Goal: Communication & Community: Answer question/provide support

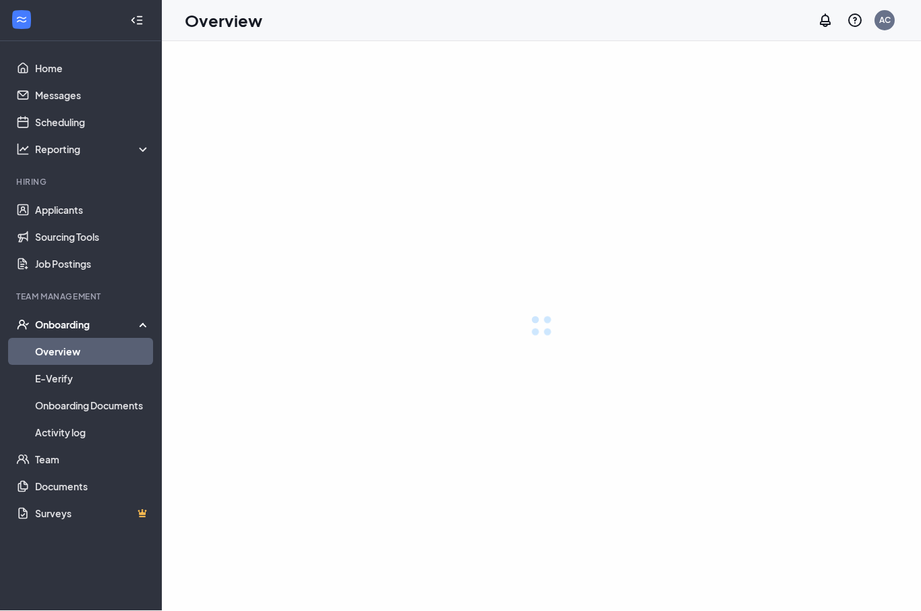
scroll to position [1, 0]
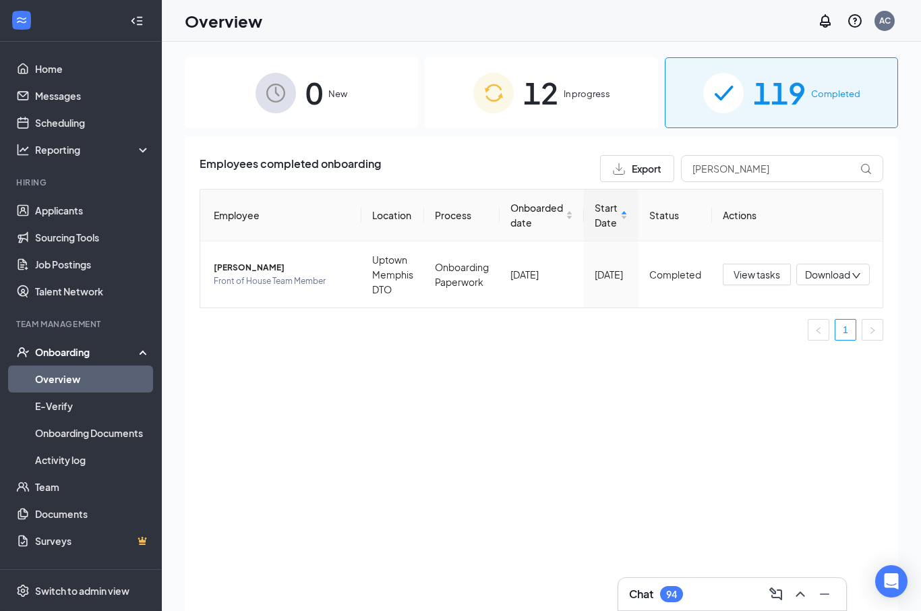
click at [793, 588] on icon "ChevronUp" at bounding box center [801, 594] width 16 height 16
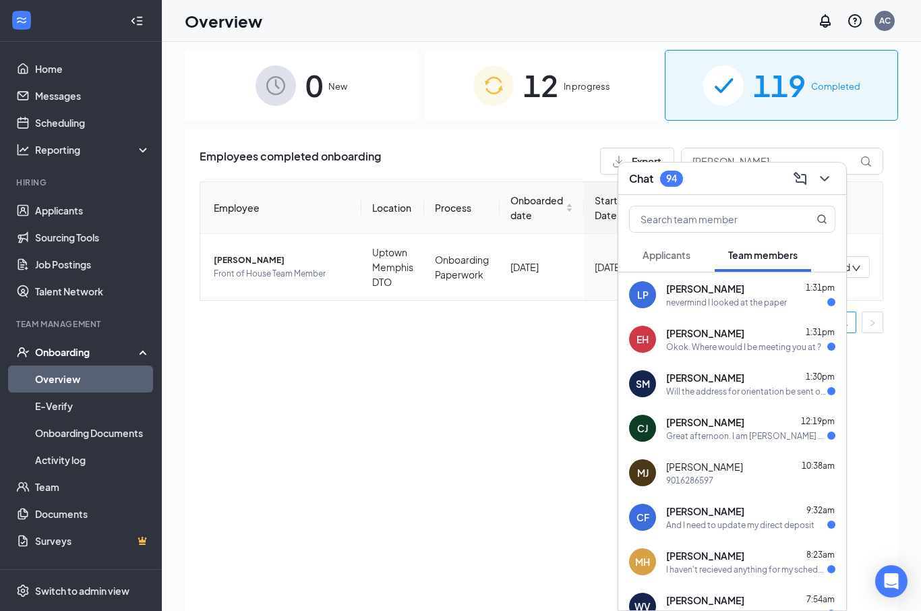
scroll to position [0, 0]
click at [537, 78] on span "12" at bounding box center [540, 85] width 35 height 47
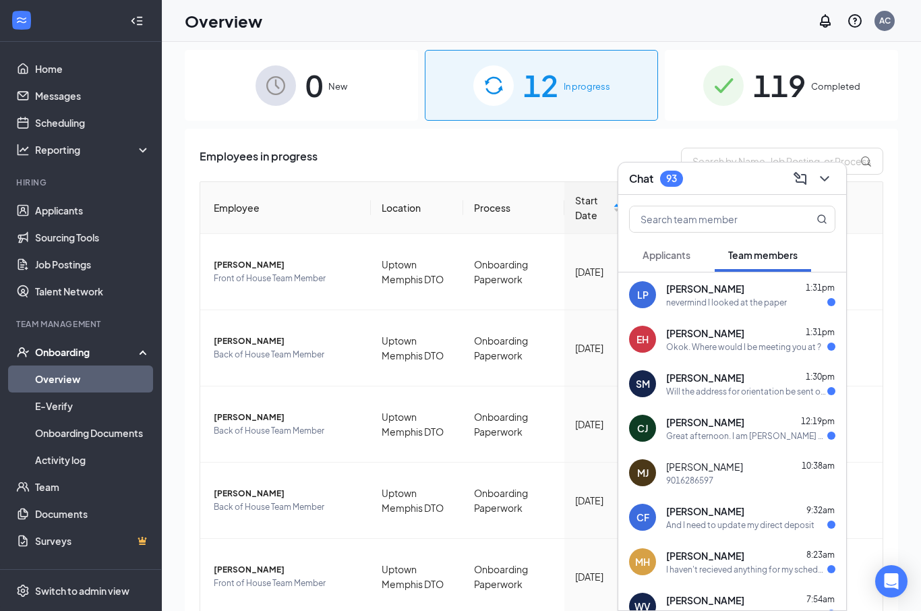
click at [776, 343] on div "Okok. Where would I be meeting you at ?" at bounding box center [743, 346] width 155 height 11
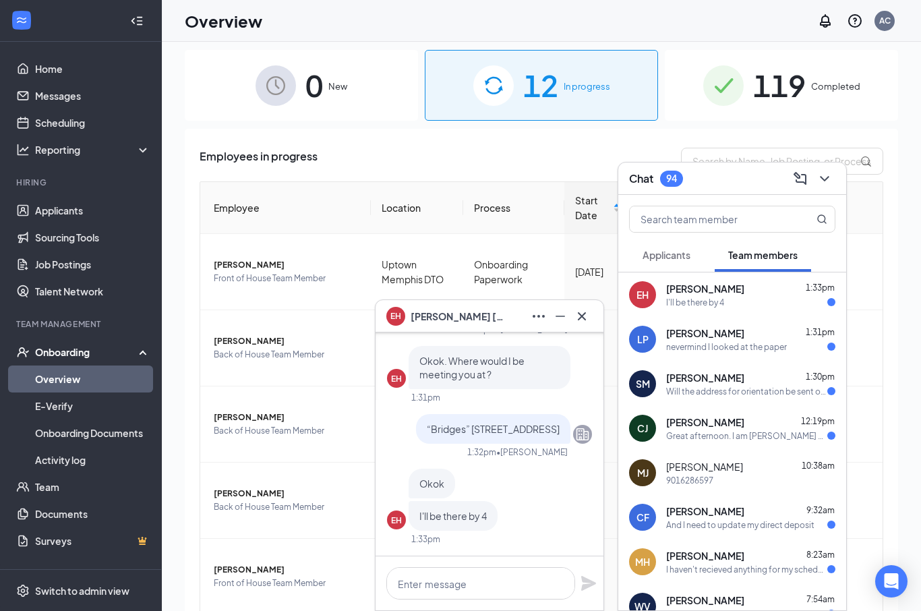
click at [778, 336] on div "[PERSON_NAME] 1:31pm" at bounding box center [750, 332] width 169 height 13
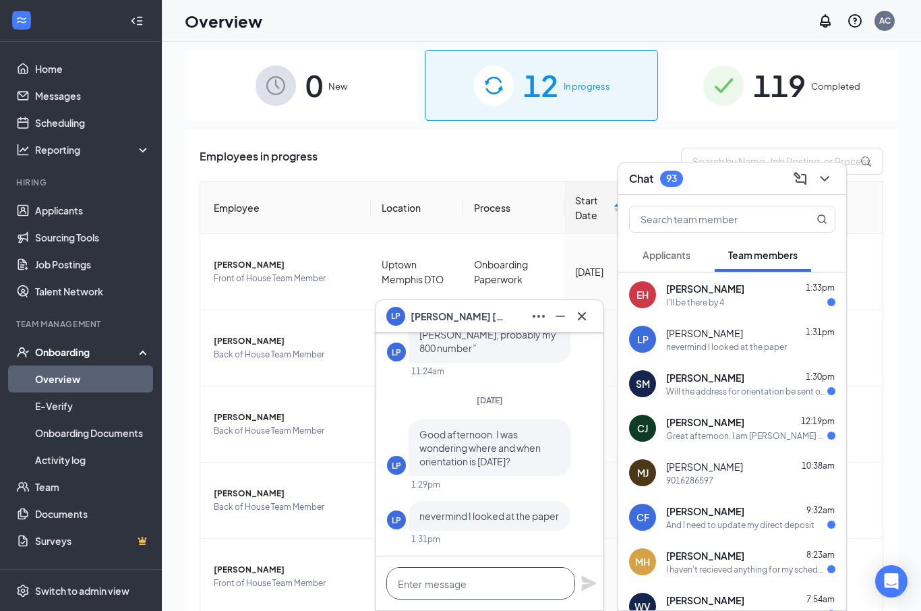
click at [498, 570] on textarea at bounding box center [480, 583] width 189 height 32
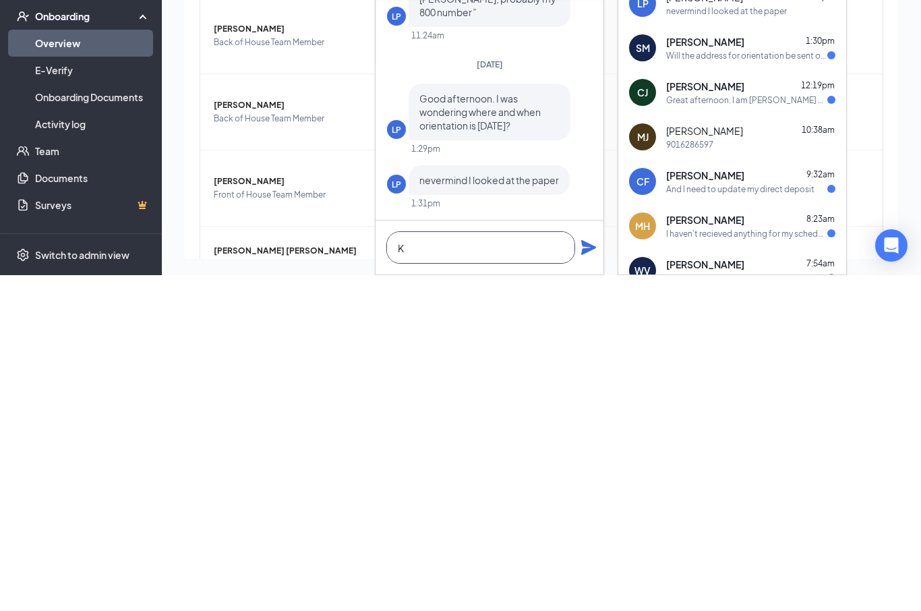
scroll to position [107, 0]
type textarea "K"
click at [581, 575] on icon "Plane" at bounding box center [589, 583] width 16 height 16
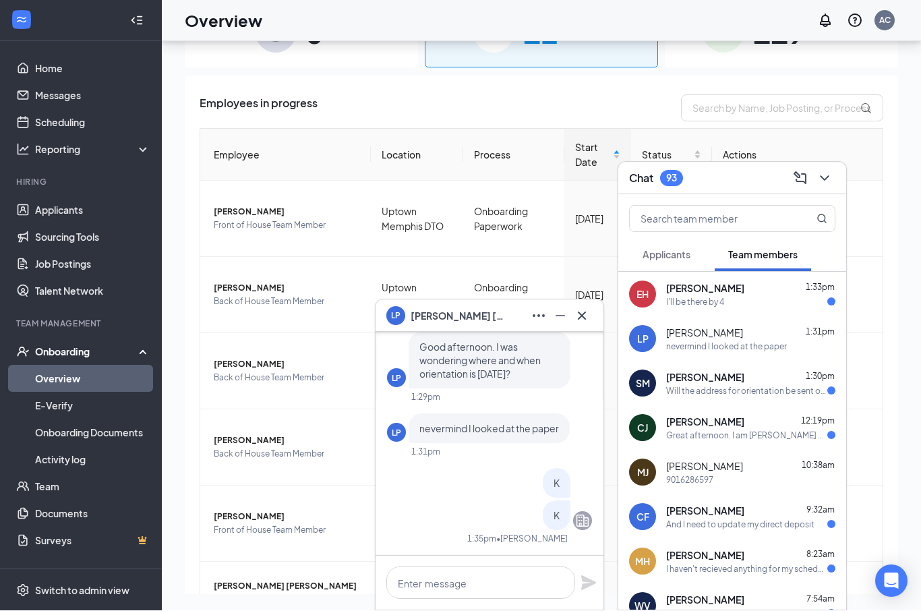
scroll to position [0, 0]
click at [739, 217] on input "text" at bounding box center [710, 219] width 160 height 26
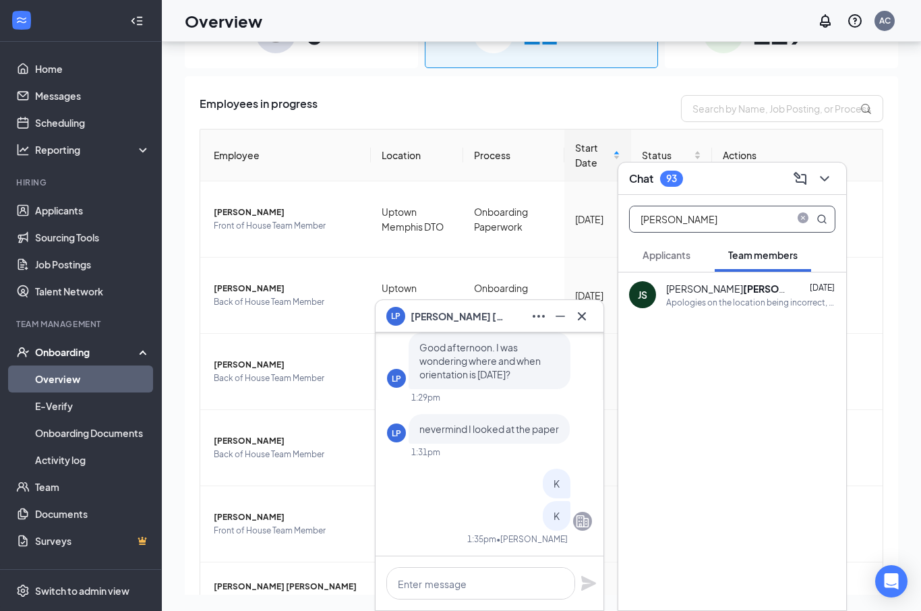
type input "[PERSON_NAME]"
click at [585, 317] on icon "Cross" at bounding box center [582, 316] width 16 height 16
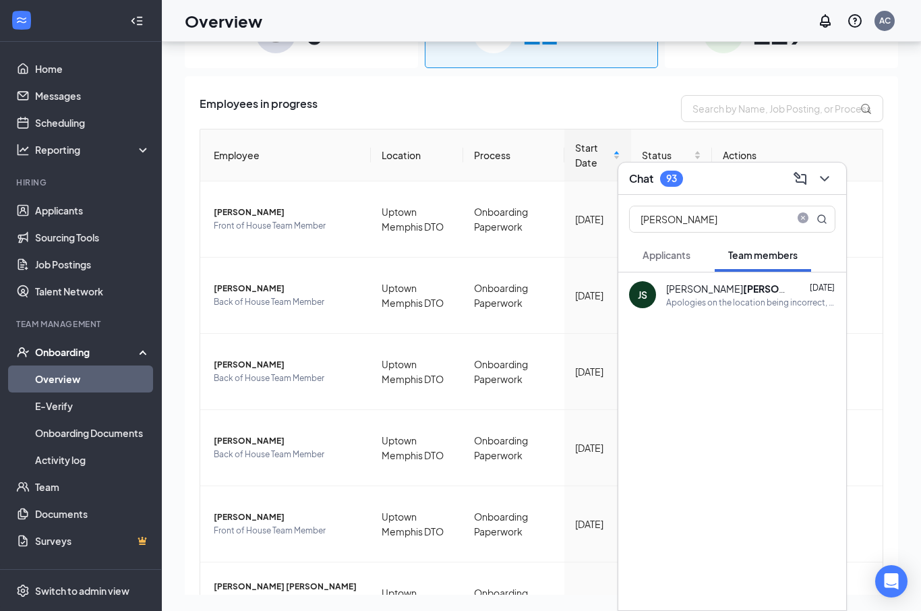
click at [743, 297] on div "Apologies on the location being incorrect, please come to [STREET_ADDRESS]." at bounding box center [750, 302] width 169 height 11
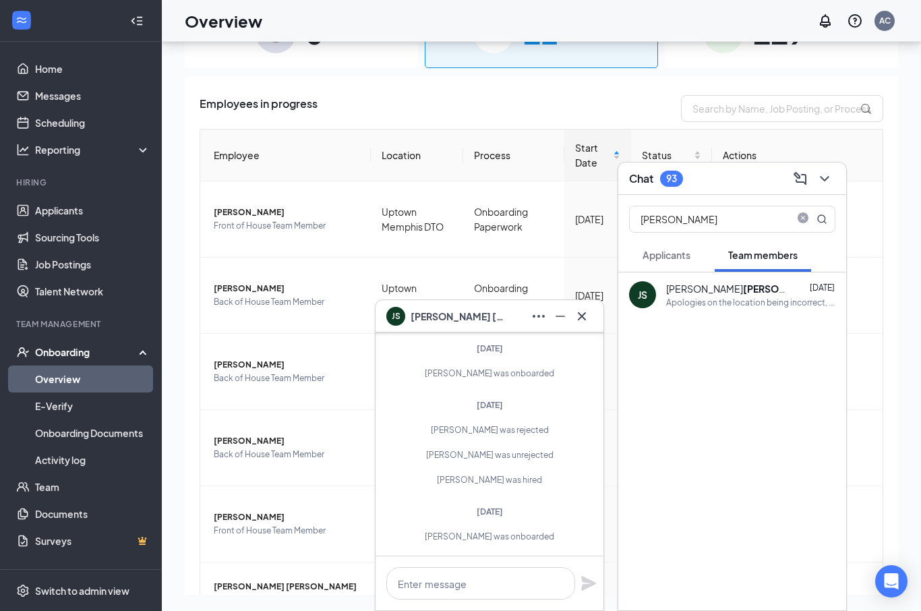
click at [825, 181] on icon "ChevronDown" at bounding box center [824, 178] width 9 height 5
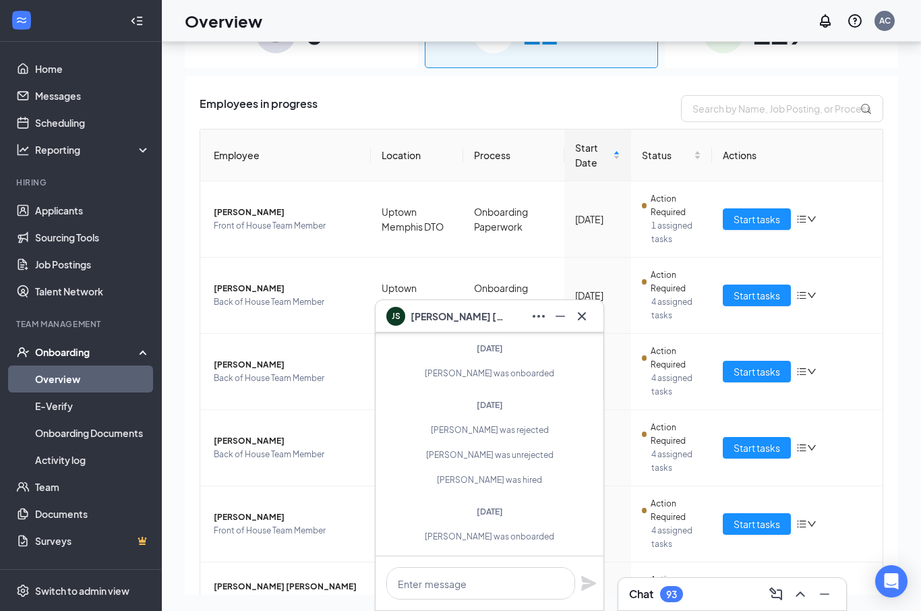
click at [581, 325] on button at bounding box center [582, 317] width 22 height 22
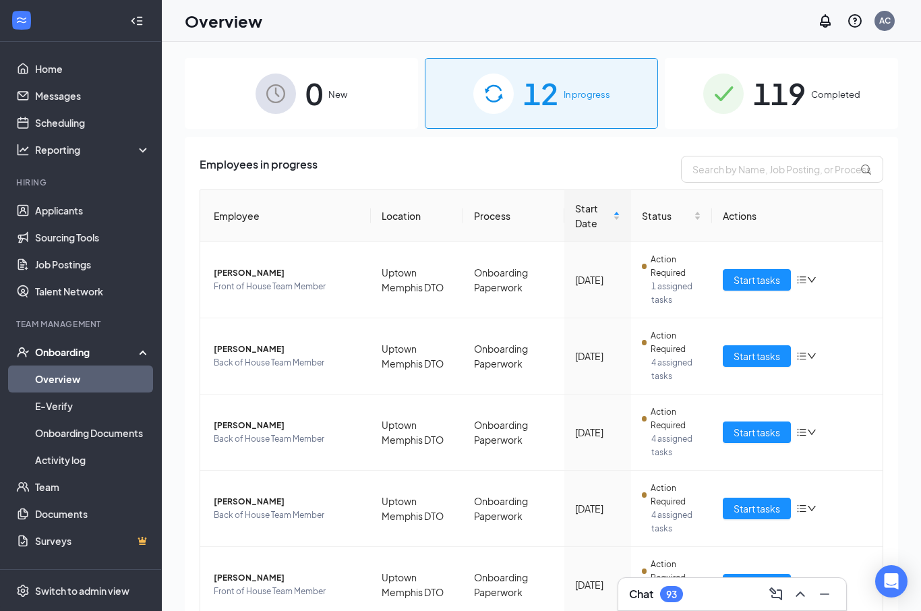
click at [824, 101] on span "Completed" at bounding box center [835, 94] width 49 height 13
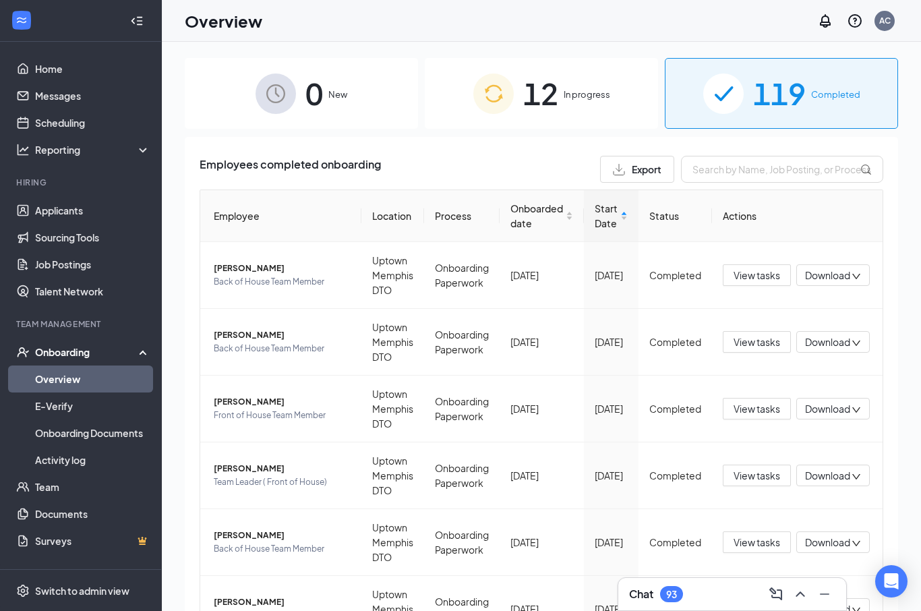
click at [531, 94] on span "12" at bounding box center [540, 93] width 35 height 47
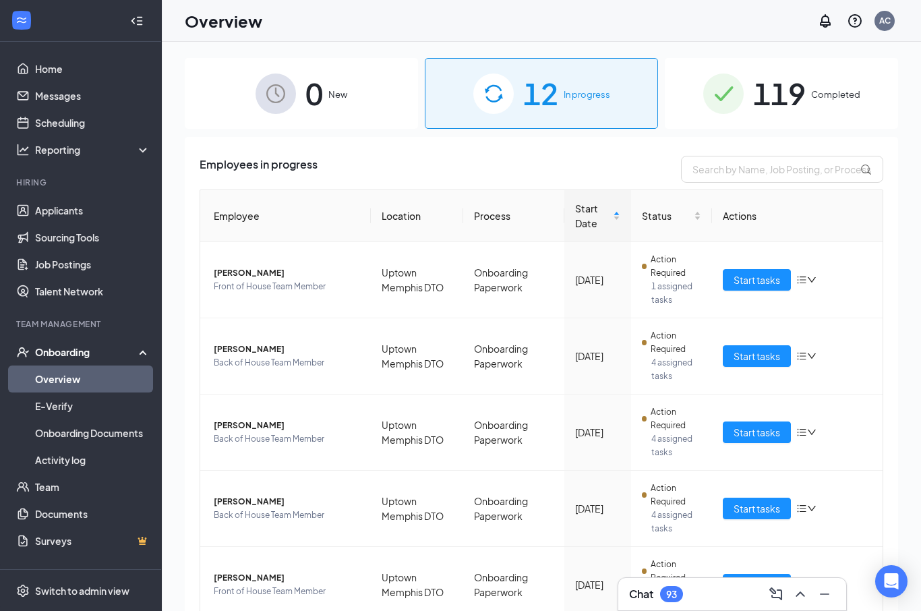
click at [801, 593] on icon "ChevronUp" at bounding box center [800, 594] width 9 height 5
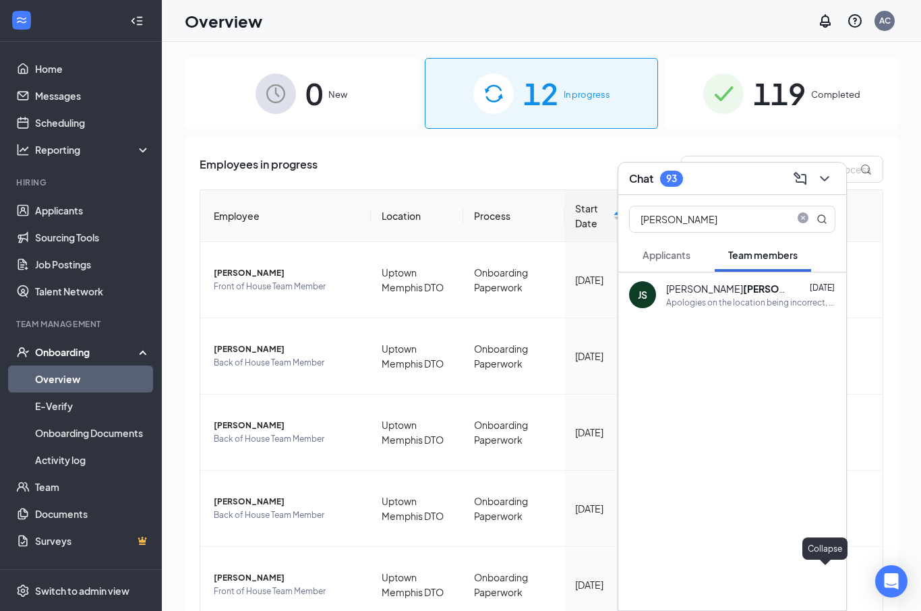
click at [820, 177] on icon "ChevronDown" at bounding box center [825, 179] width 16 height 16
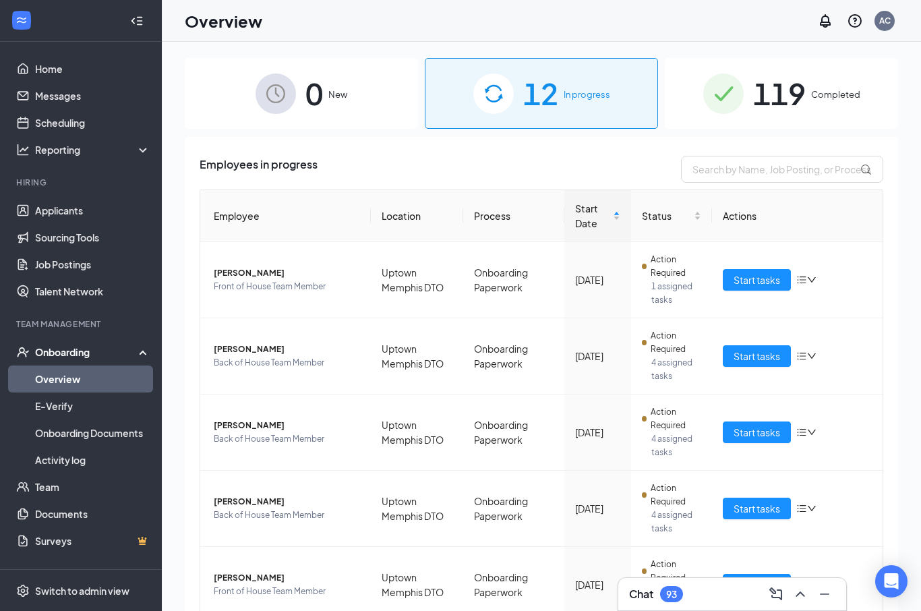
click at [795, 598] on icon "ChevronUp" at bounding box center [801, 594] width 16 height 16
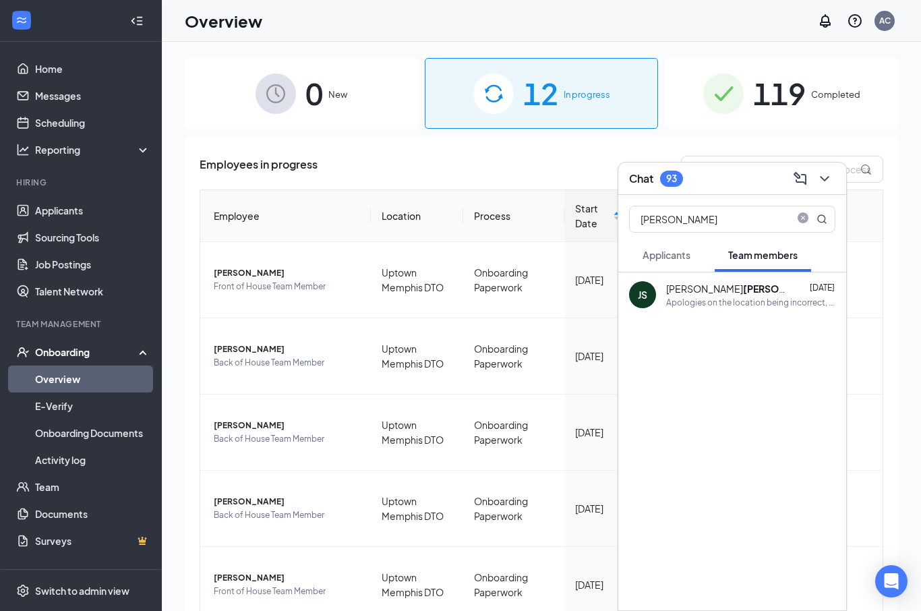
click at [714, 216] on input "[PERSON_NAME]" at bounding box center [710, 219] width 160 height 26
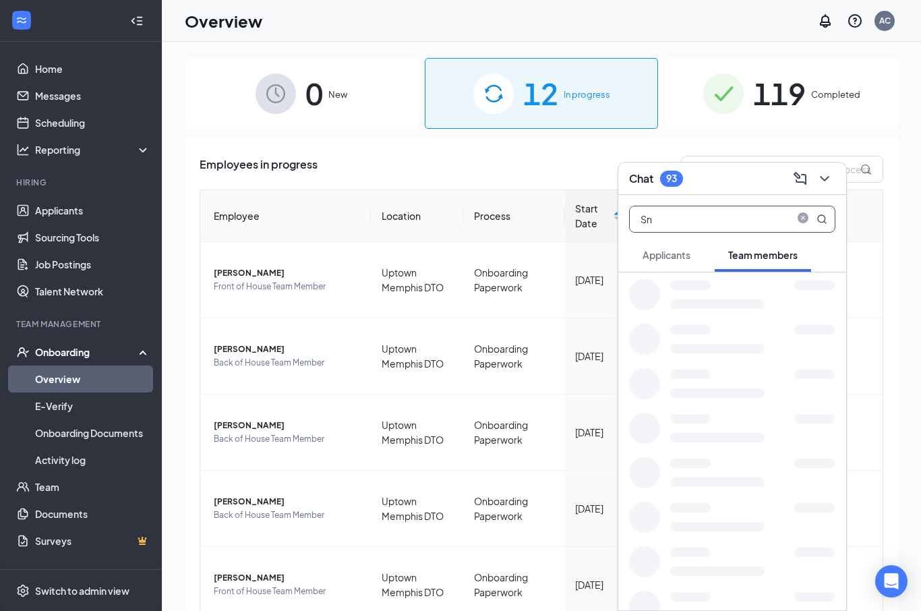
type input "S"
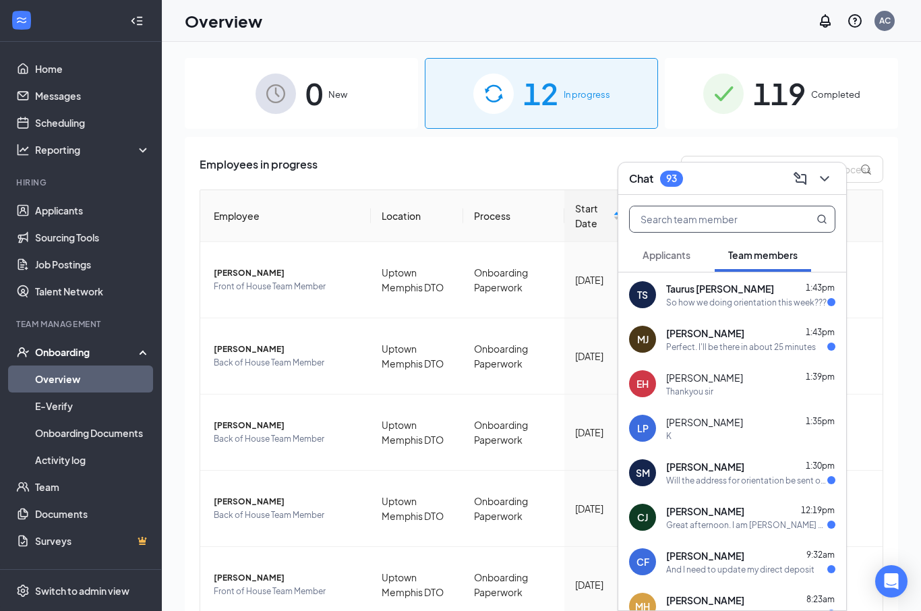
click at [776, 298] on div "So how we doing orientation this week???" at bounding box center [746, 302] width 161 height 11
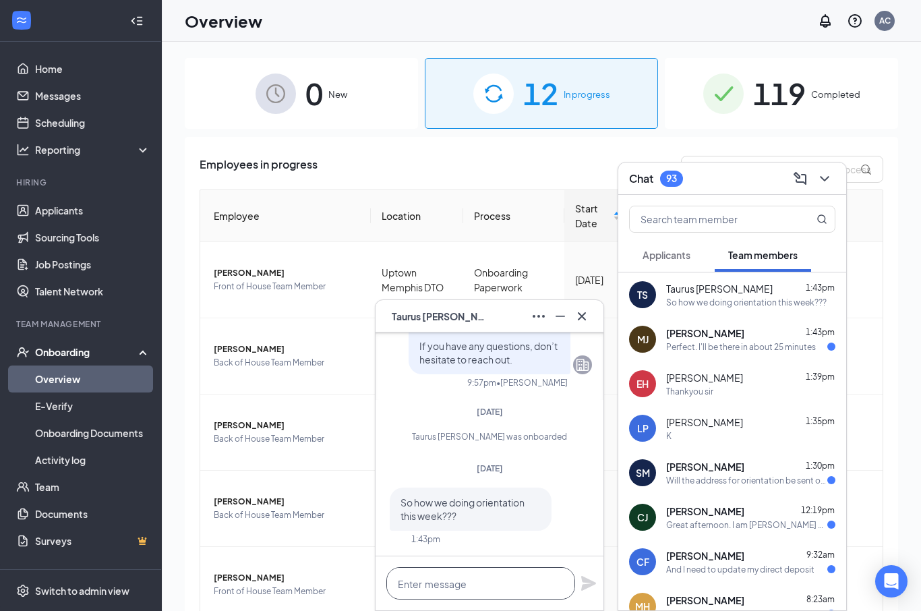
click at [482, 575] on textarea at bounding box center [480, 583] width 189 height 32
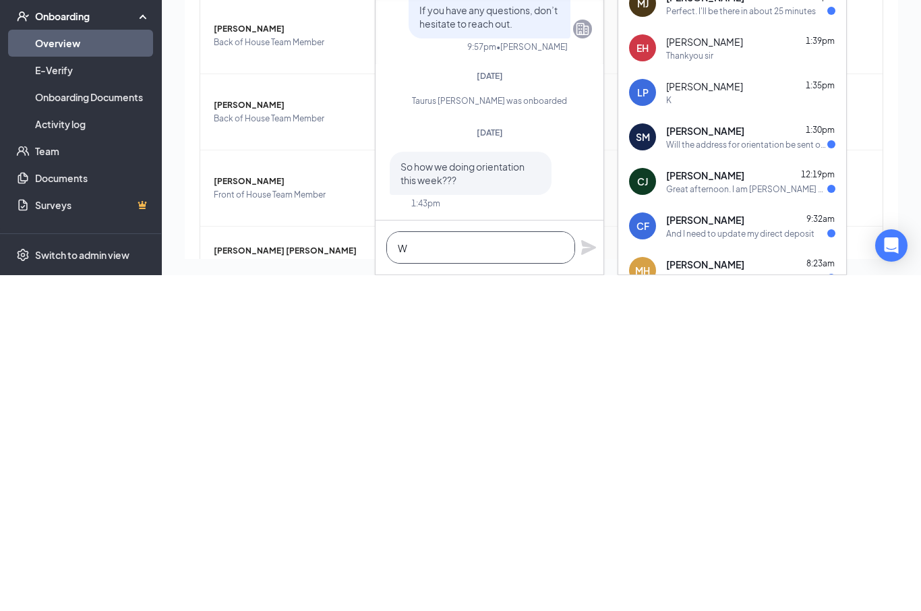
scroll to position [107, 0]
type textarea "We have 9/17 12-2pm or 9/18 4-6pm"
click at [588, 575] on icon "Plane" at bounding box center [589, 583] width 16 height 16
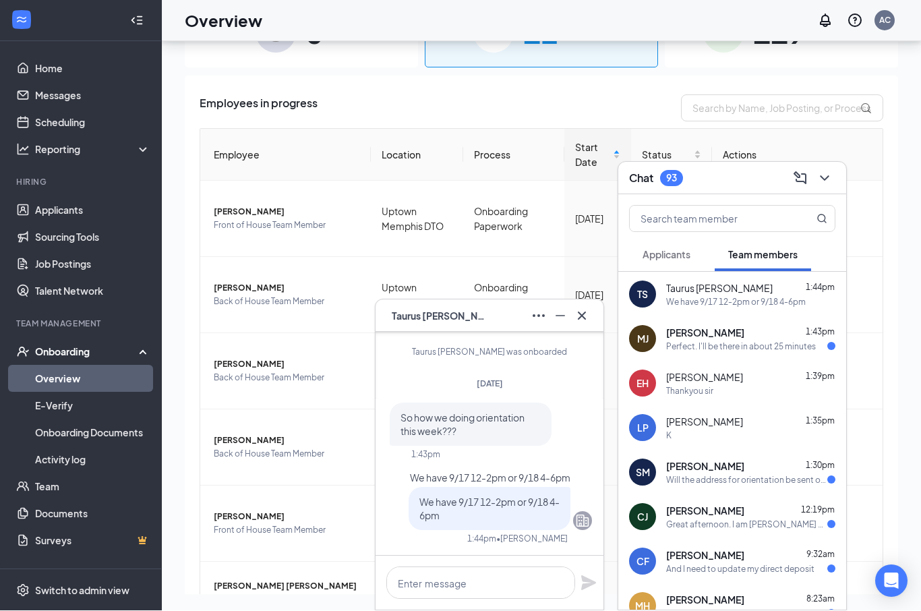
click at [779, 341] on div "Perfect. I'll be there in about 25 minutes" at bounding box center [741, 346] width 150 height 11
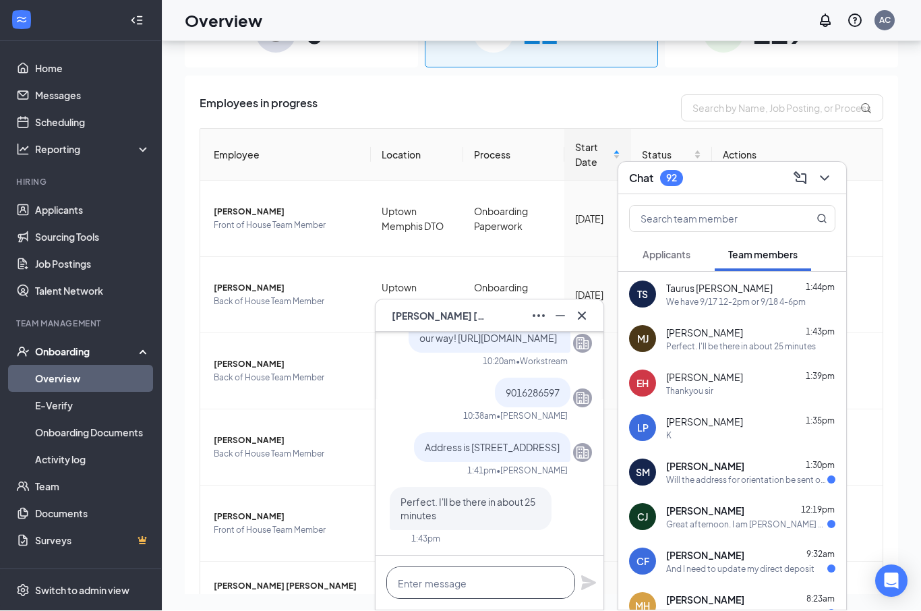
click at [501, 576] on textarea at bounding box center [480, 583] width 189 height 32
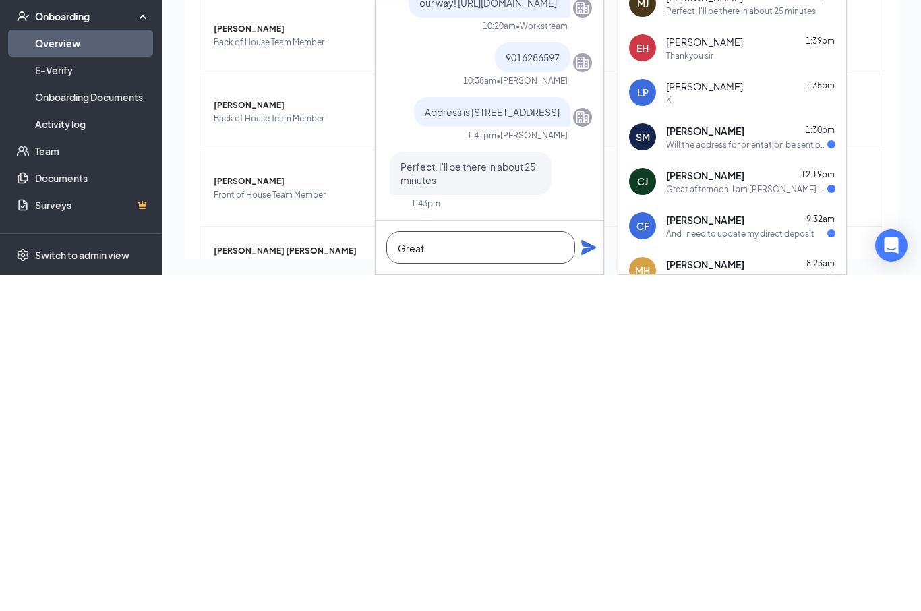
type textarea "Great"
click at [581, 575] on icon "Plane" at bounding box center [589, 583] width 16 height 16
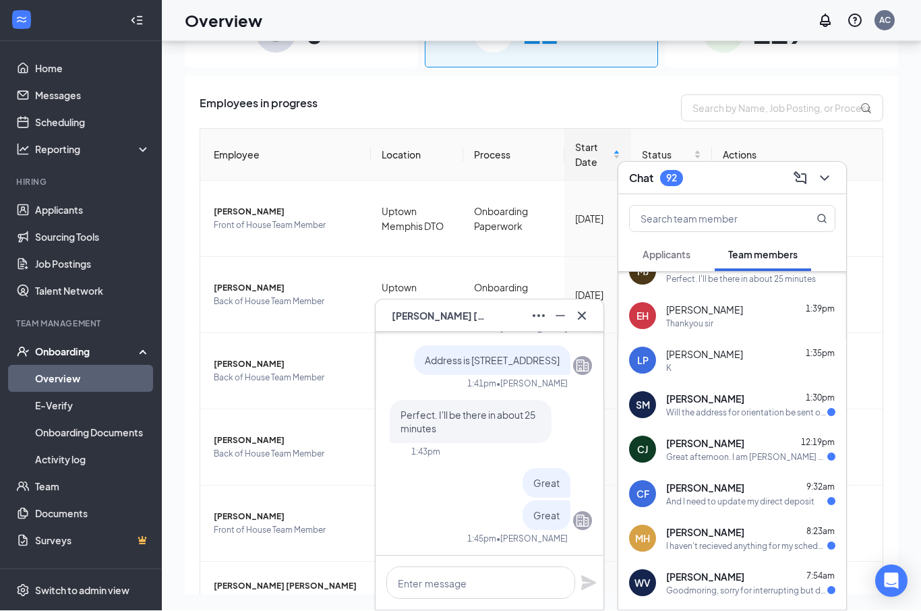
scroll to position [78, 0]
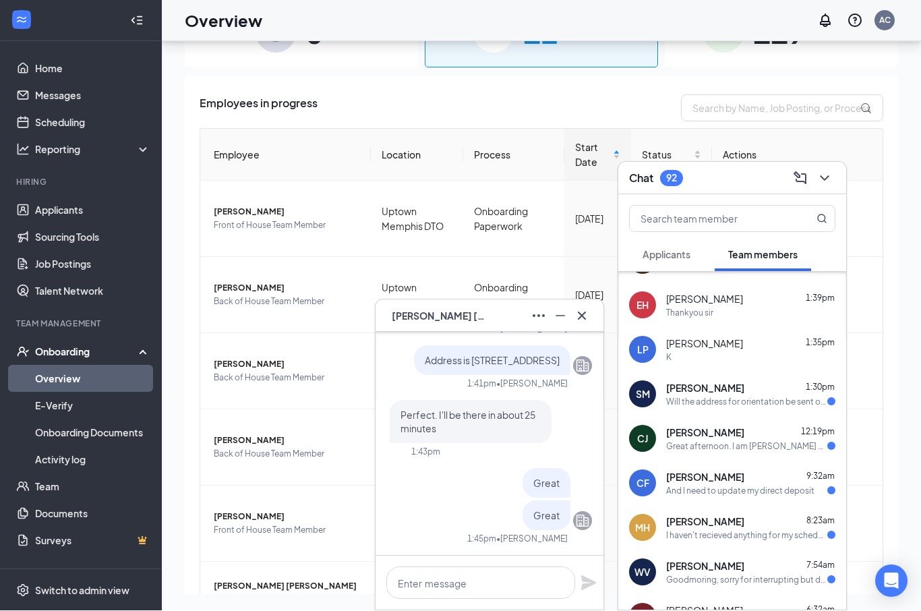
click at [764, 404] on div "Will the address for orientation be sent out" at bounding box center [746, 402] width 161 height 11
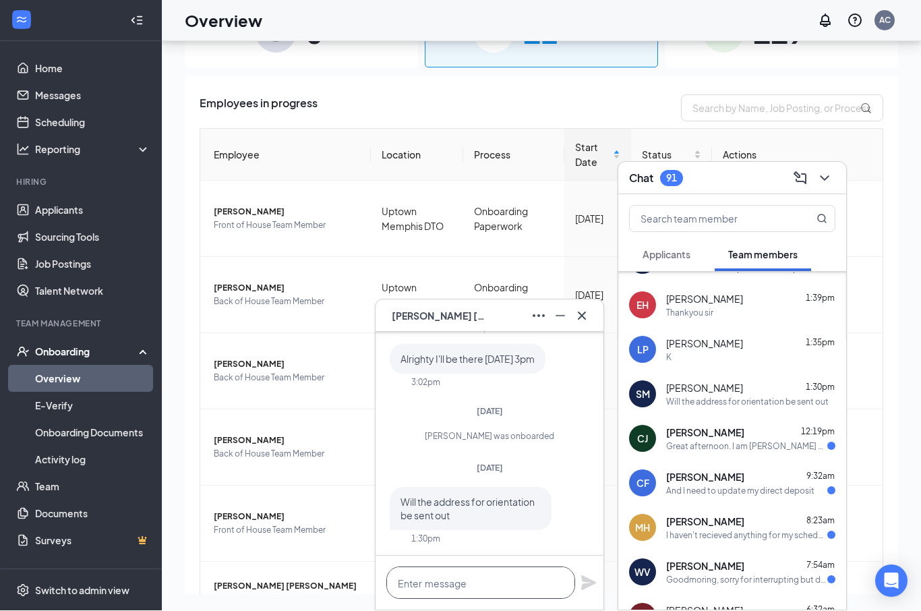
click at [501, 579] on textarea at bounding box center [480, 583] width 189 height 32
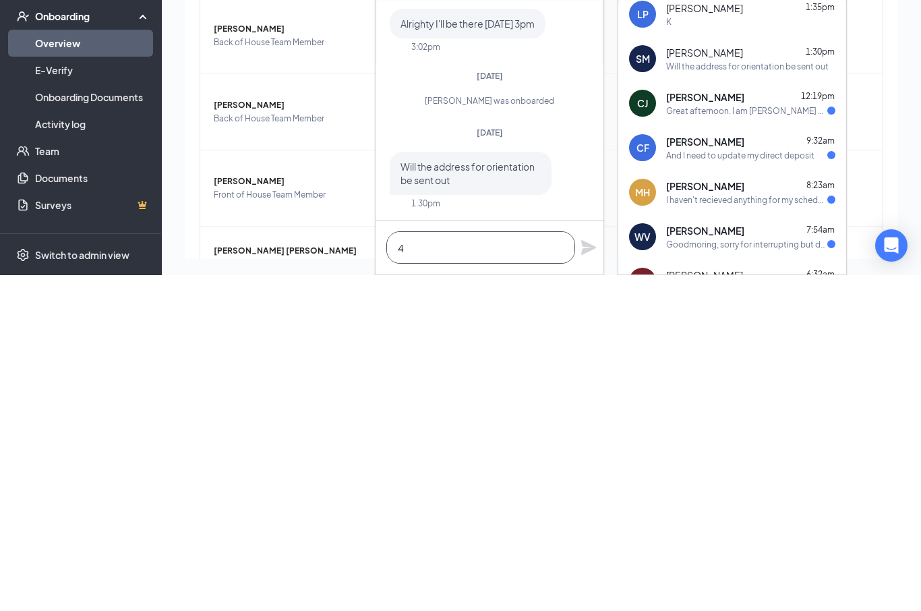
scroll to position [107, 0]
click at [395, 567] on textarea "[STREET_ADDRESS]" at bounding box center [480, 583] width 189 height 32
type textarea "Bridges [STREET_ADDRESS]"
click at [587, 576] on icon "Plane" at bounding box center [588, 583] width 15 height 15
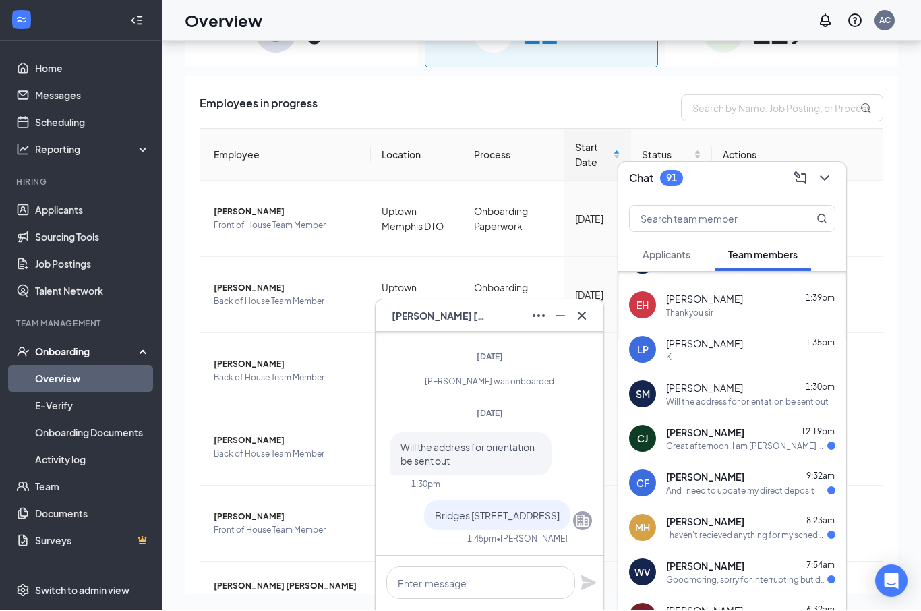
click at [745, 435] on span "[PERSON_NAME]" at bounding box center [705, 432] width 78 height 13
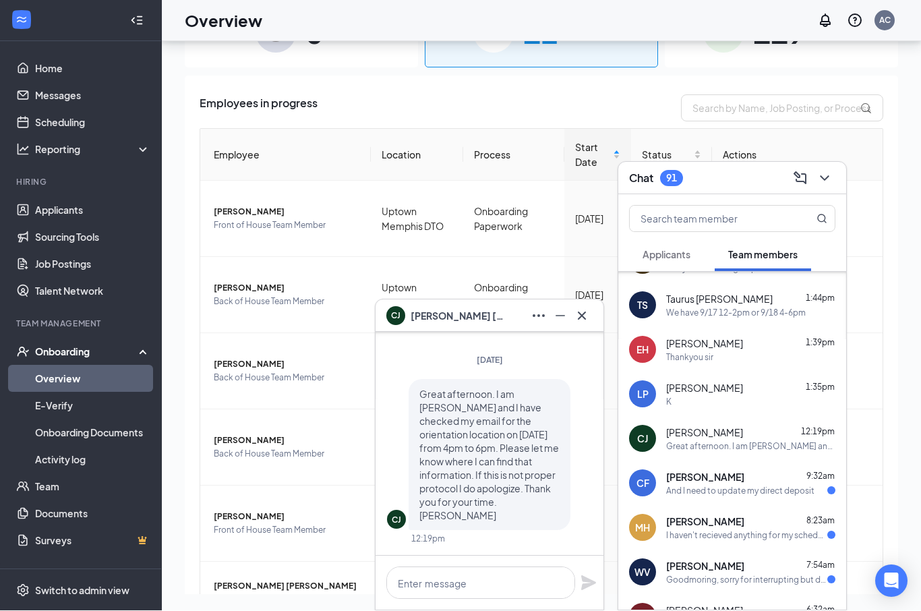
scroll to position [0, 0]
click at [830, 179] on icon "ChevronDown" at bounding box center [825, 179] width 16 height 16
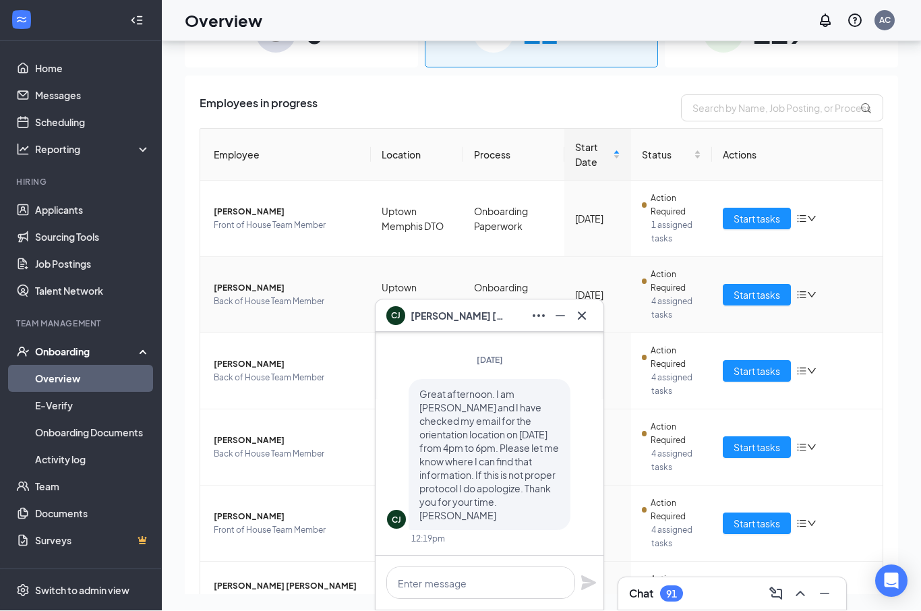
click at [873, 258] on td "Start tasks" at bounding box center [797, 296] width 171 height 76
click at [583, 321] on icon "Cross" at bounding box center [582, 316] width 16 height 16
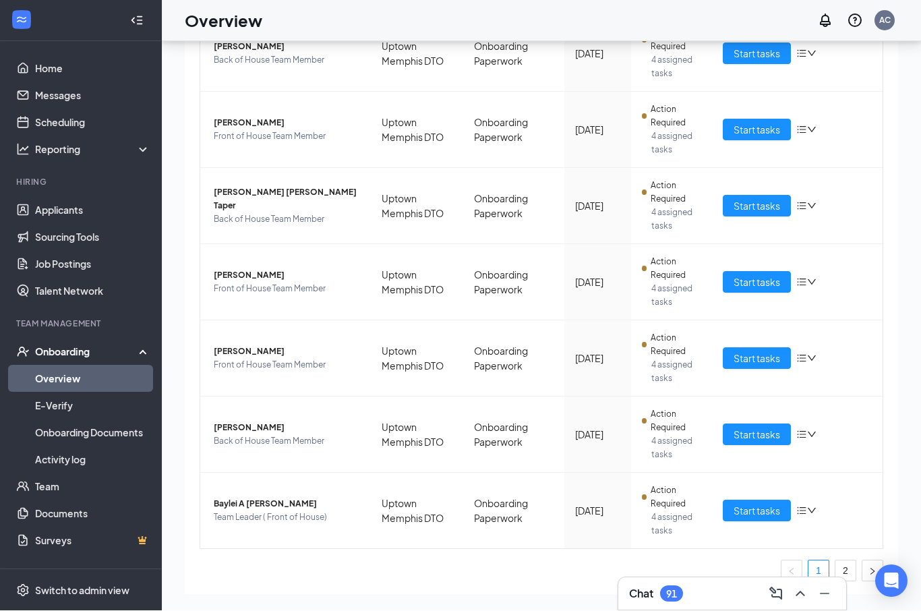
scroll to position [393, 0]
click at [840, 562] on link "2" at bounding box center [846, 572] width 20 height 20
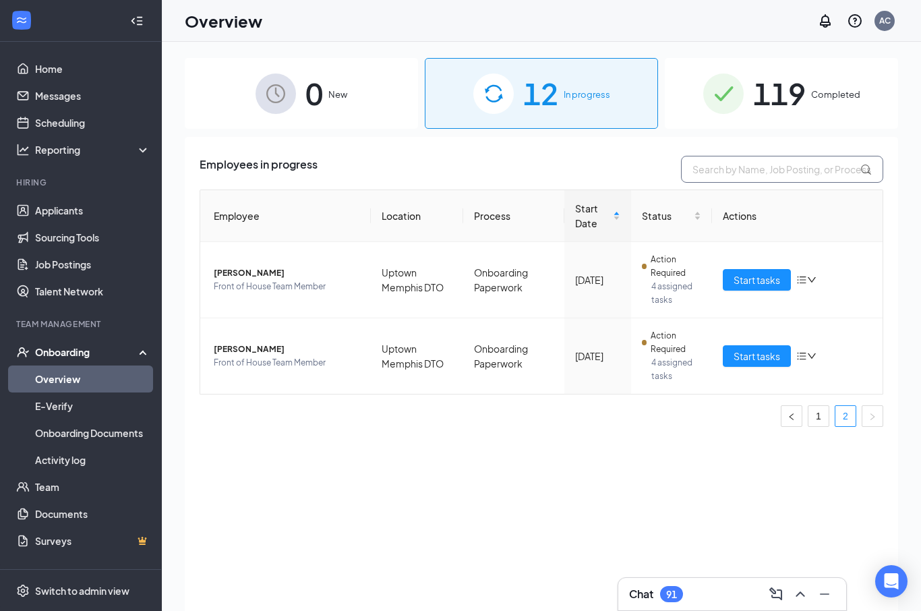
click at [769, 169] on input "text" at bounding box center [782, 169] width 202 height 27
type input "[PERSON_NAME]"
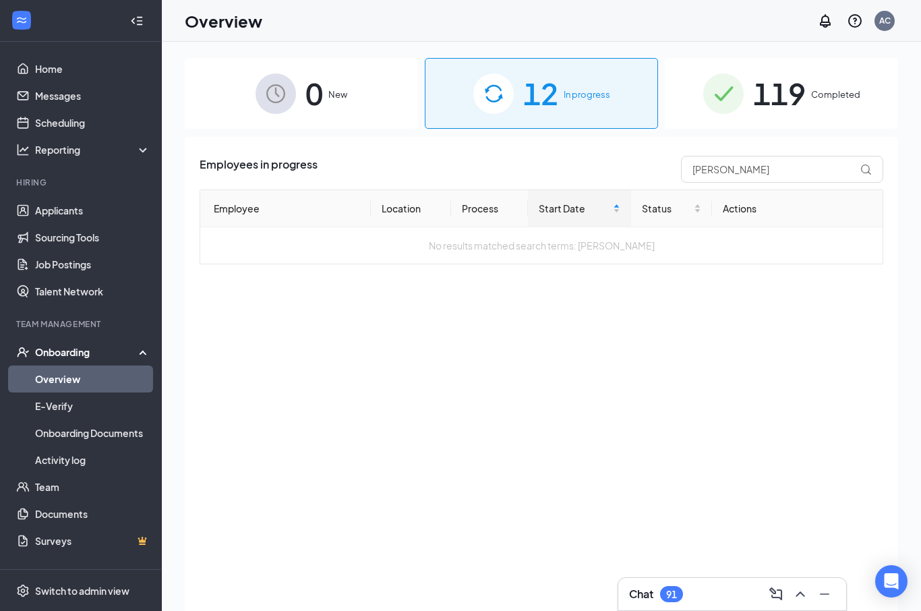
click at [807, 96] on div "119 Completed" at bounding box center [781, 93] width 233 height 71
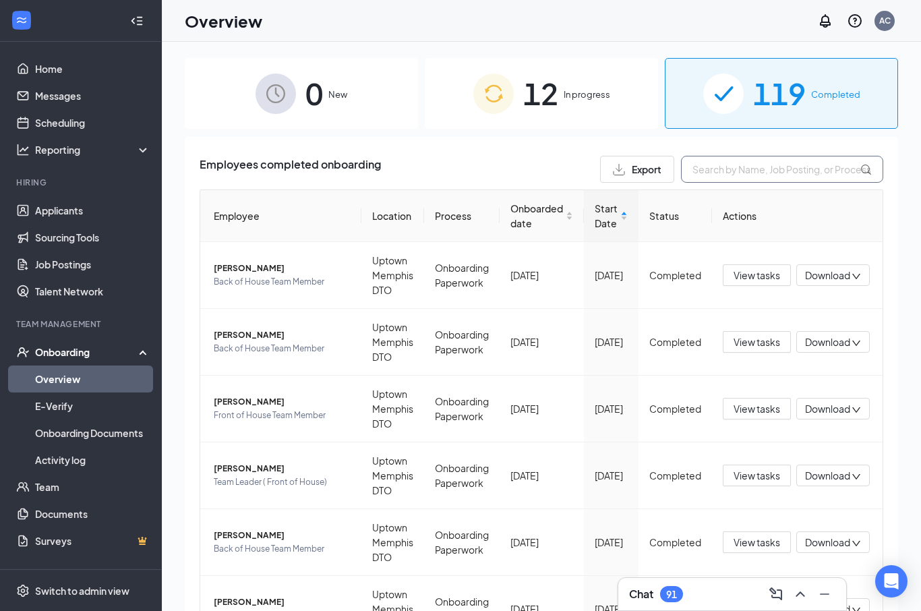
click at [757, 169] on input "text" at bounding box center [782, 169] width 202 height 27
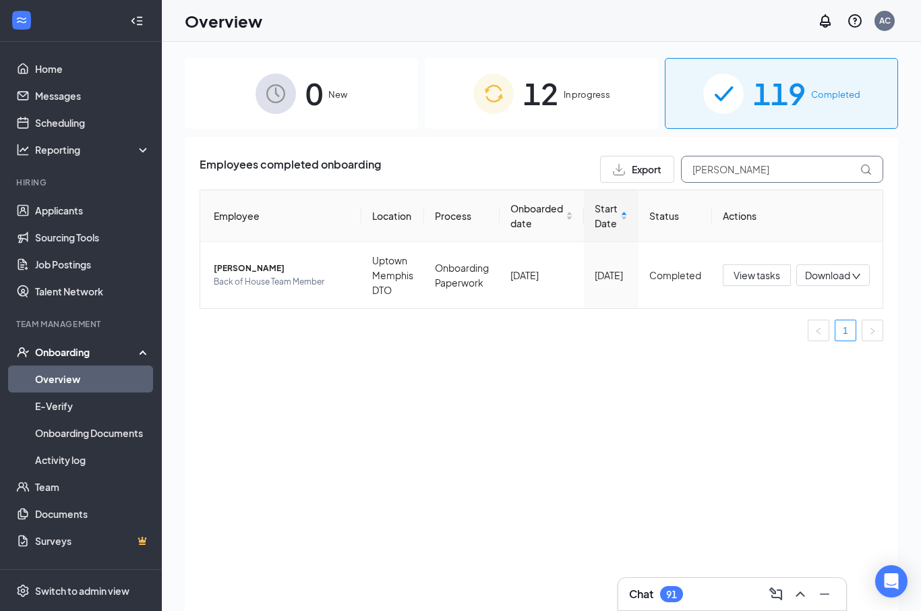
type input "[PERSON_NAME]"
click at [804, 593] on icon "ChevronUp" at bounding box center [801, 594] width 16 height 16
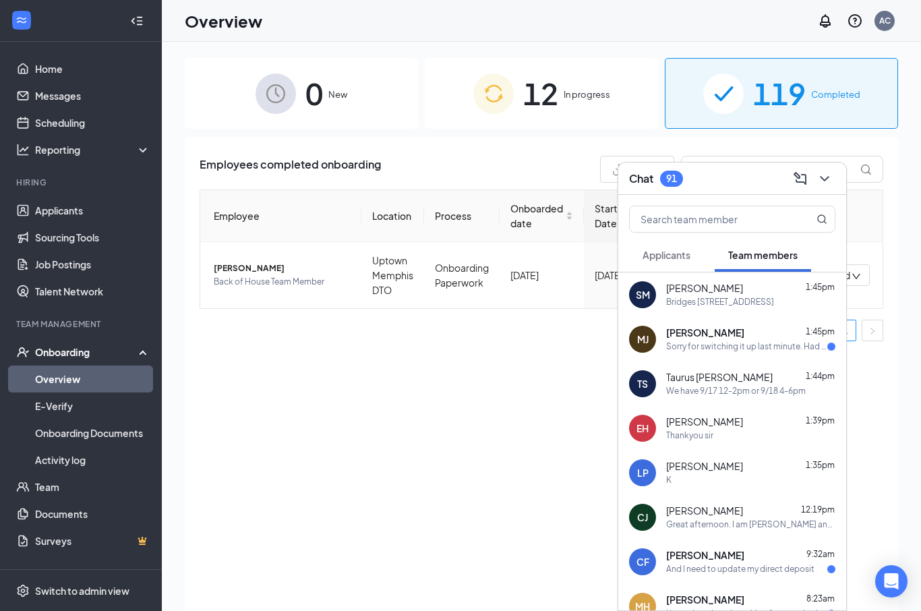
click at [741, 525] on div "Great afternoon. I am [PERSON_NAME] and I have checked my email for the orienta…" at bounding box center [750, 524] width 169 height 11
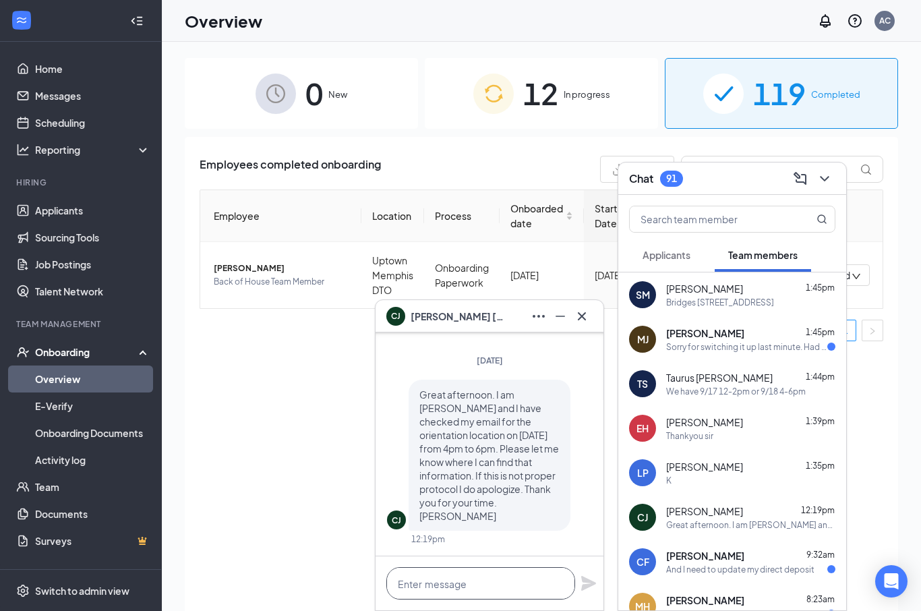
click at [489, 579] on textarea at bounding box center [480, 583] width 189 height 32
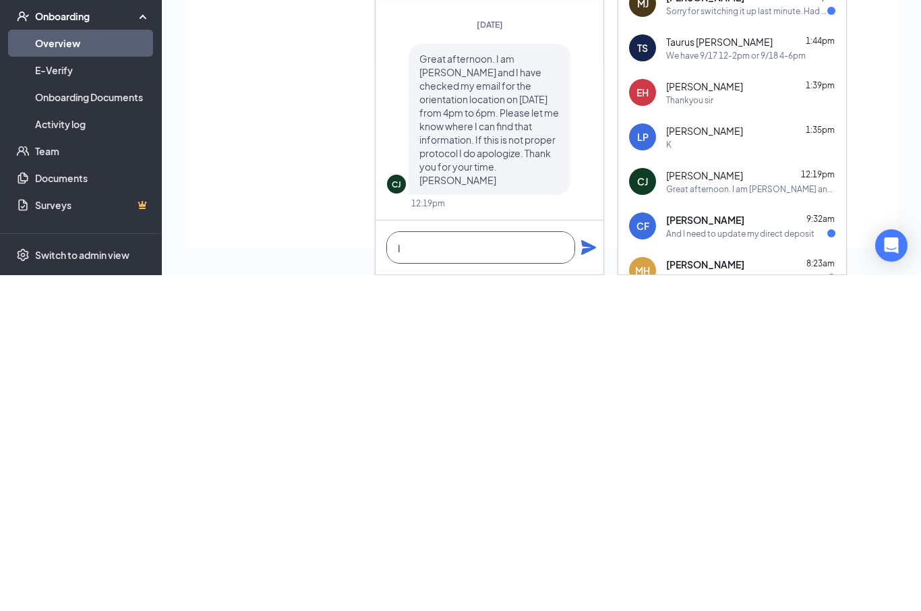
scroll to position [107, 0]
type textarea "It will be at Bridges [STREET_ADDRESS]"
click at [590, 576] on icon "Plane" at bounding box center [588, 583] width 15 height 15
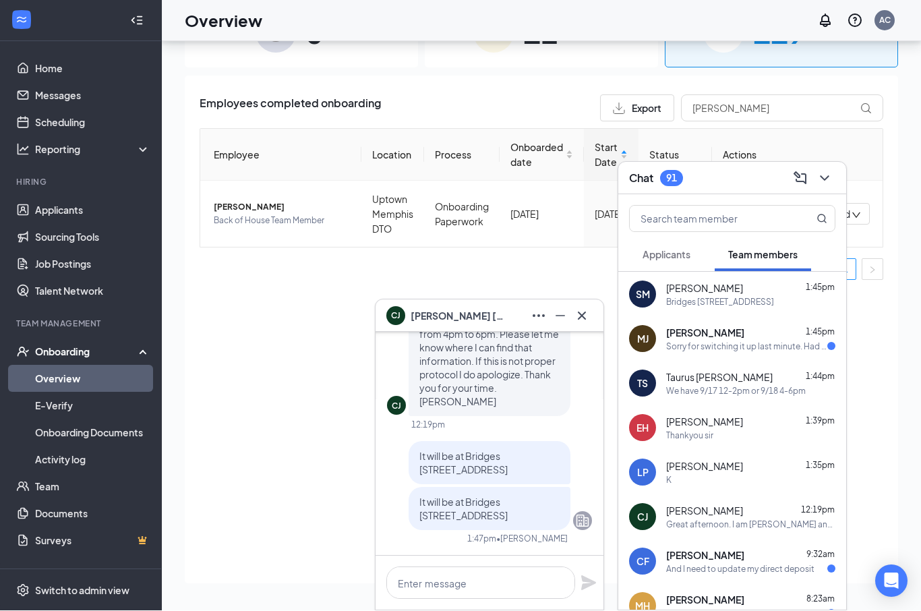
click at [782, 341] on div "Sorry for switching it up last minute. Had something come up I didn't plan for" at bounding box center [746, 346] width 161 height 11
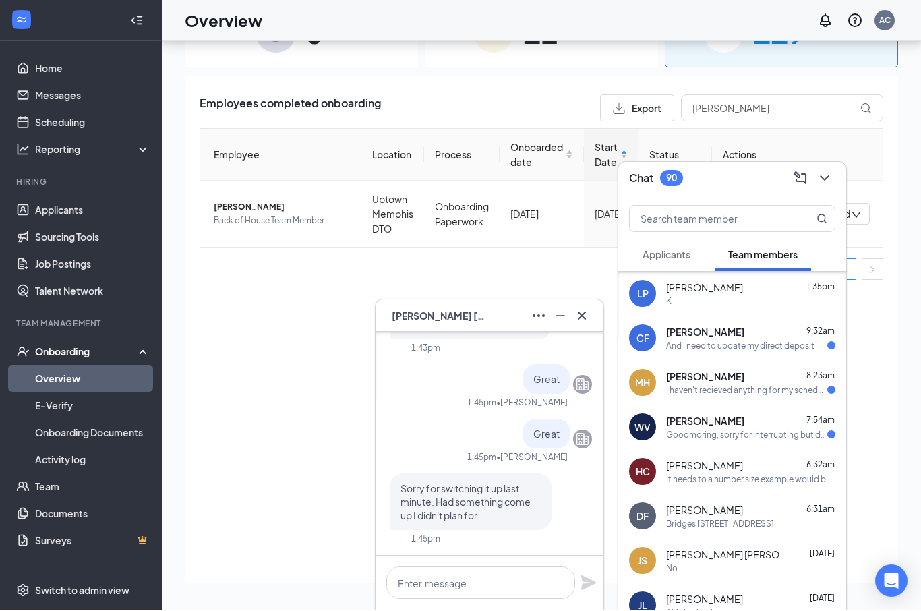
scroll to position [234, 0]
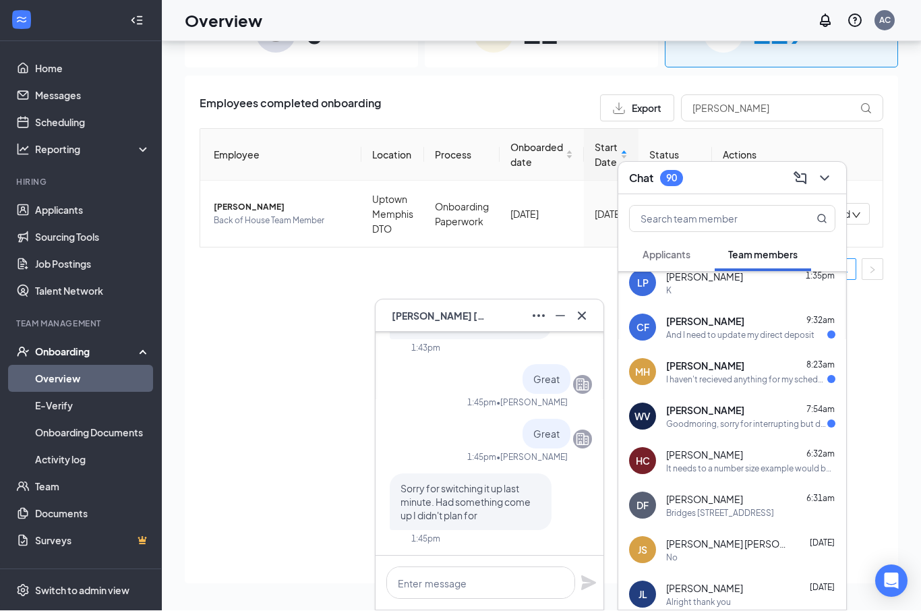
click at [756, 335] on div "And I need to update my direct deposit" at bounding box center [740, 335] width 148 height 11
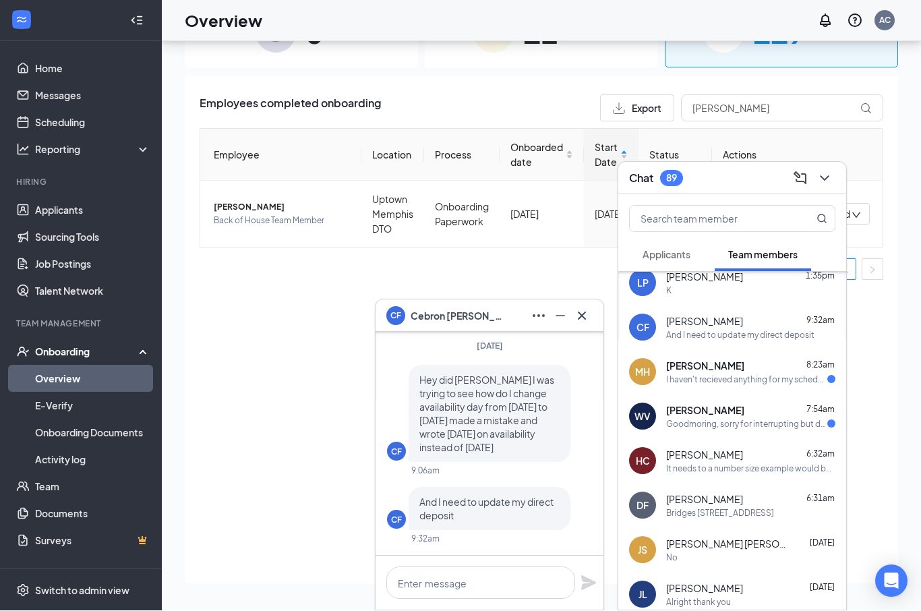
click at [759, 375] on div "I haven't recieved anything for my schedule I'm trying to see what's going on" at bounding box center [746, 379] width 161 height 11
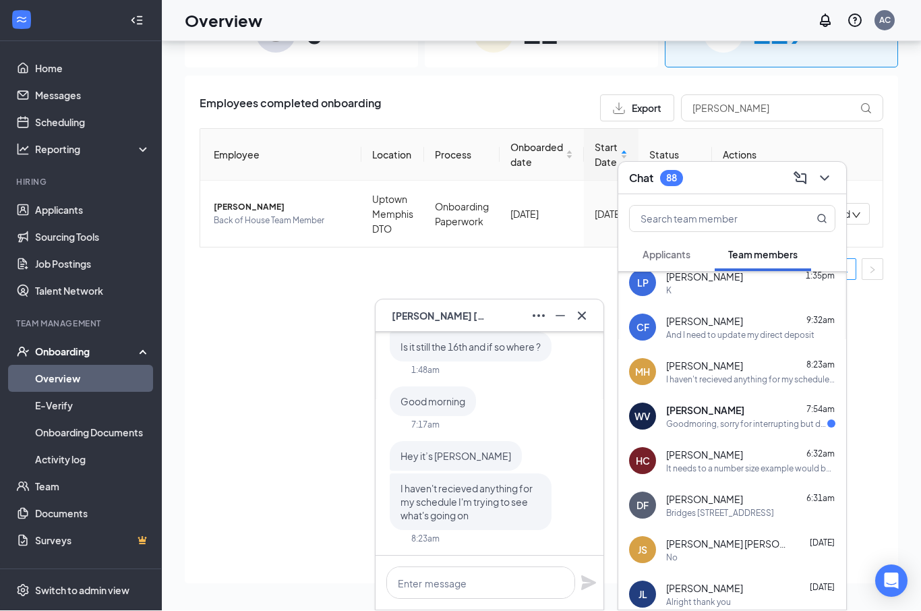
click at [780, 330] on div "And I need to update my direct deposit" at bounding box center [740, 335] width 148 height 11
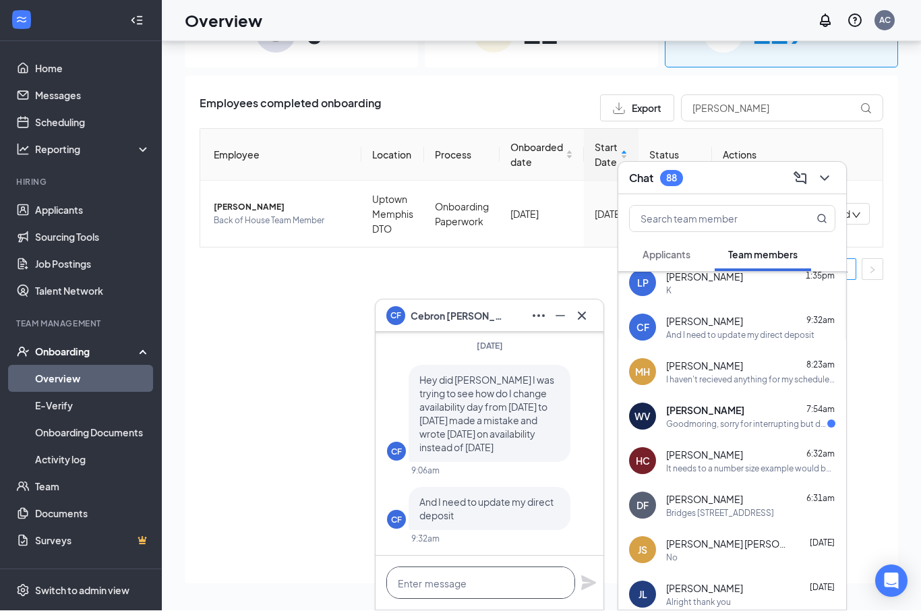
click at [478, 572] on textarea at bounding box center [480, 583] width 189 height 32
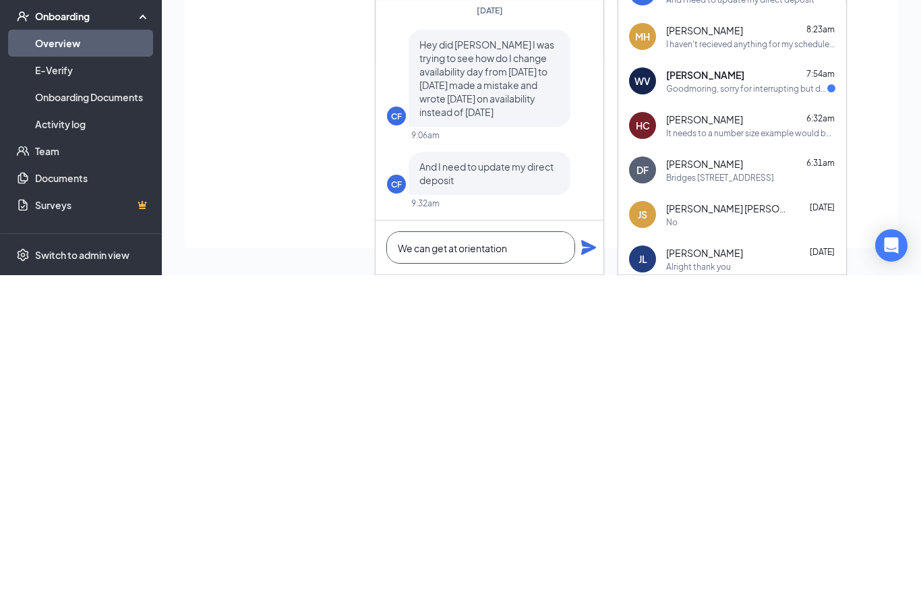
type textarea "We can get at orientation"
click at [594, 575] on icon "Plane" at bounding box center [589, 583] width 16 height 16
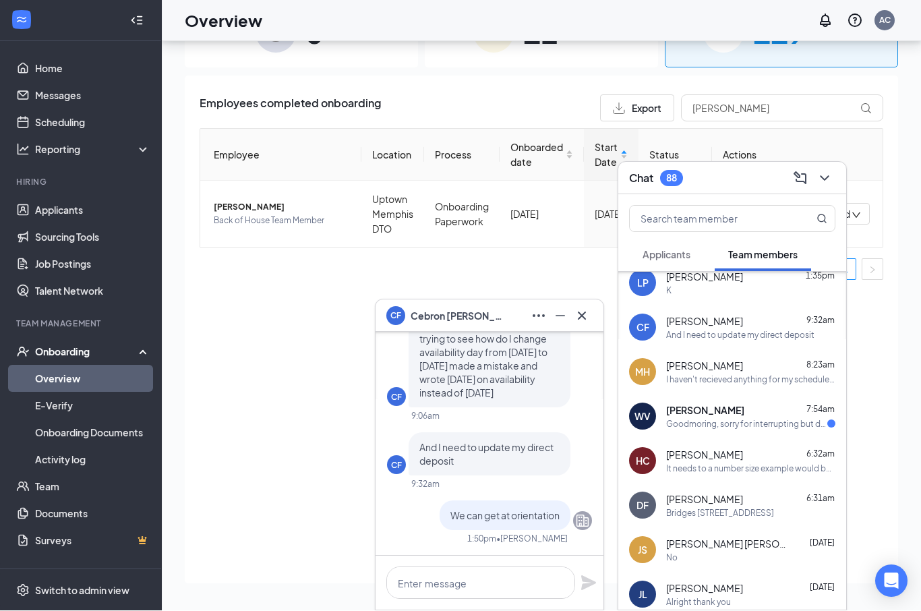
click at [739, 362] on div "[PERSON_NAME] 8:23am" at bounding box center [750, 366] width 169 height 13
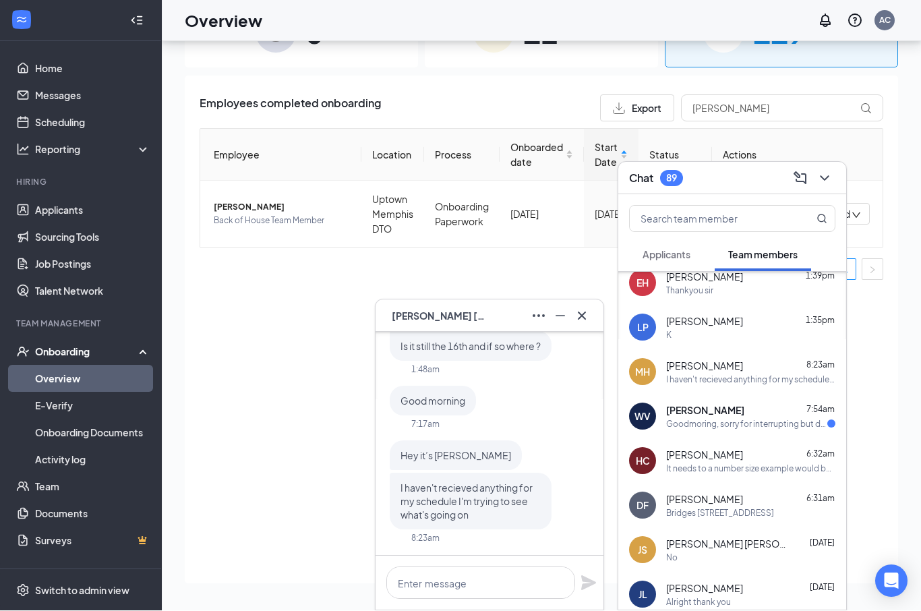
scroll to position [0, 0]
click at [514, 578] on textarea at bounding box center [480, 583] width 189 height 32
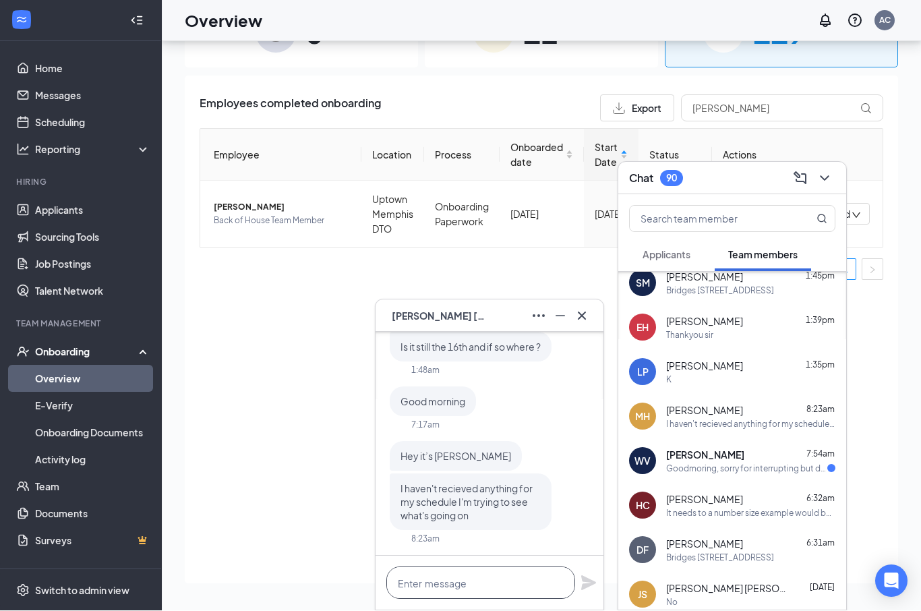
click at [487, 580] on textarea at bounding box center [480, 583] width 189 height 32
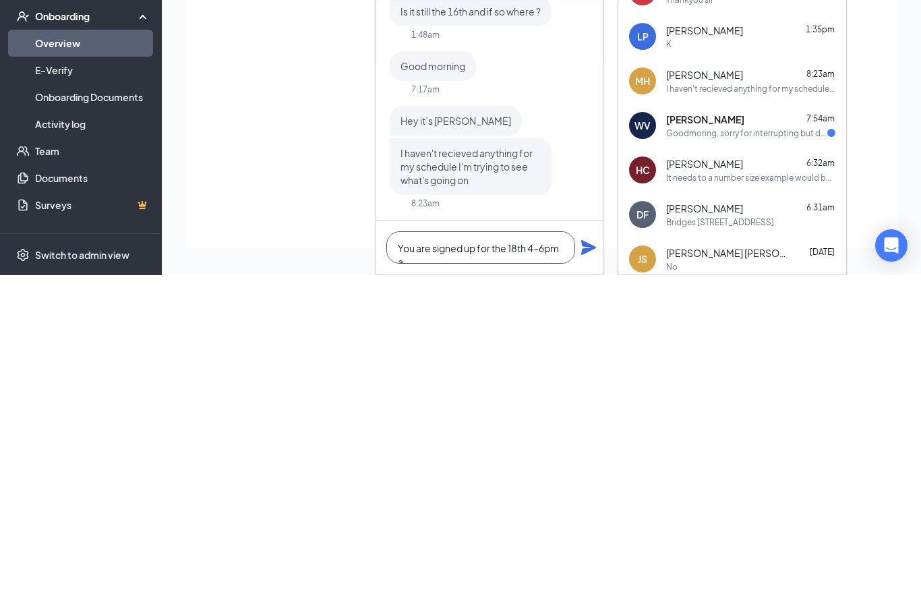
scroll to position [1, 0]
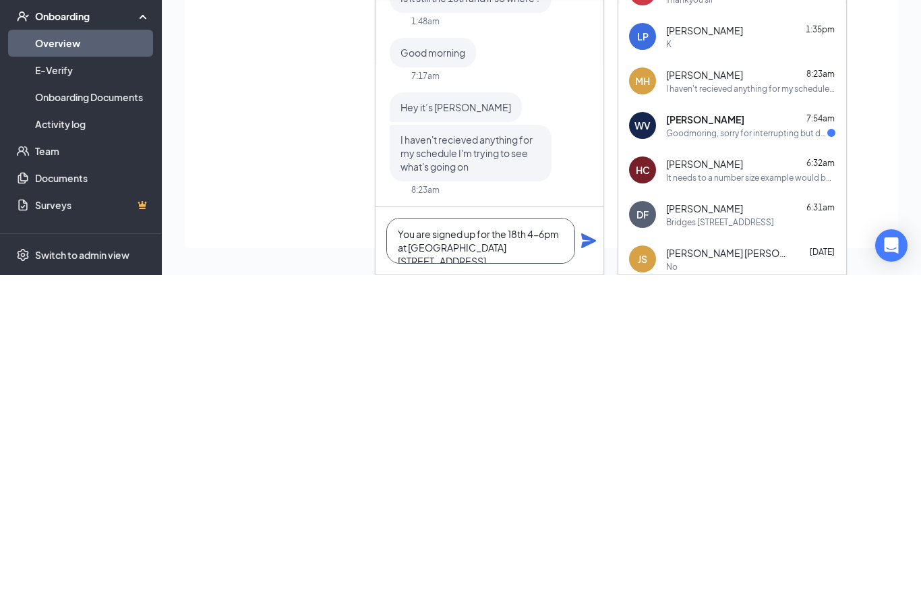
type textarea "You are signed up for the 18th 4-6pm at [GEOGRAPHIC_DATA][STREET_ADDRESS]"
click at [595, 569] on icon "Plane" at bounding box center [589, 577] width 16 height 16
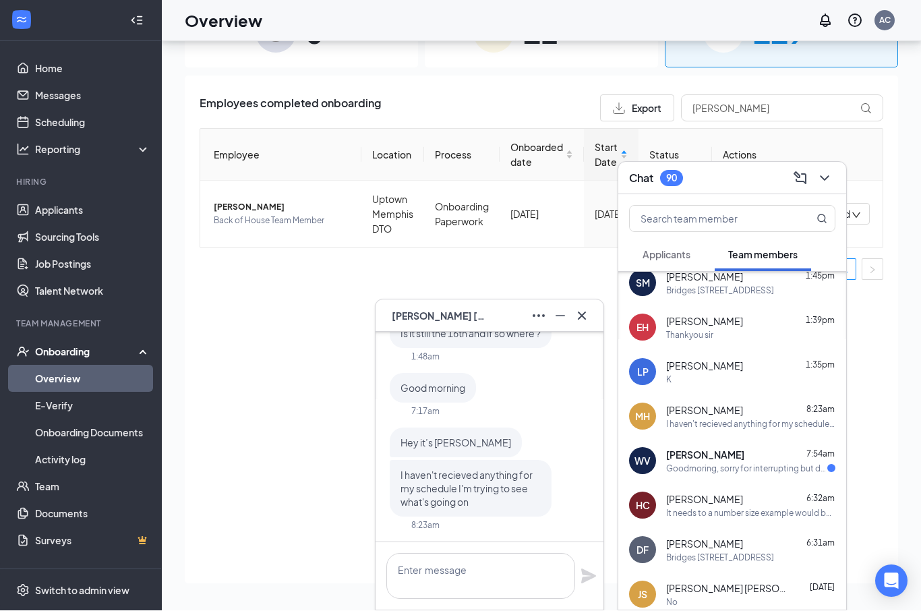
scroll to position [0, 0]
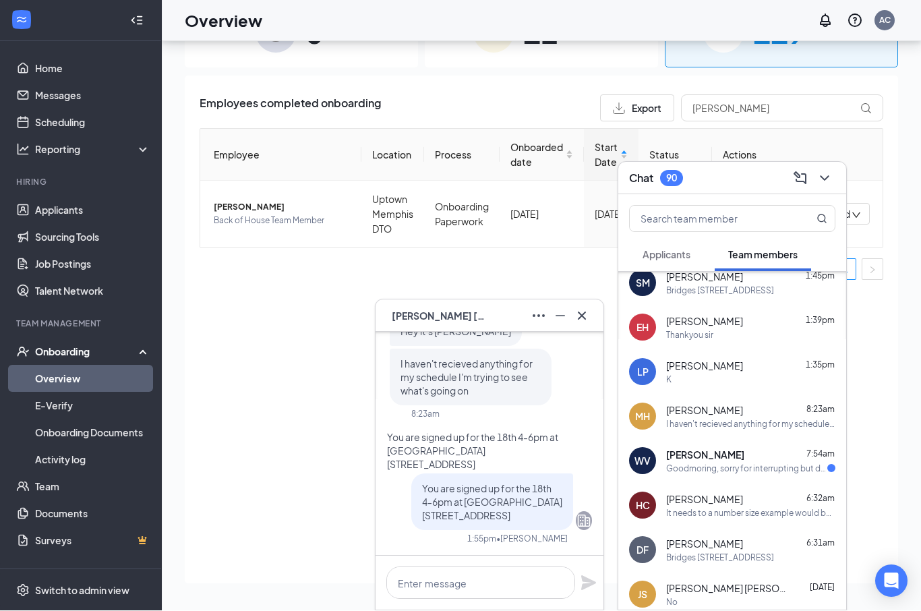
click at [740, 463] on div "Goodmoring, sorry for interrupting but do we wear non slippery shoes for orient…" at bounding box center [746, 468] width 161 height 11
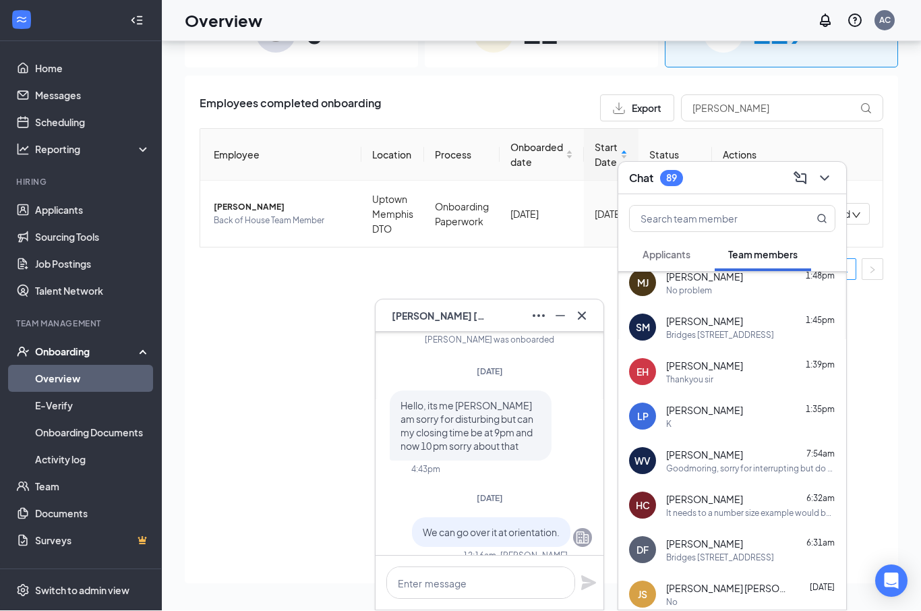
scroll to position [-130, 0]
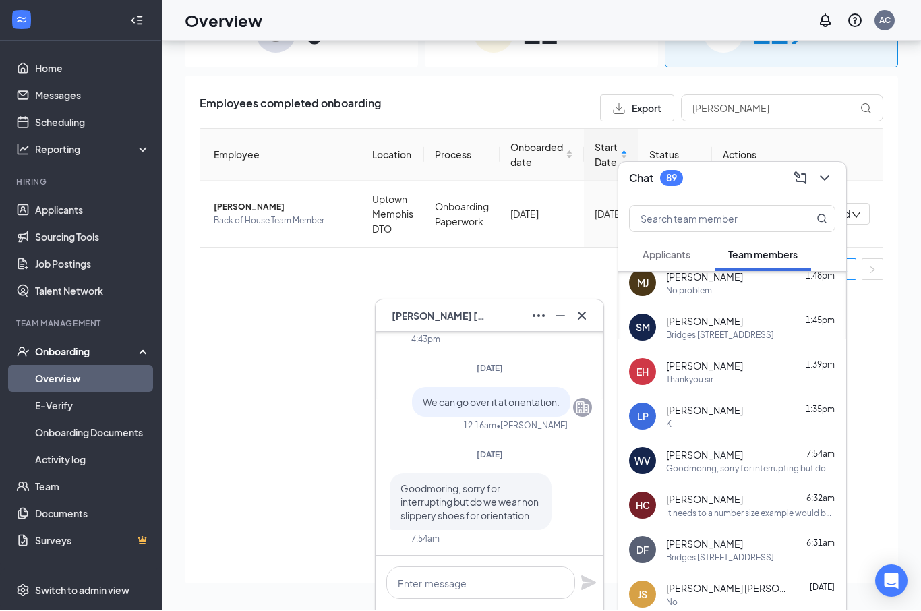
click at [606, 381] on div "Employees completed onboarding Export [PERSON_NAME] Employee Location Process O…" at bounding box center [542, 330] width 714 height 508
click at [516, 584] on textarea at bounding box center [480, 583] width 189 height 32
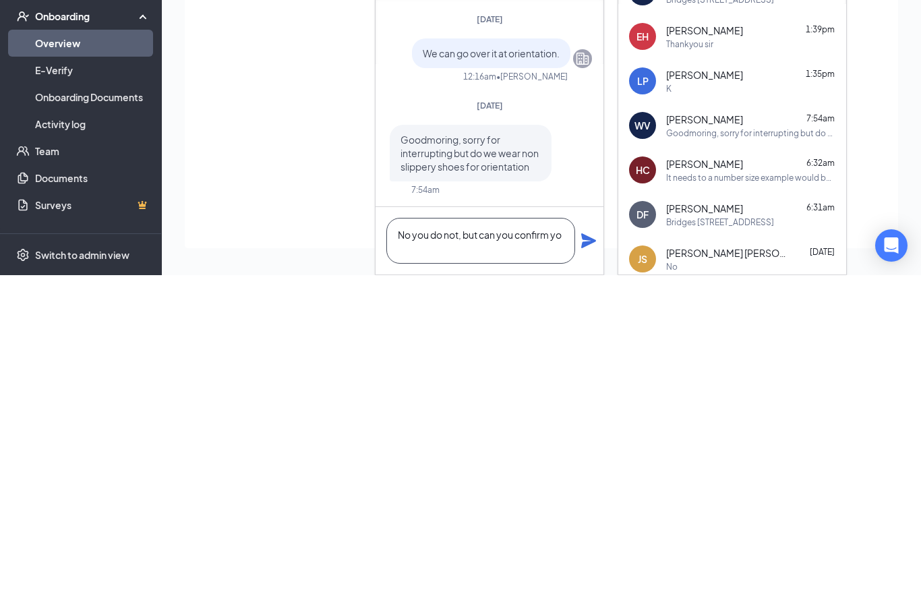
scroll to position [1, 0]
type textarea "No you do not, but can you confirm your orientation day you selected?"
click at [585, 569] on icon "Plane" at bounding box center [588, 576] width 15 height 15
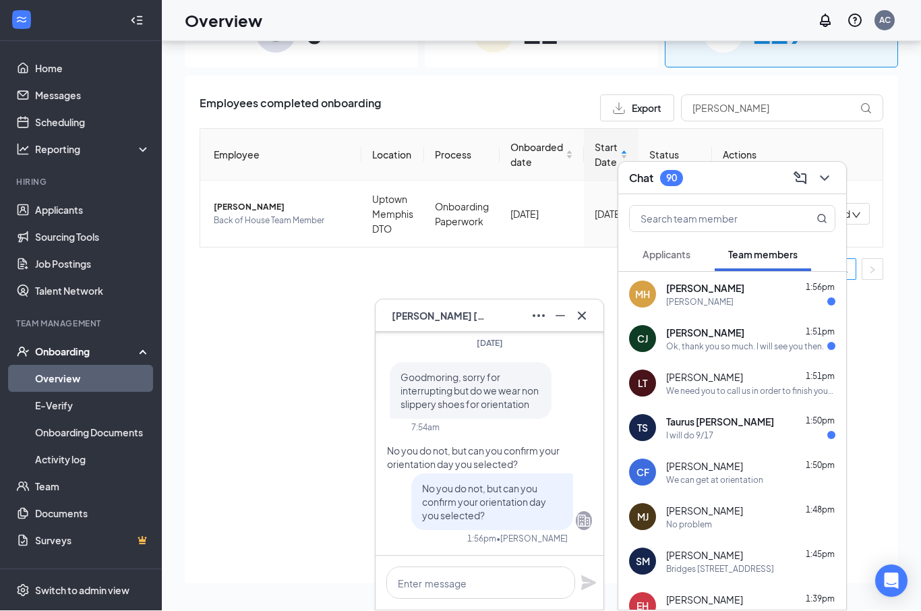
scroll to position [0, 0]
click at [745, 335] on span "[PERSON_NAME]" at bounding box center [705, 332] width 78 height 13
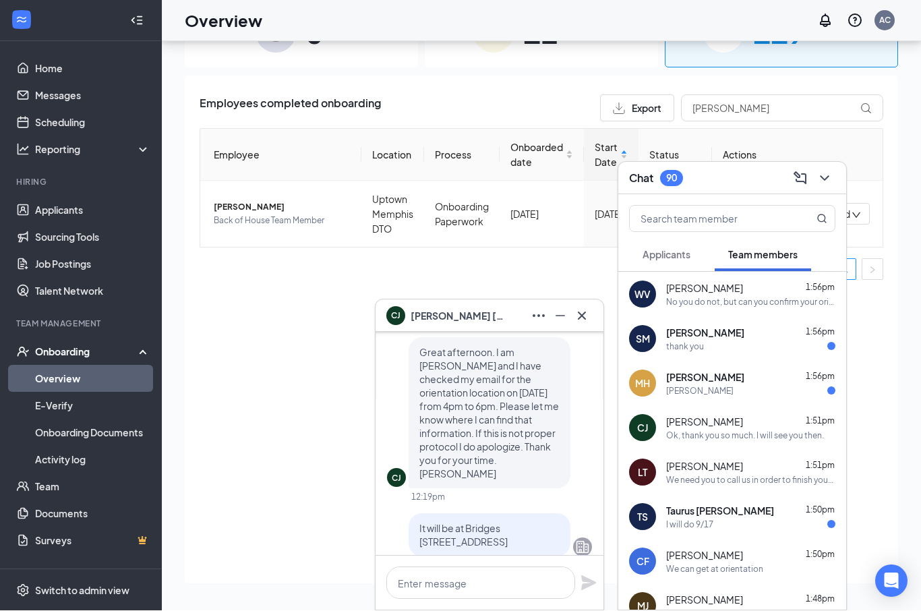
scroll to position [-167, 0]
click at [755, 338] on div "[PERSON_NAME] 1:56pm" at bounding box center [750, 332] width 169 height 13
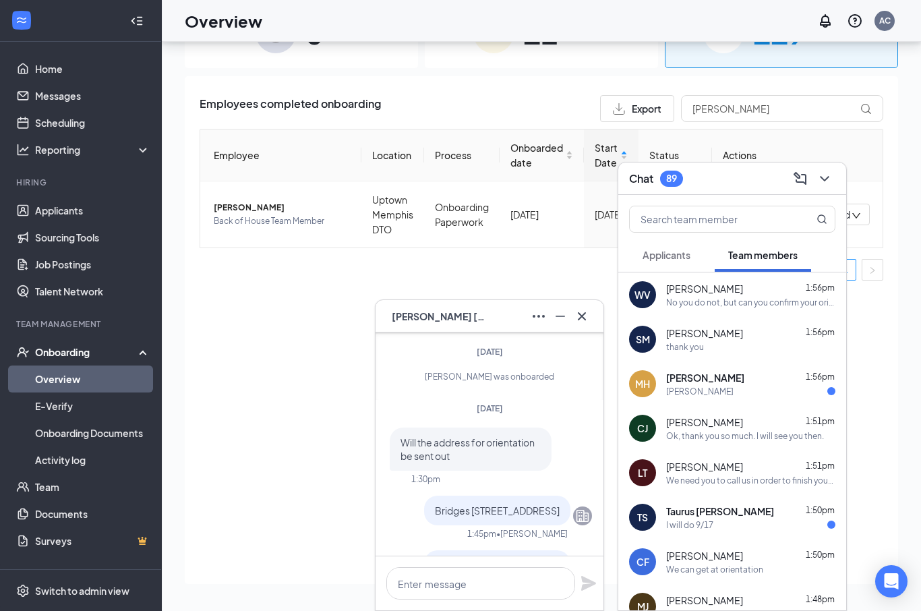
scroll to position [-105, 0]
click at [710, 389] on div "[PERSON_NAME]" at bounding box center [699, 391] width 67 height 11
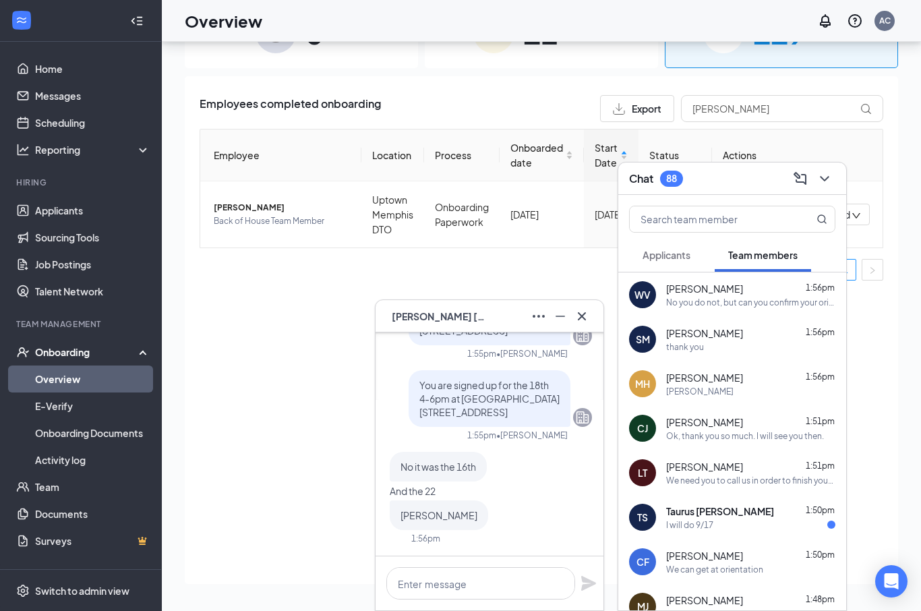
scroll to position [0, 0]
click at [448, 585] on textarea at bounding box center [480, 583] width 189 height 32
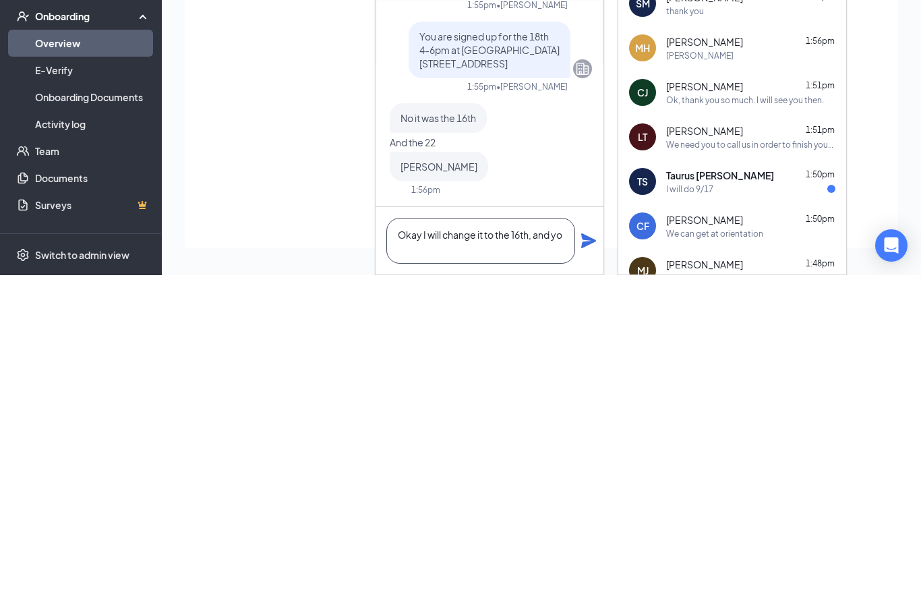
scroll to position [1, 0]
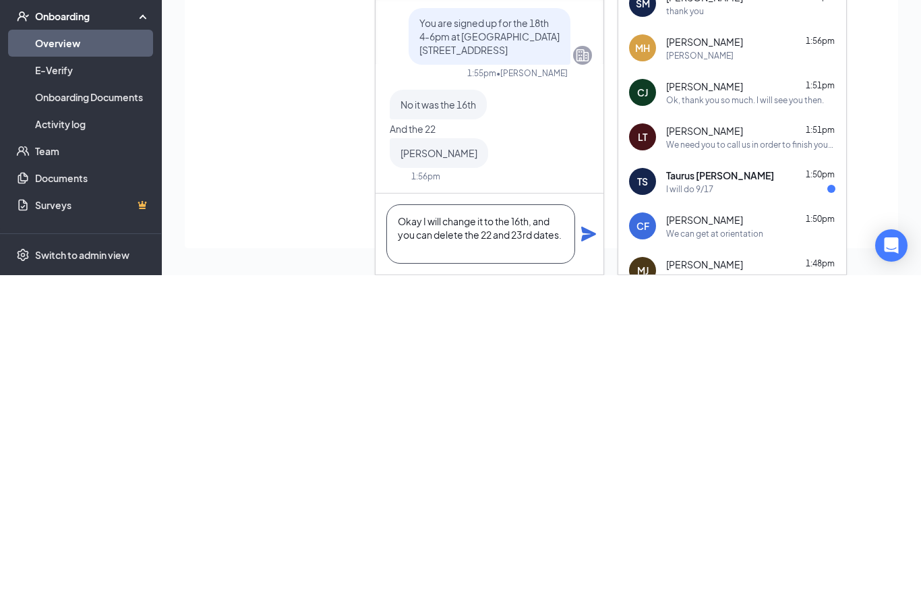
type textarea "Okay I will change it to the 16th, and you can delete the 22 and 23rd dates."
click at [591, 562] on icon "Plane" at bounding box center [589, 570] width 16 height 16
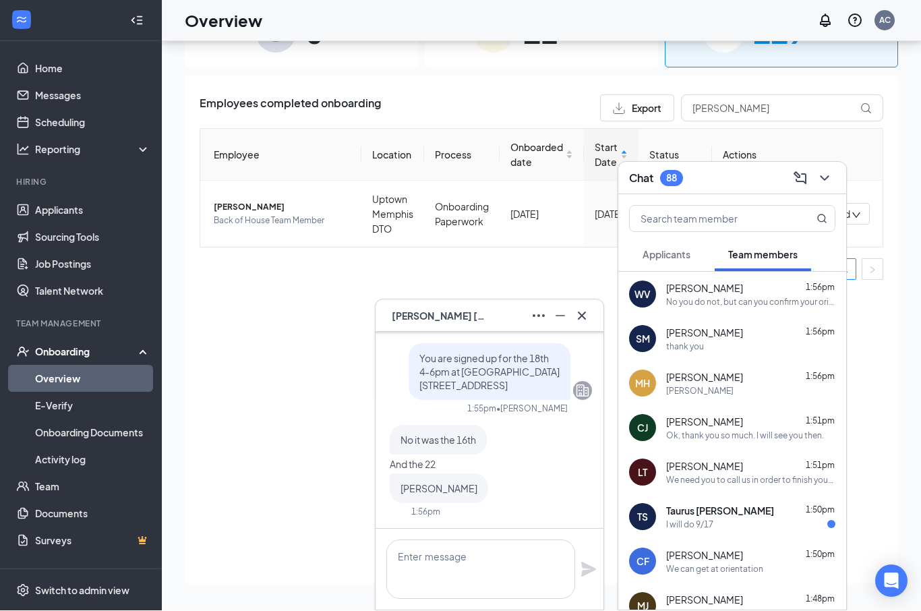
scroll to position [0, 0]
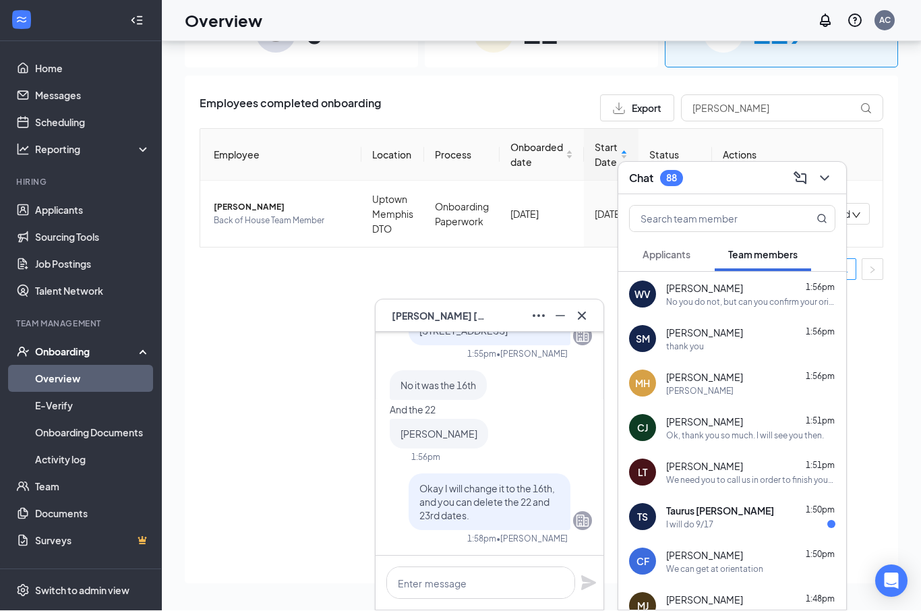
click at [724, 514] on span "Taurus [PERSON_NAME]" at bounding box center [720, 511] width 108 height 13
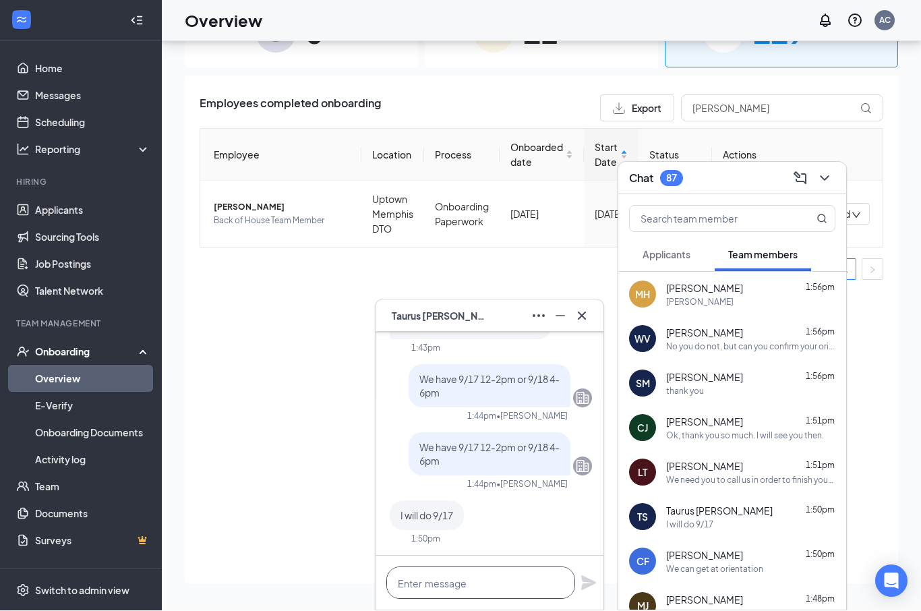
click at [465, 569] on textarea at bounding box center [480, 583] width 189 height 32
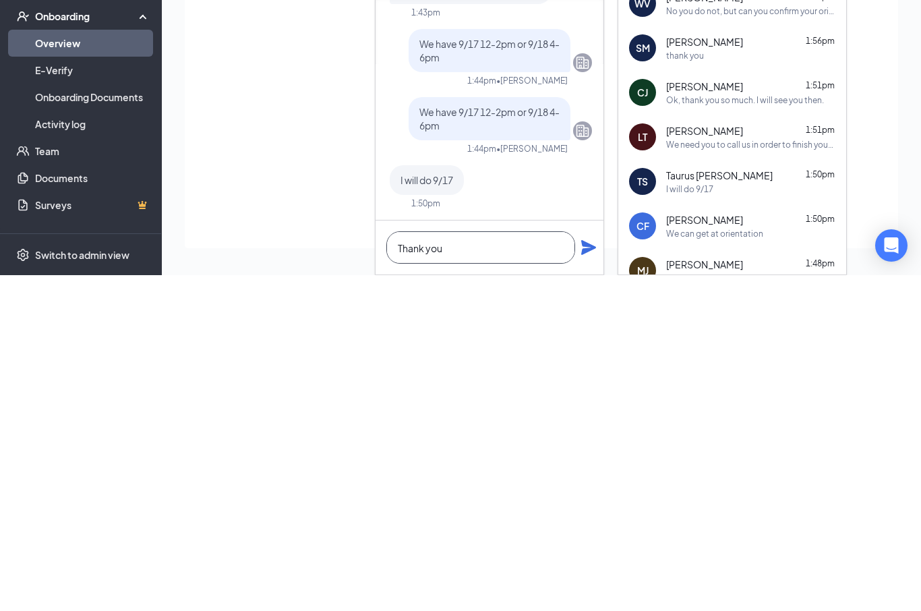
type textarea "Thank you"
click at [589, 576] on icon "Plane" at bounding box center [588, 583] width 15 height 15
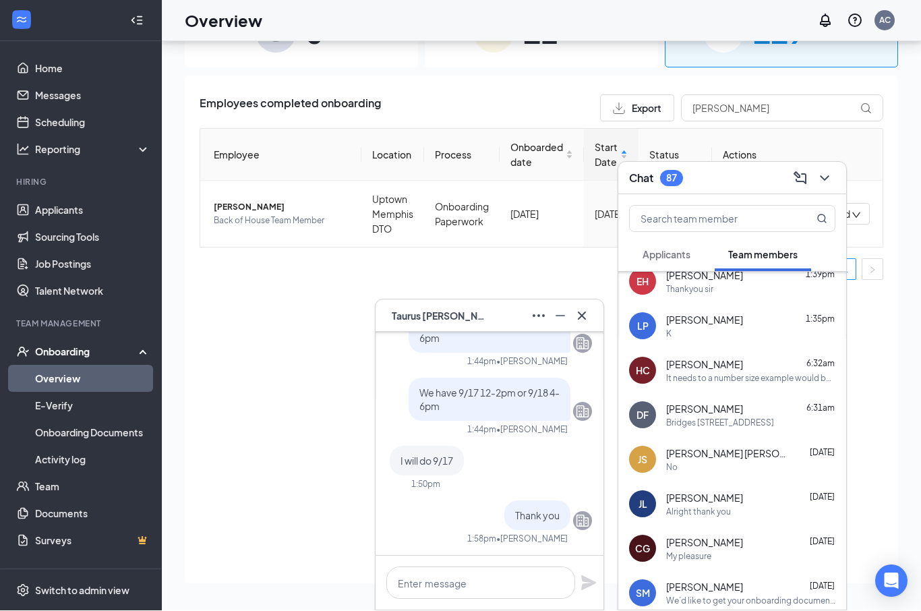
scroll to position [372, 0]
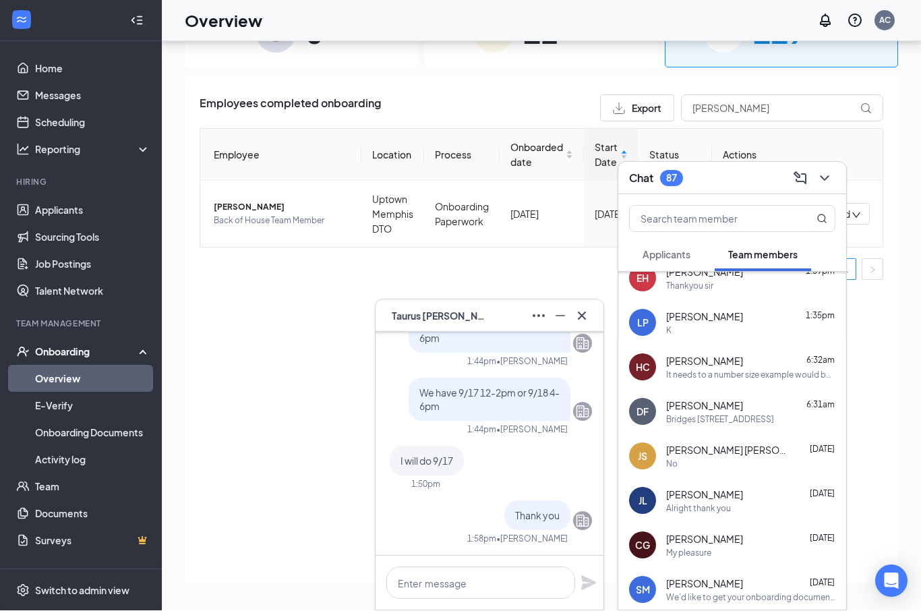
click at [777, 372] on div "It needs to a number size example would be size 4 waist and 31 length. 4x31" at bounding box center [750, 375] width 169 height 11
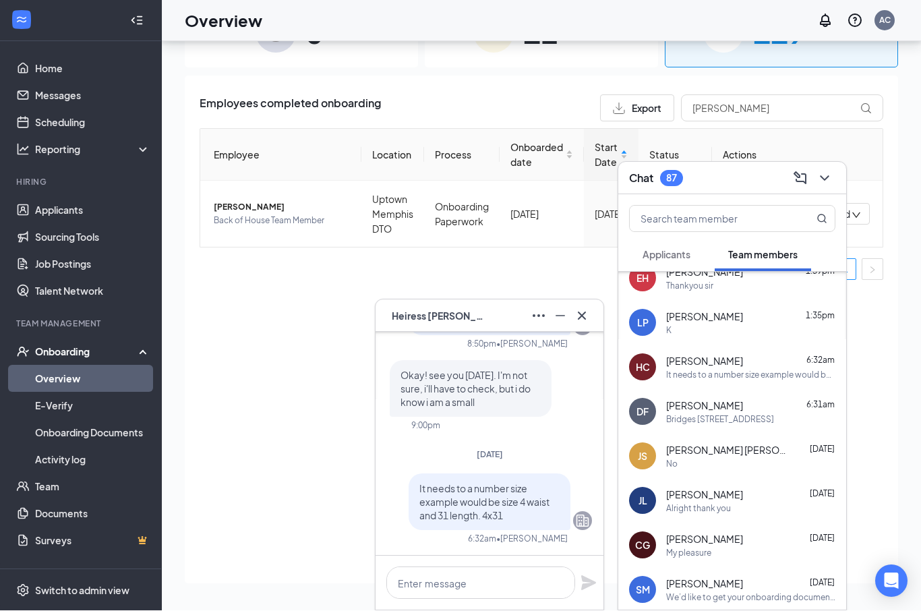
click at [762, 420] on div "Bridges [STREET_ADDRESS]" at bounding box center [750, 419] width 169 height 11
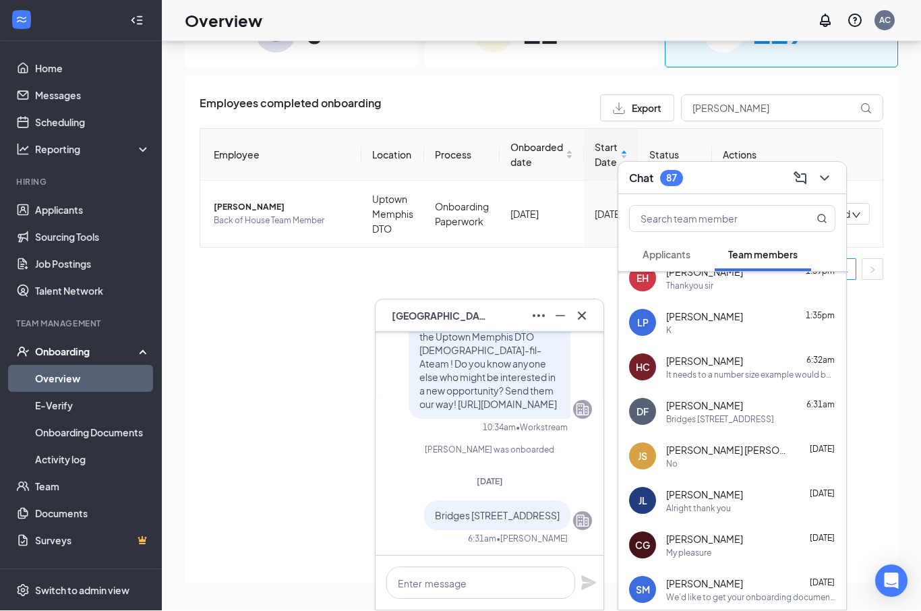
scroll to position [0, 0]
click at [592, 318] on button at bounding box center [582, 317] width 22 height 22
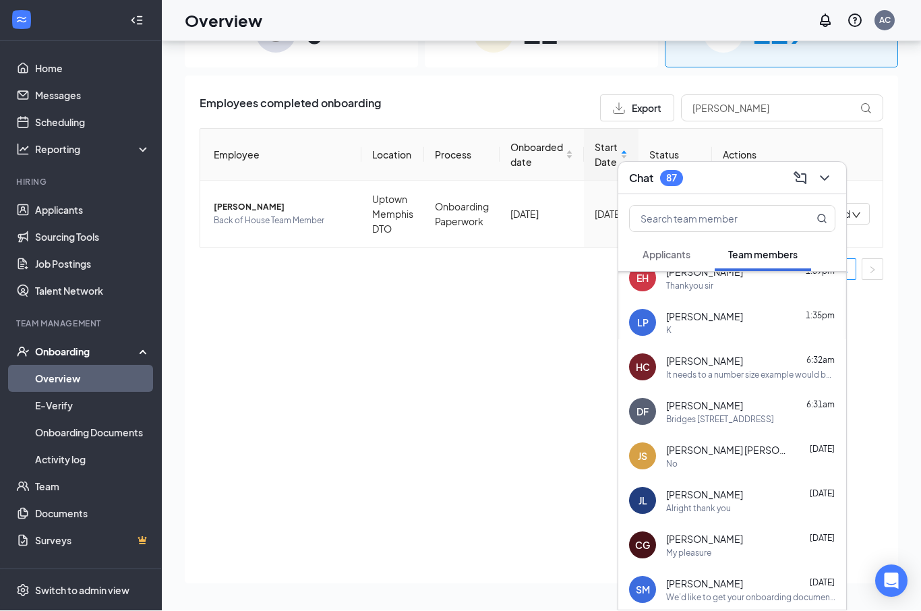
click at [825, 176] on icon "ChevronDown" at bounding box center [825, 179] width 16 height 16
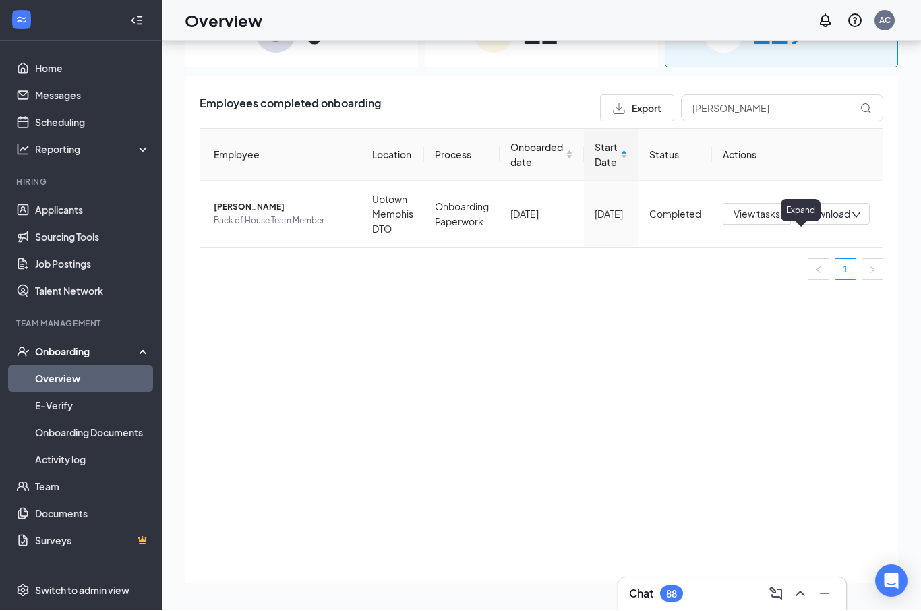
click at [799, 590] on icon "ChevronUp" at bounding box center [801, 594] width 16 height 16
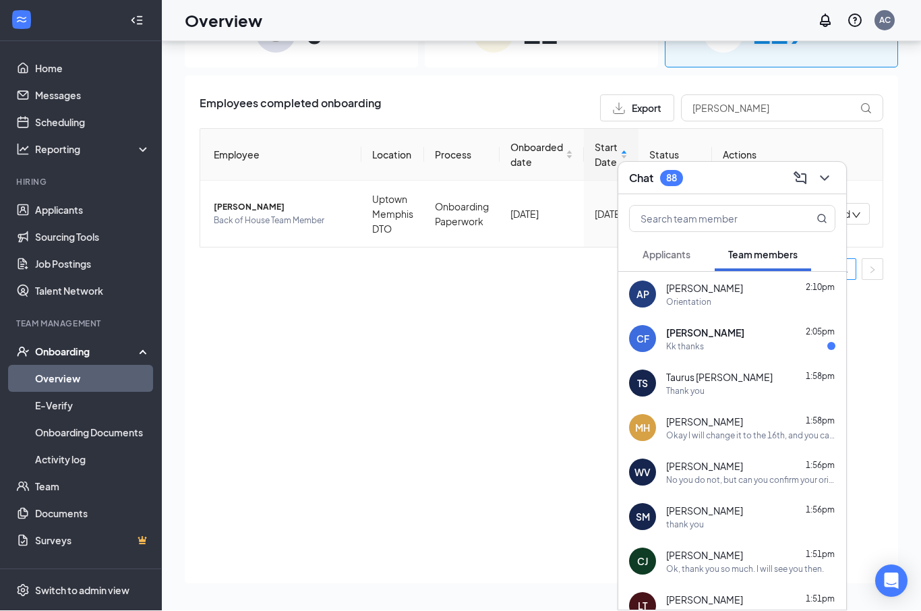
click at [744, 335] on div "[PERSON_NAME] 2:05pm" at bounding box center [750, 332] width 169 height 13
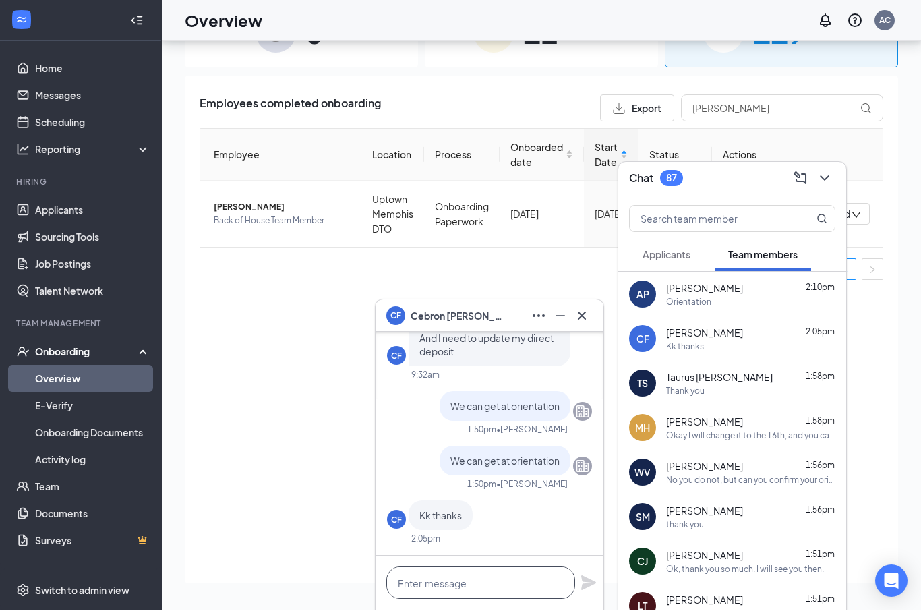
click at [494, 579] on textarea at bounding box center [480, 583] width 189 height 32
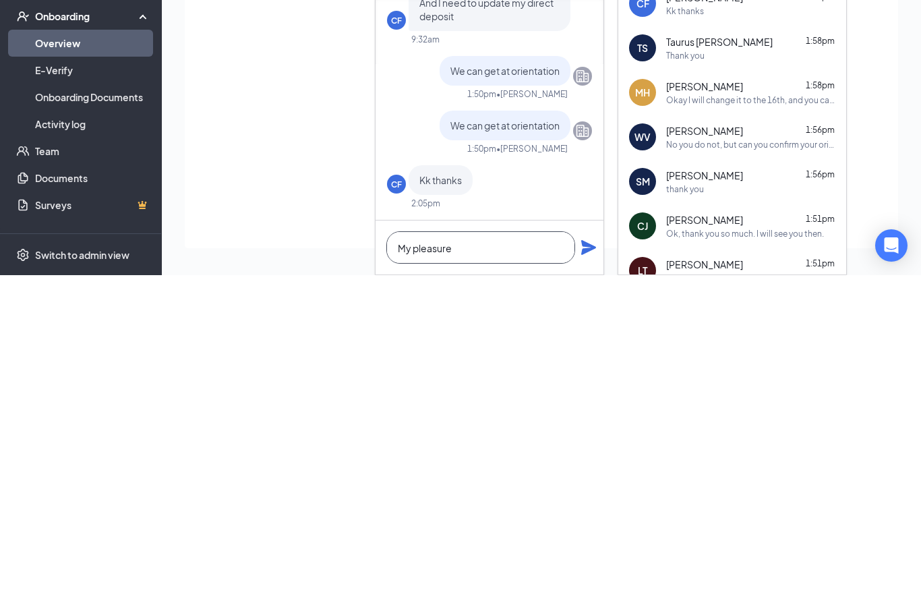
type textarea "My pleasure"
click at [583, 576] on icon "Plane" at bounding box center [588, 583] width 15 height 15
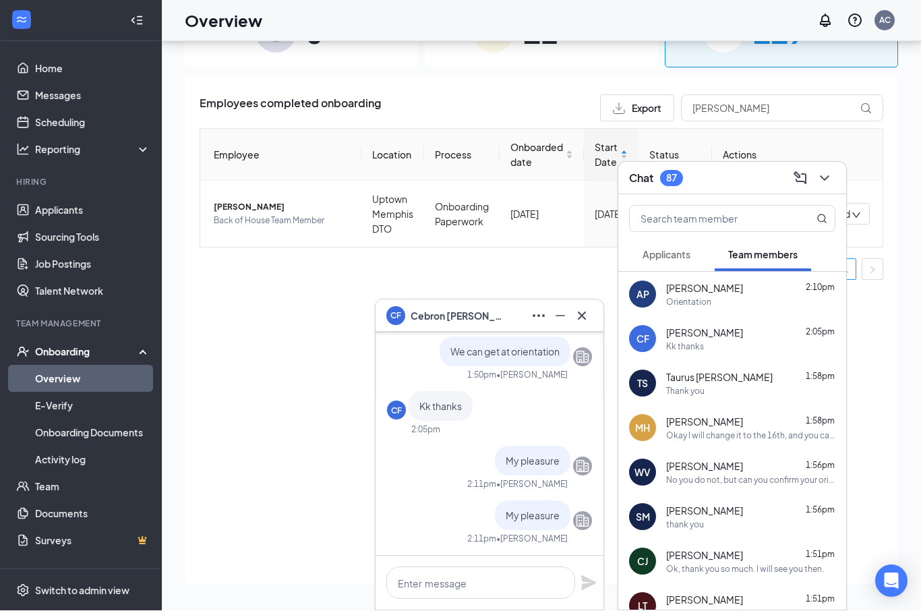
click at [728, 214] on input "text" at bounding box center [710, 219] width 160 height 26
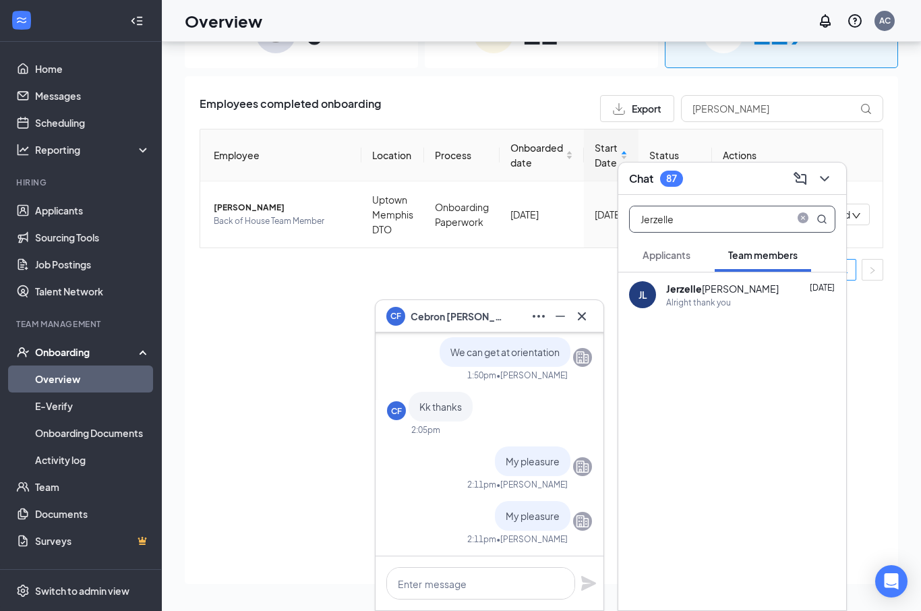
type input "Jerzelle"
click at [687, 295] on div "[PERSON_NAME]" at bounding box center [722, 288] width 113 height 13
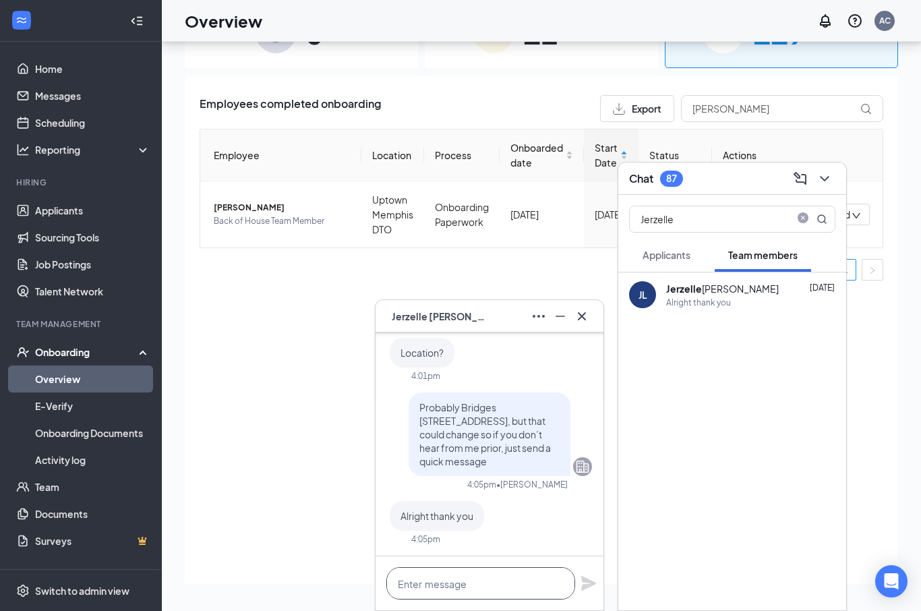
click at [473, 583] on textarea at bounding box center [480, 583] width 189 height 32
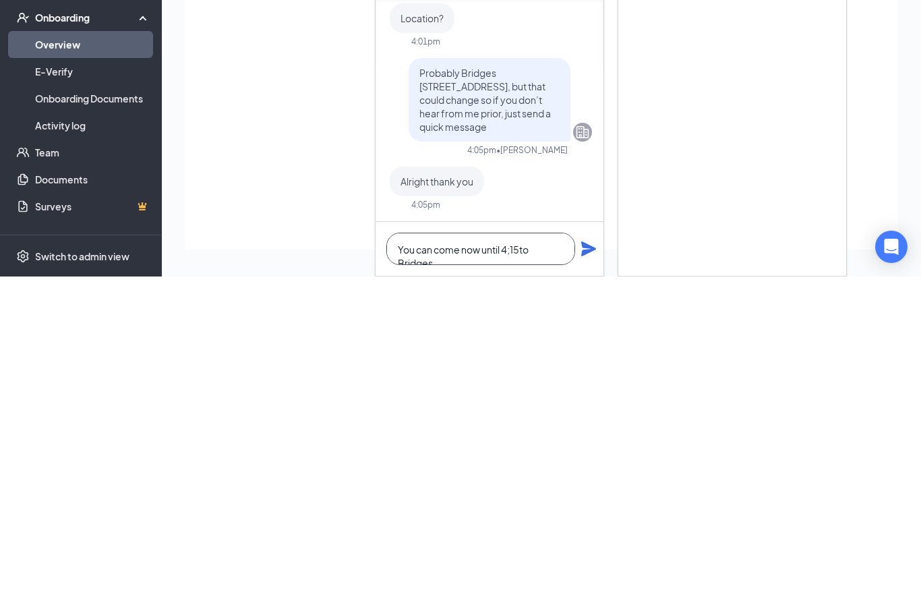
scroll to position [1, 0]
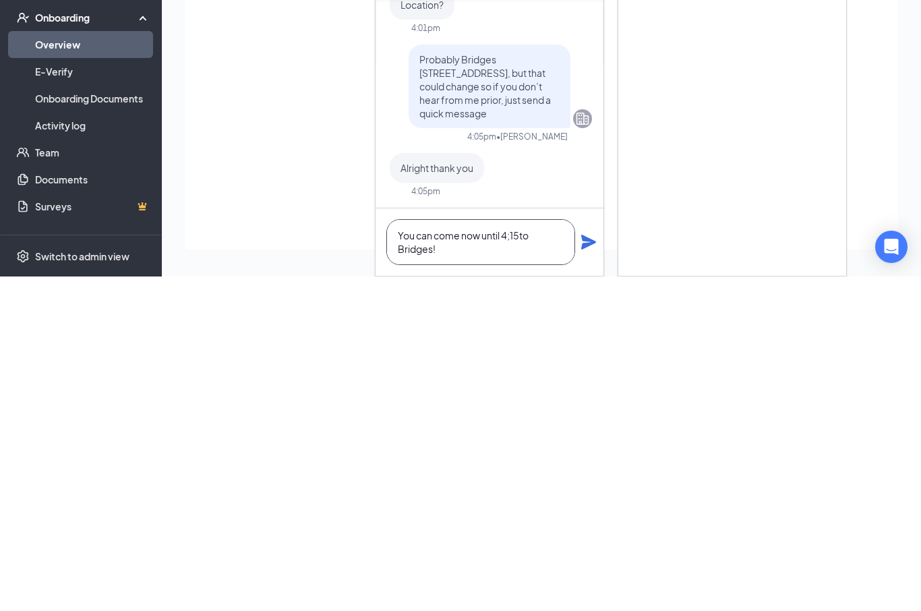
type textarea "You can come now until 4;15to Bridges!"
click at [585, 569] on icon "Plane" at bounding box center [588, 576] width 15 height 15
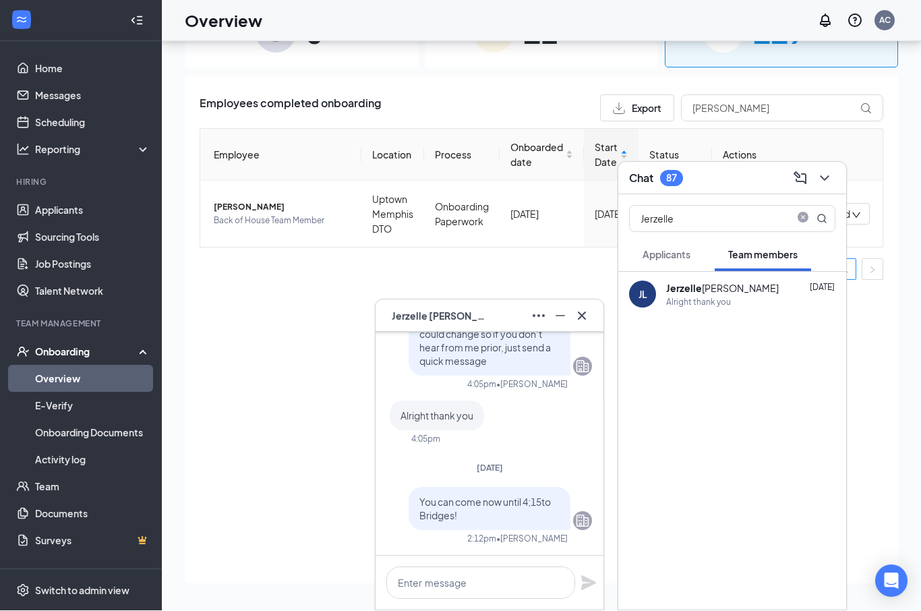
scroll to position [0, 0]
click at [804, 218] on icon "close-circle" at bounding box center [803, 217] width 11 height 11
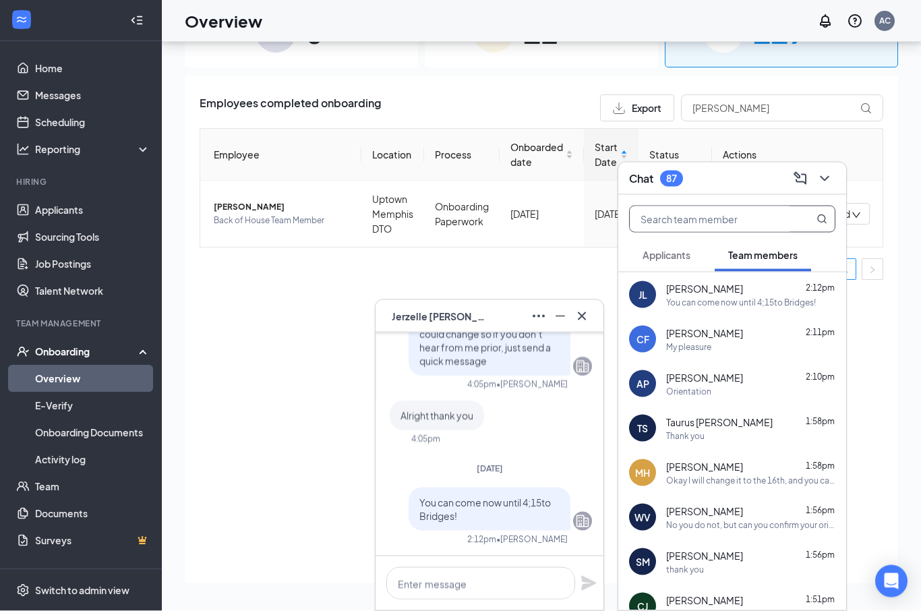
click at [726, 221] on input "text" at bounding box center [710, 219] width 160 height 26
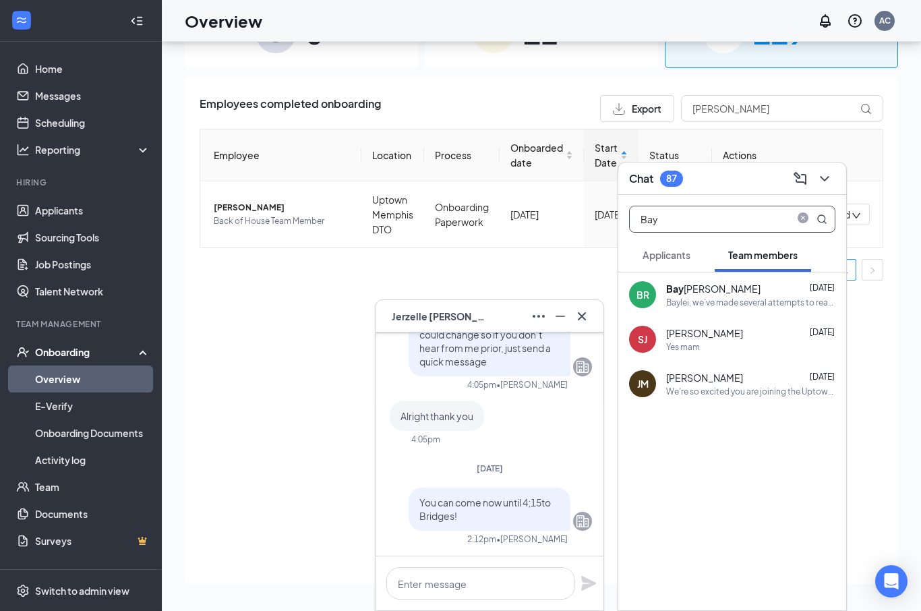
type input "Bay"
click at [719, 290] on div "Bay [PERSON_NAME]" at bounding box center [713, 288] width 94 height 13
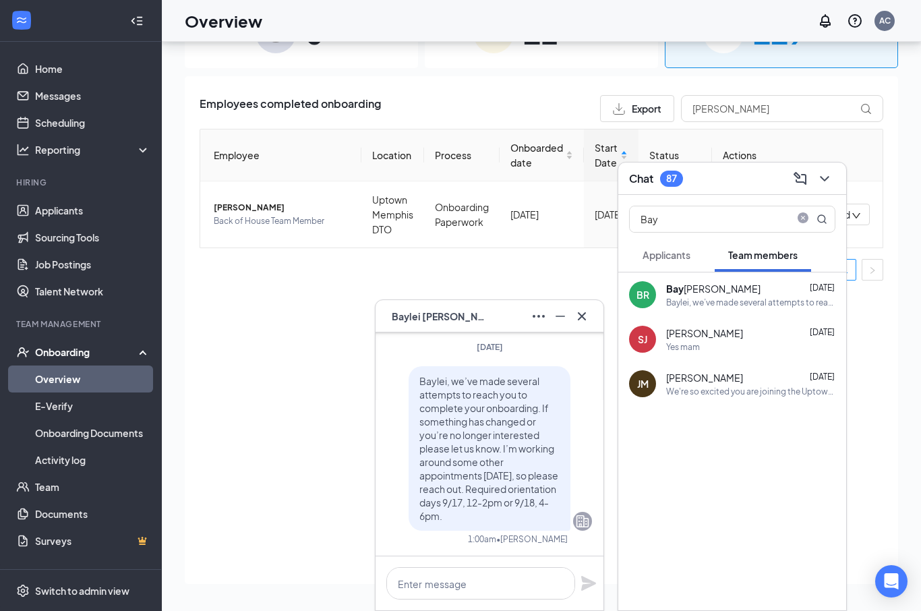
click at [801, 219] on icon "close-circle" at bounding box center [803, 217] width 11 height 11
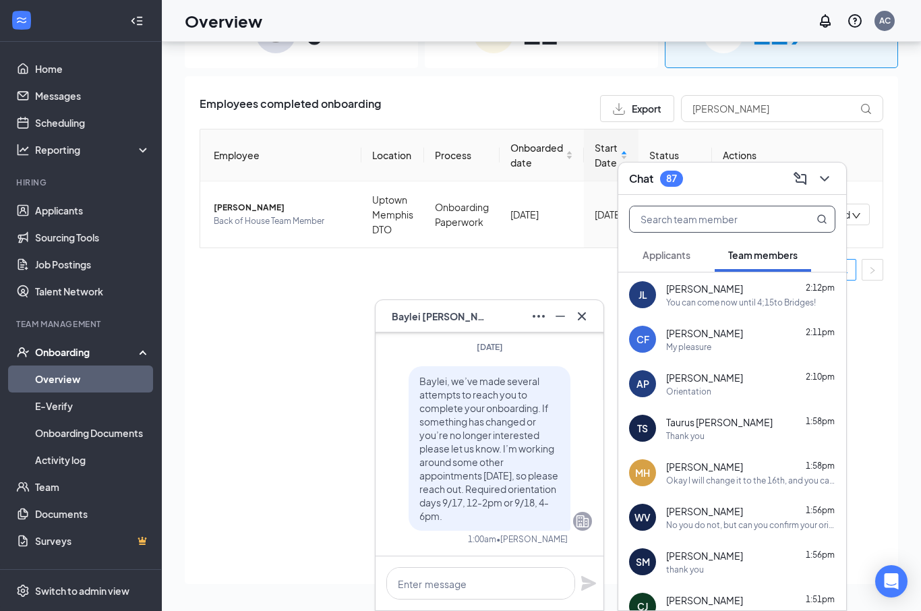
click at [826, 179] on icon "ChevronDown" at bounding box center [824, 178] width 9 height 5
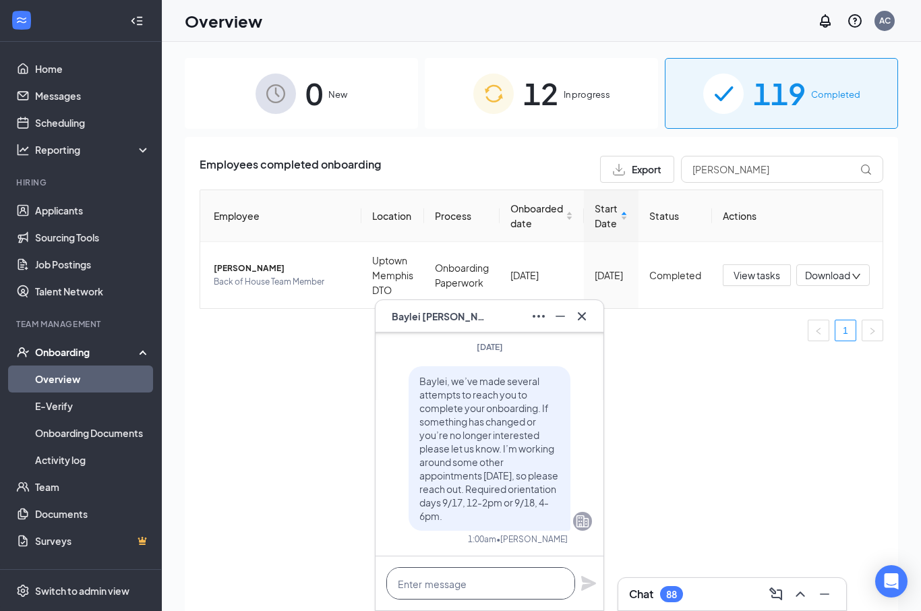
click at [456, 578] on textarea at bounding box center [480, 583] width 189 height 32
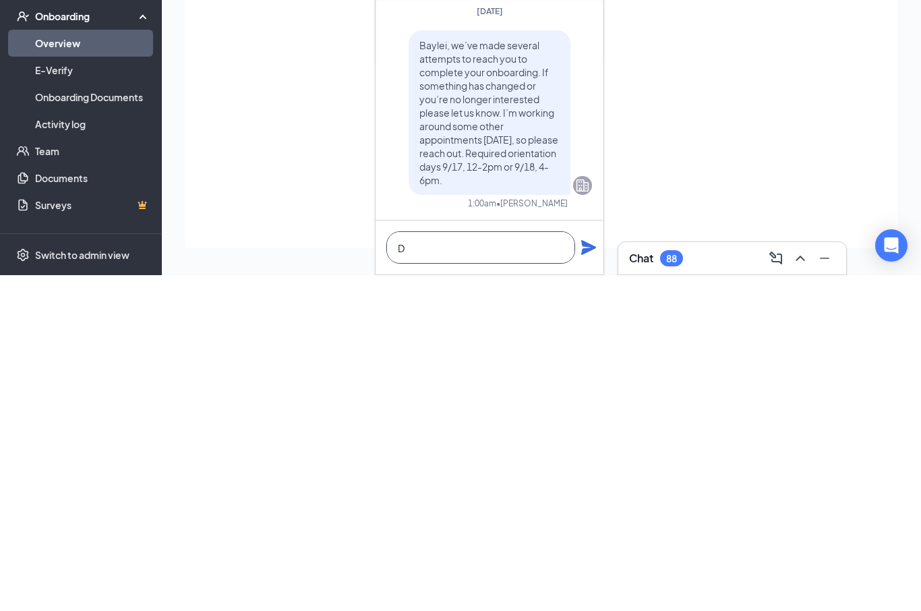
scroll to position [107, 0]
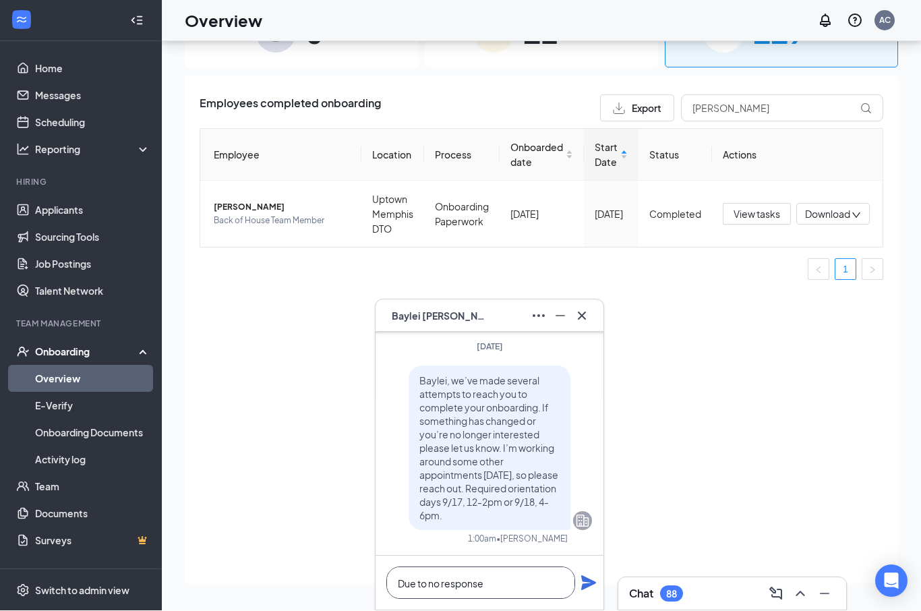
click at [512, 583] on textarea "Due to no response" at bounding box center [480, 583] width 189 height 32
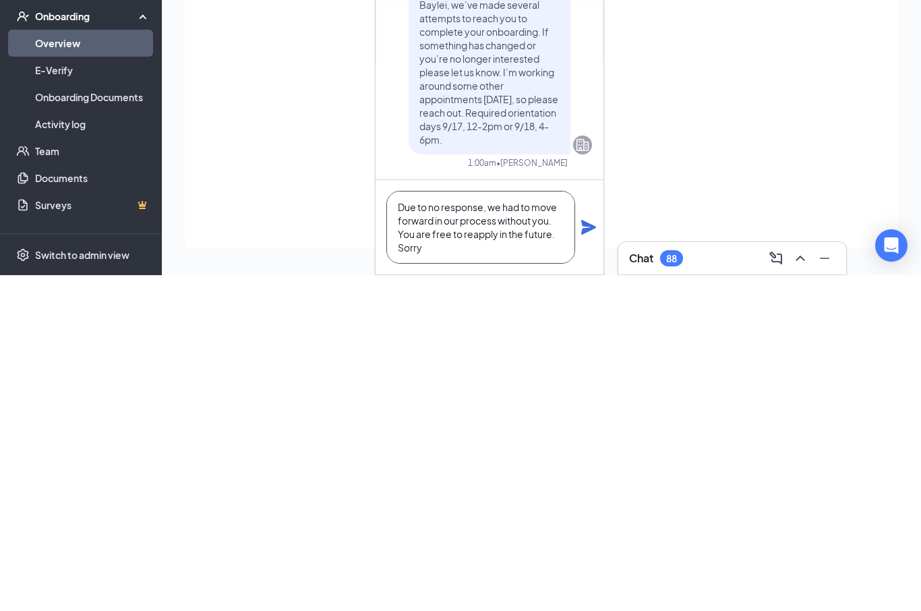
scroll to position [1, 0]
type textarea "Due to no response, we had to move forward in our process without you. You are …"
click at [590, 555] on icon "Plane" at bounding box center [589, 563] width 16 height 16
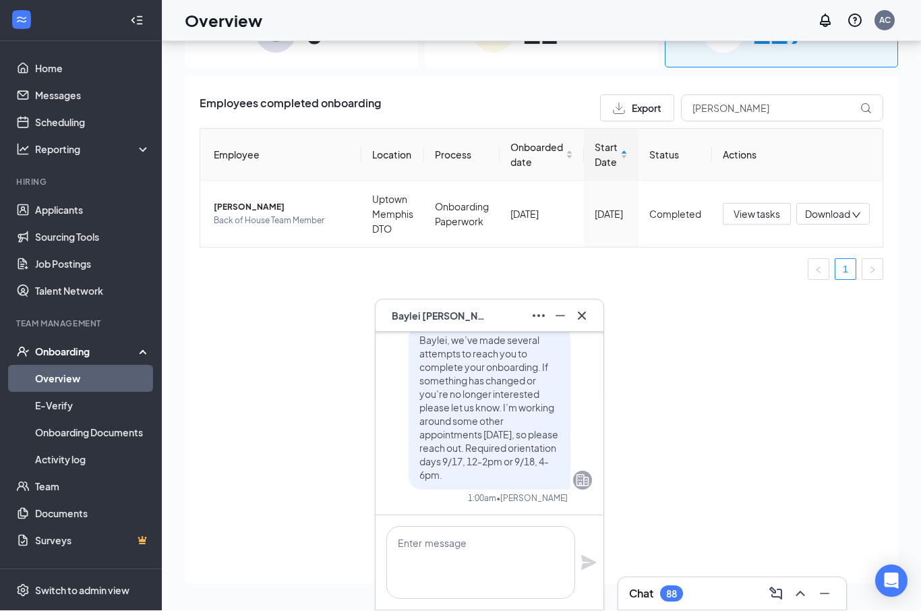
scroll to position [0, 0]
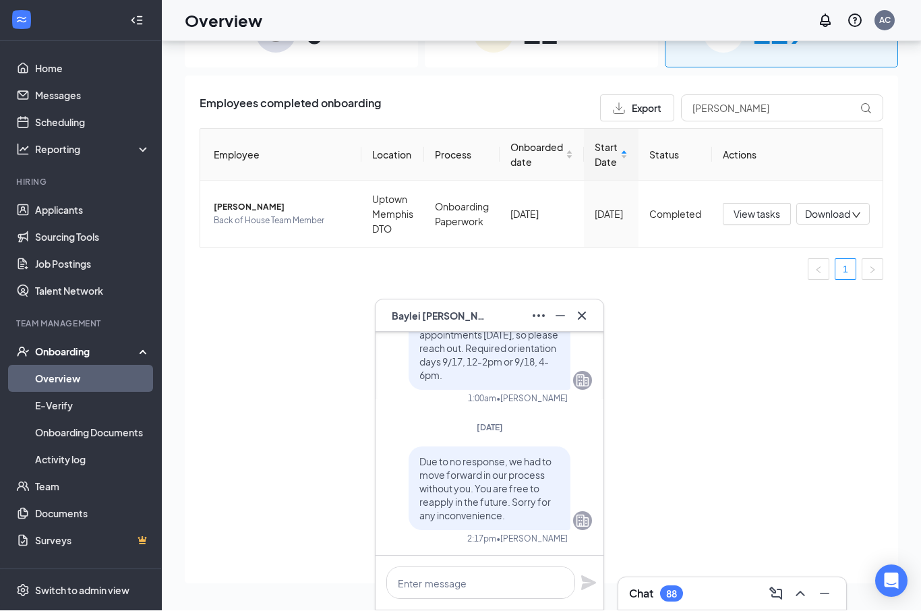
click at [577, 316] on icon "Cross" at bounding box center [582, 316] width 16 height 16
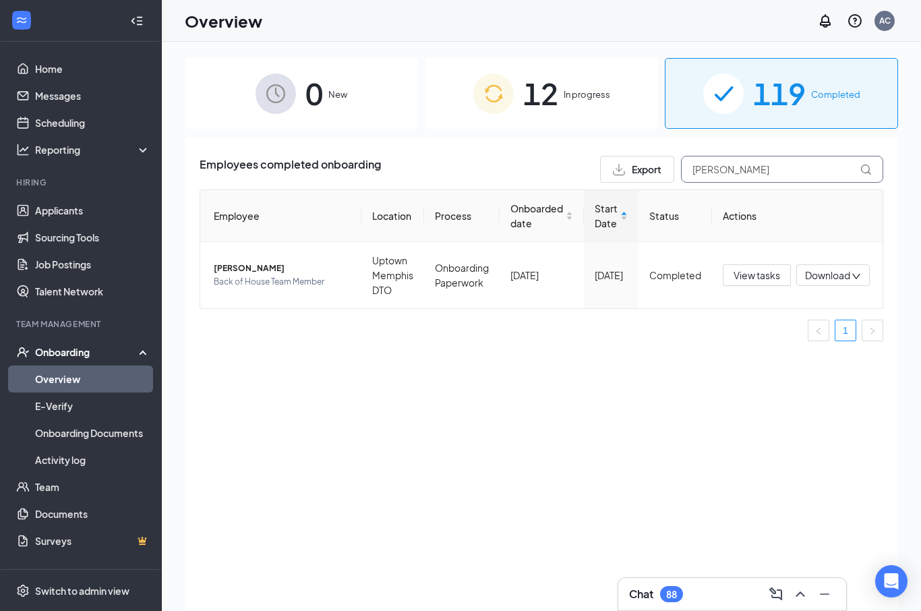
click at [747, 173] on input "[PERSON_NAME]" at bounding box center [782, 169] width 202 height 27
type input "C"
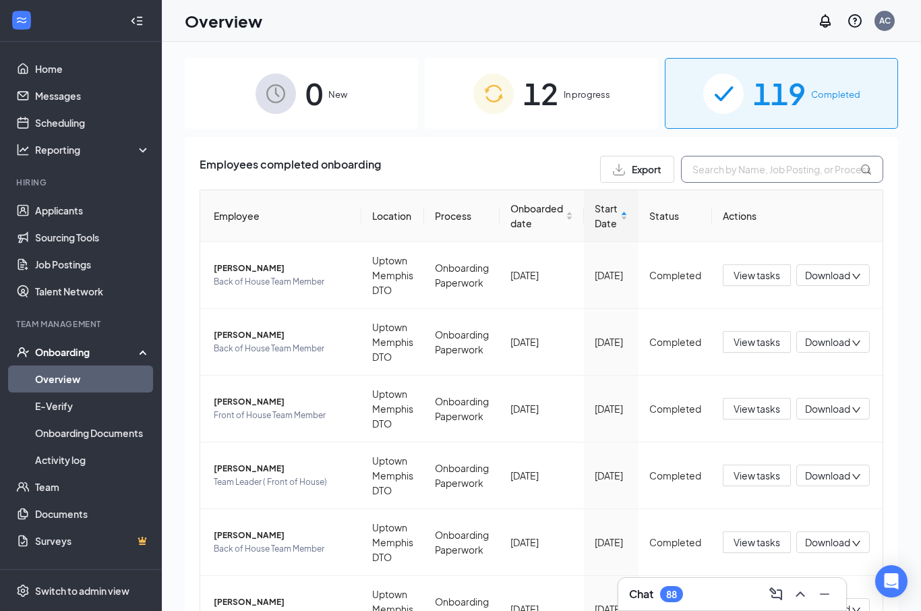
click at [778, 172] on input "text" at bounding box center [782, 169] width 202 height 27
type input "Baylei"
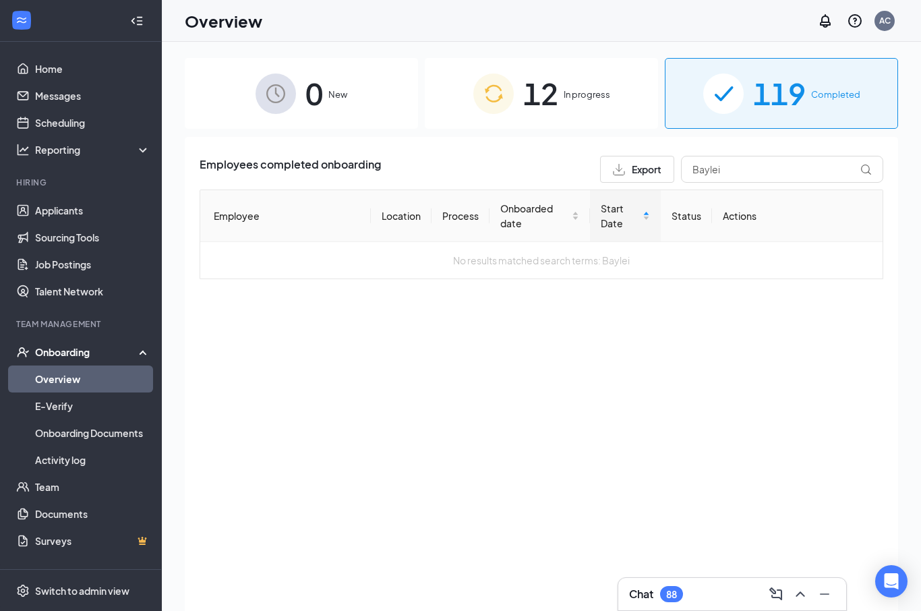
click at [578, 96] on span "In progress" at bounding box center [587, 94] width 47 height 13
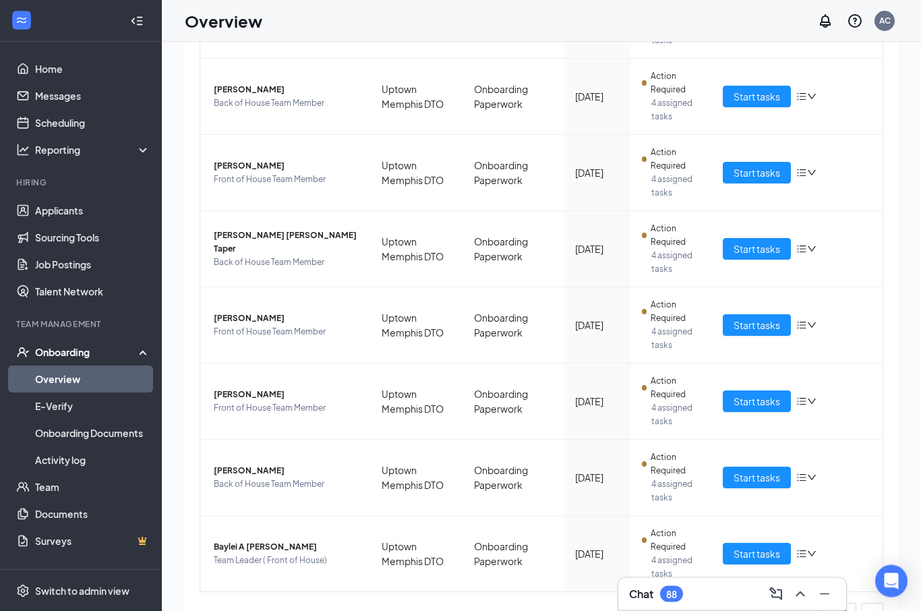
scroll to position [61, 0]
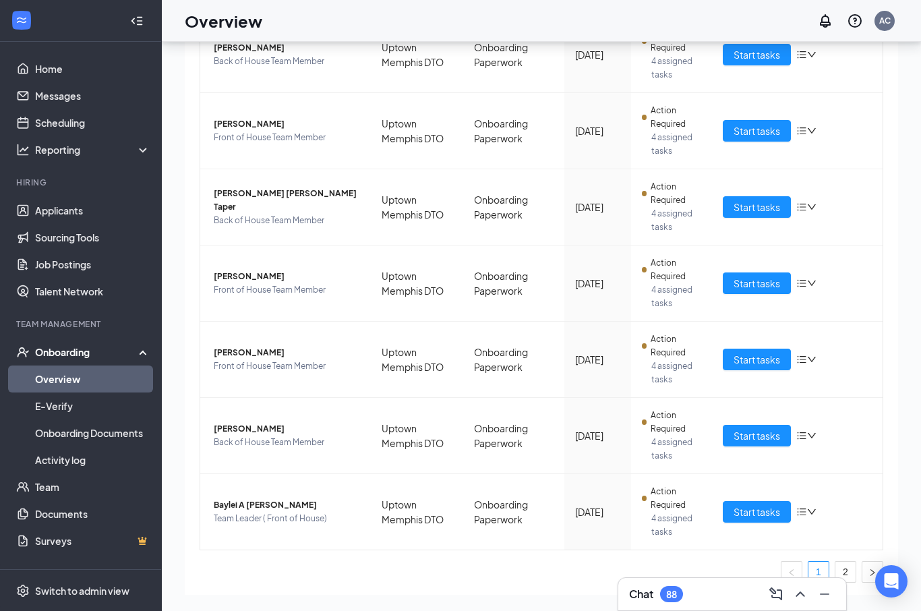
click at [811, 516] on icon "down" at bounding box center [811, 511] width 9 height 9
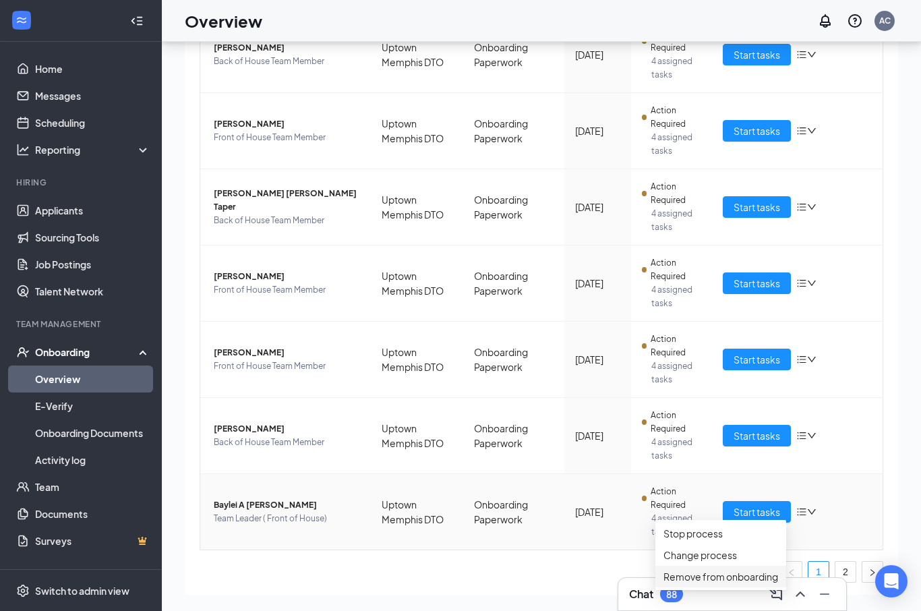
click at [757, 584] on div "Remove from onboarding" at bounding box center [721, 576] width 115 height 15
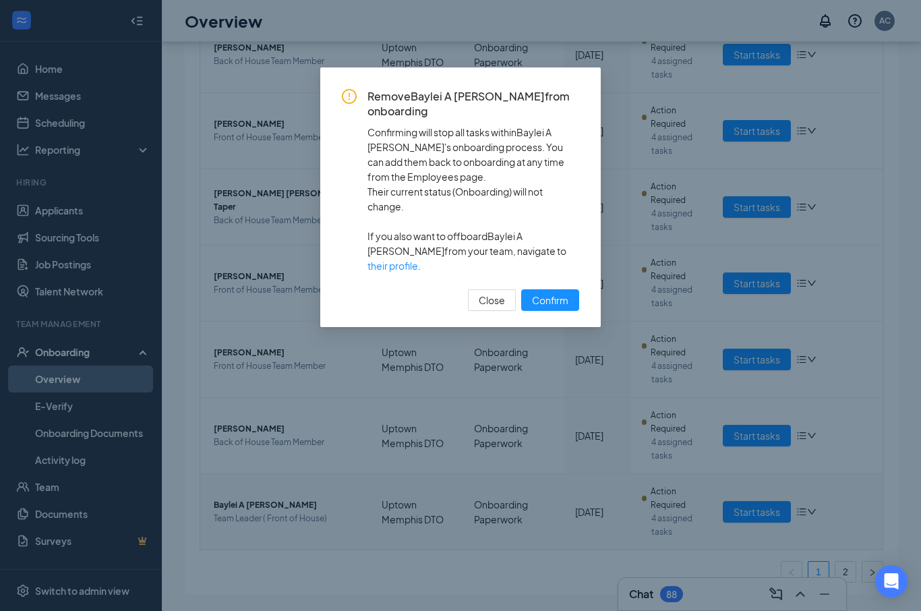
click at [558, 293] on span "Confirm" at bounding box center [550, 300] width 36 height 15
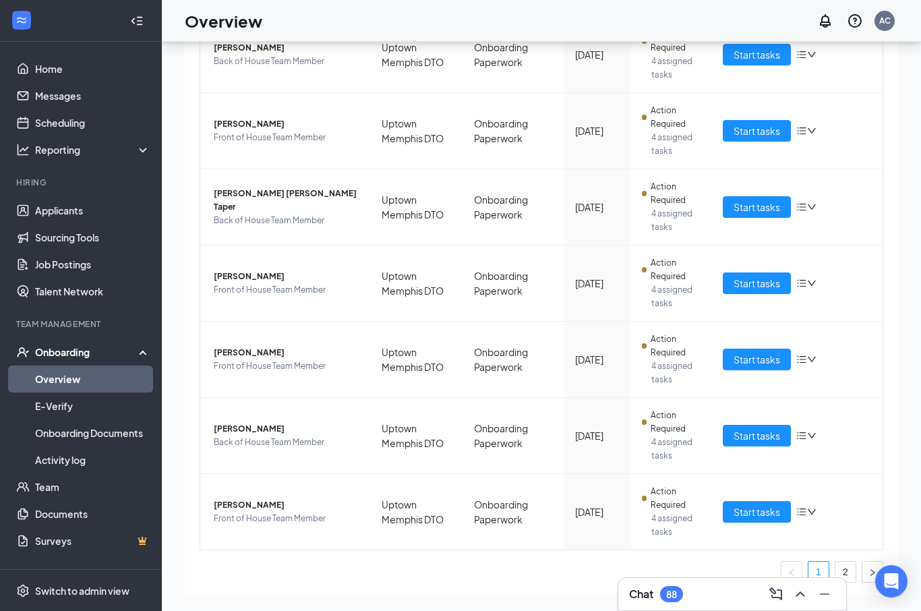
click at [799, 602] on icon "ChevronUp" at bounding box center [801, 594] width 16 height 16
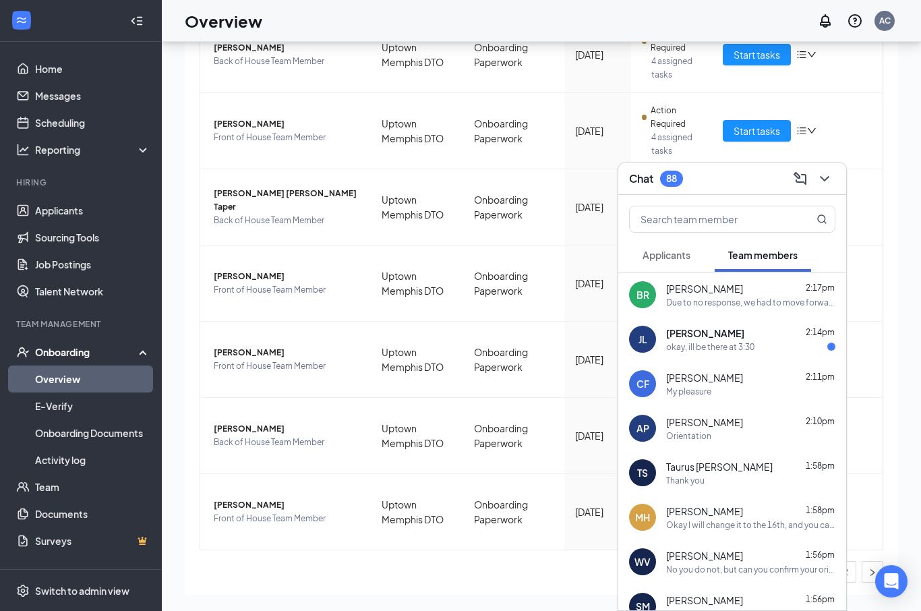
click at [737, 340] on div "[PERSON_NAME] 2:14pm" at bounding box center [750, 332] width 169 height 13
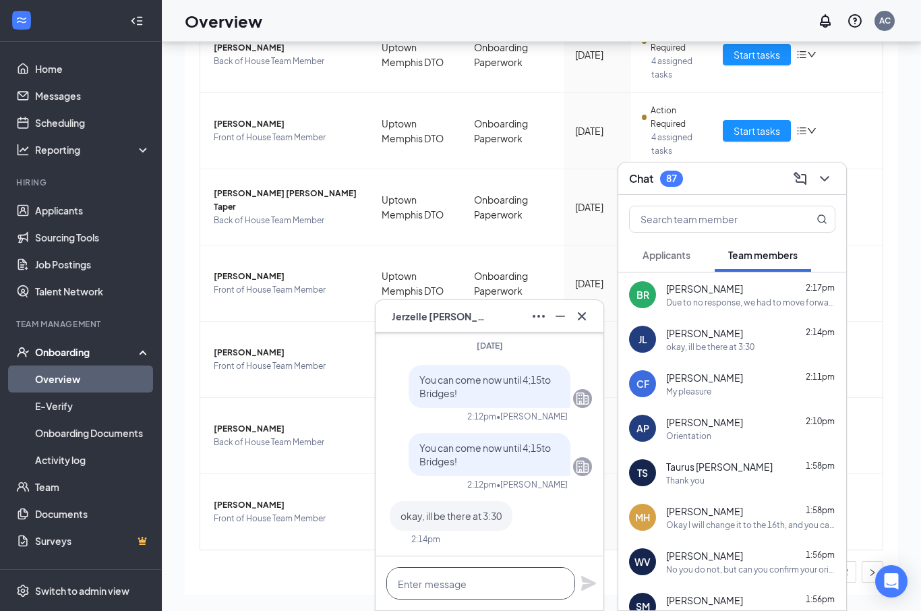
click at [496, 600] on textarea at bounding box center [480, 583] width 189 height 32
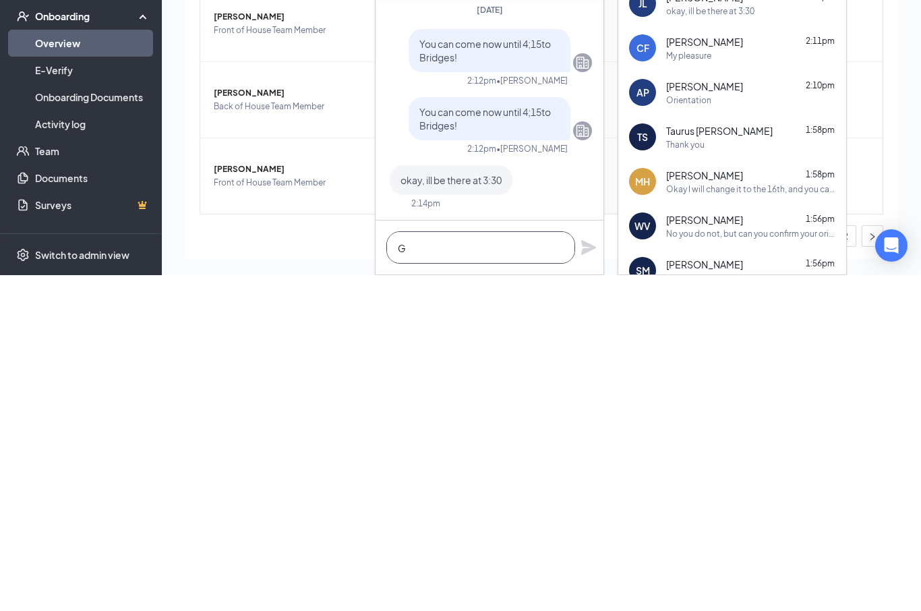
scroll to position [107, 0]
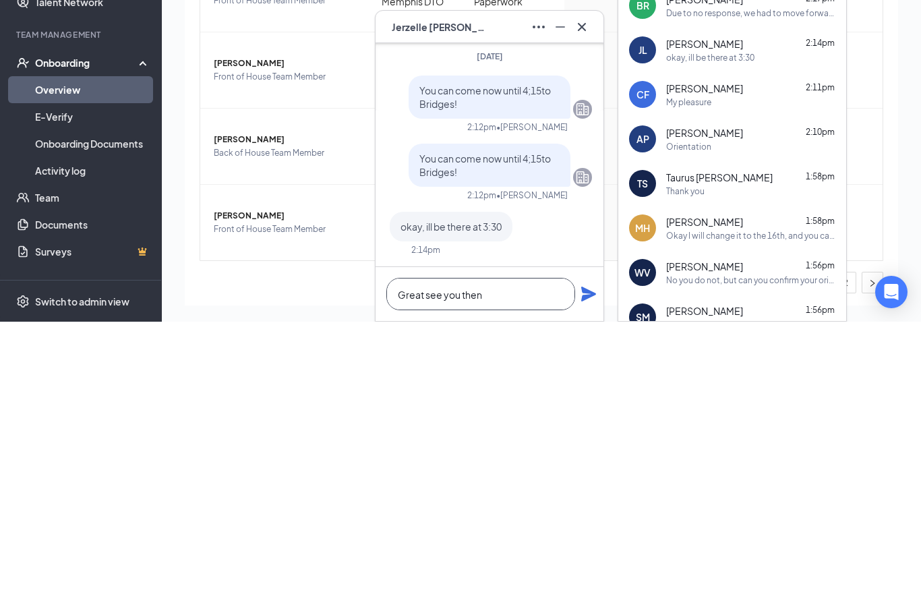
type textarea "Great see you then"
click at [589, 575] on icon "Plane" at bounding box center [589, 583] width 16 height 16
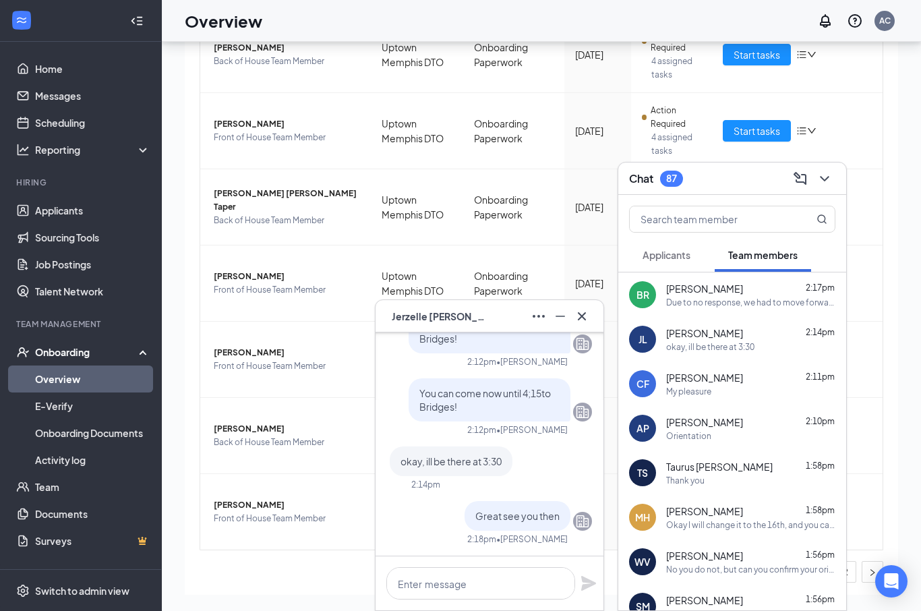
click at [712, 232] on input "text" at bounding box center [710, 219] width 160 height 26
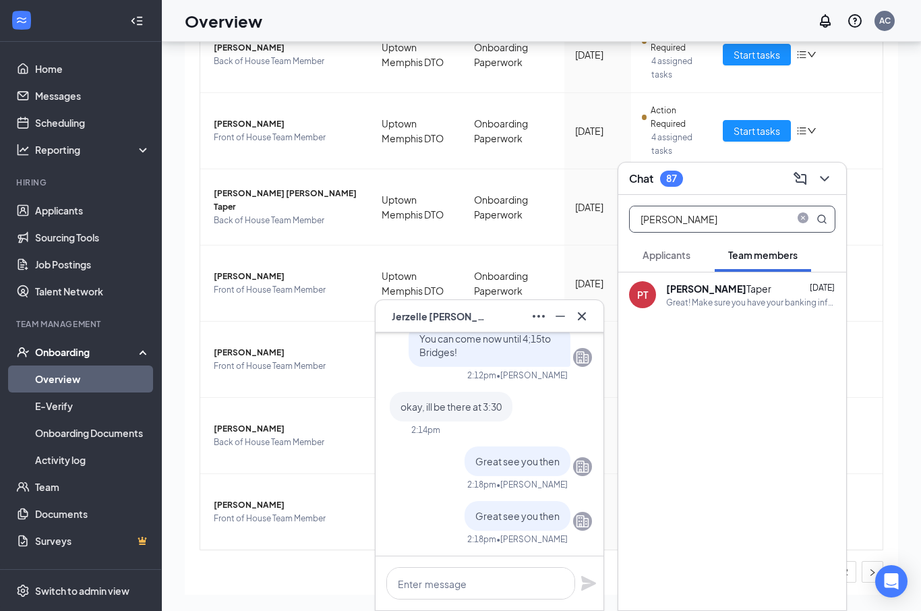
type input "[PERSON_NAME]"
click at [707, 295] on div "[PERSON_NAME]" at bounding box center [718, 288] width 105 height 13
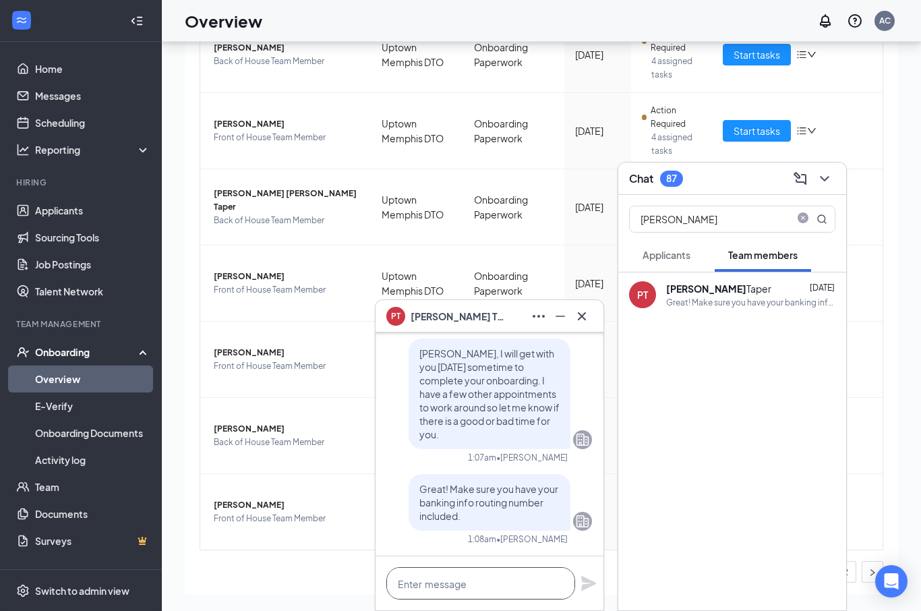
click at [503, 600] on textarea at bounding box center [480, 583] width 189 height 32
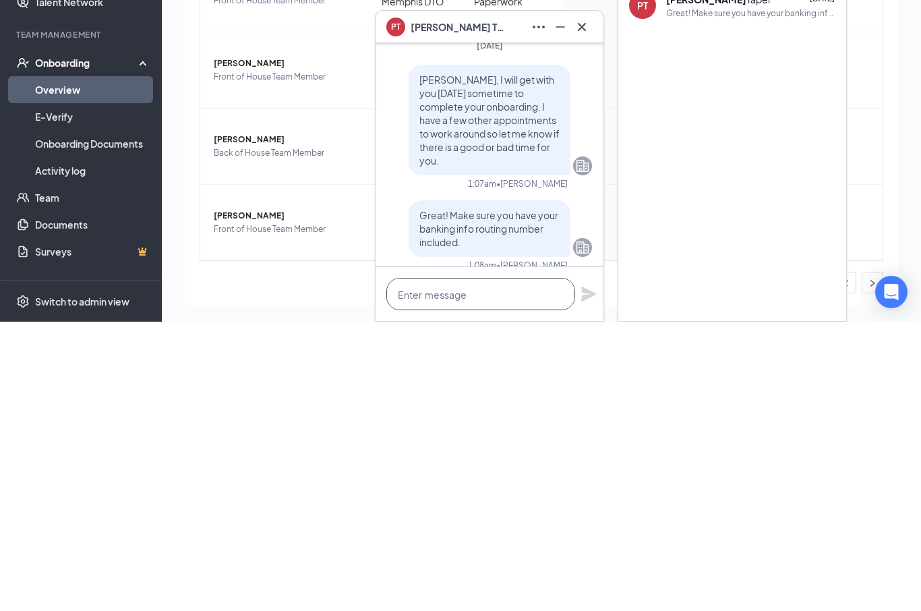
scroll to position [-15, 0]
type textarea "[PERSON_NAME] can you make it to"
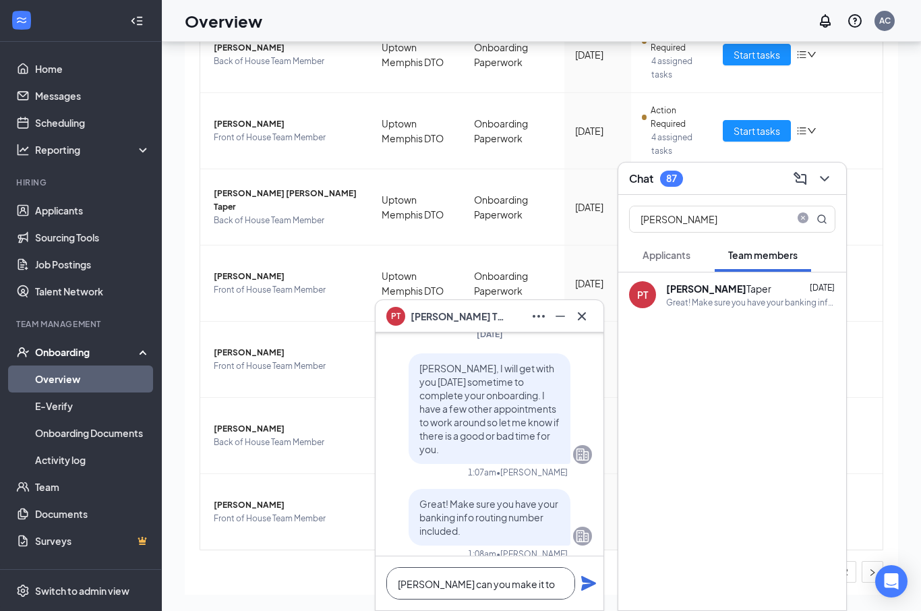
click at [539, 600] on textarea "[PERSON_NAME] can you make it to" at bounding box center [480, 583] width 189 height 32
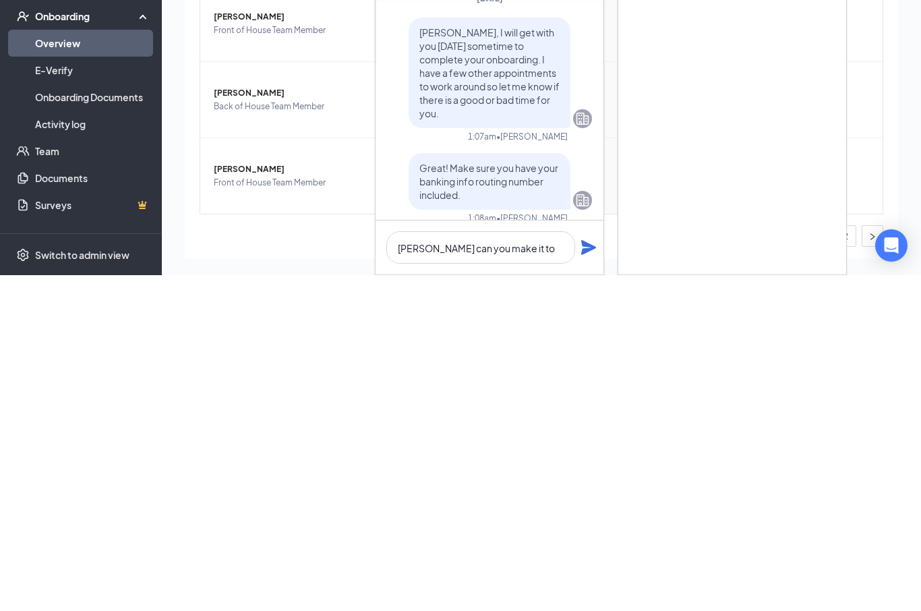
click at [536, 297] on div "0 New 11 In progress 119 Completed Employees in progress Employee Location Proc…" at bounding box center [542, 296] width 714 height 598
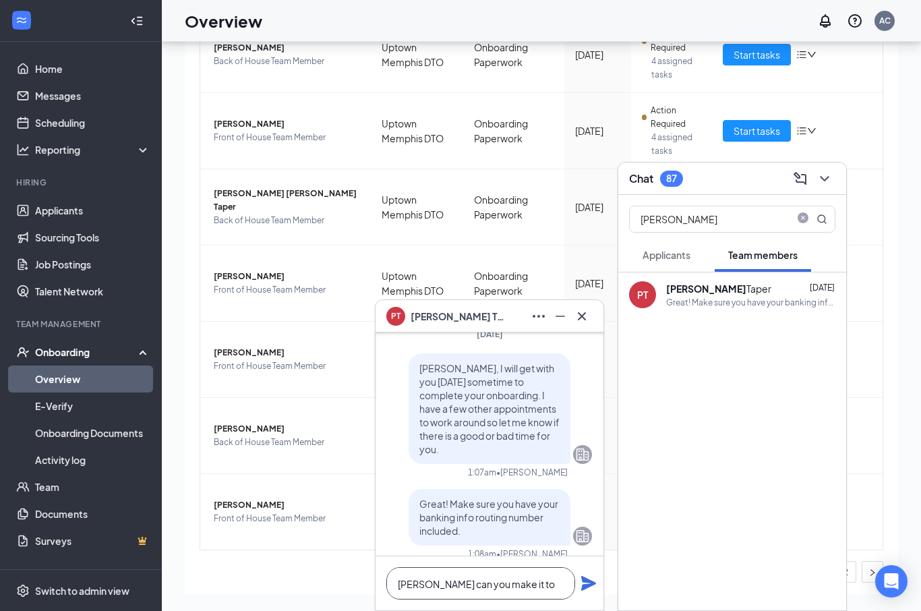
click at [536, 600] on textarea "[PERSON_NAME] can you make it to" at bounding box center [480, 583] width 189 height 32
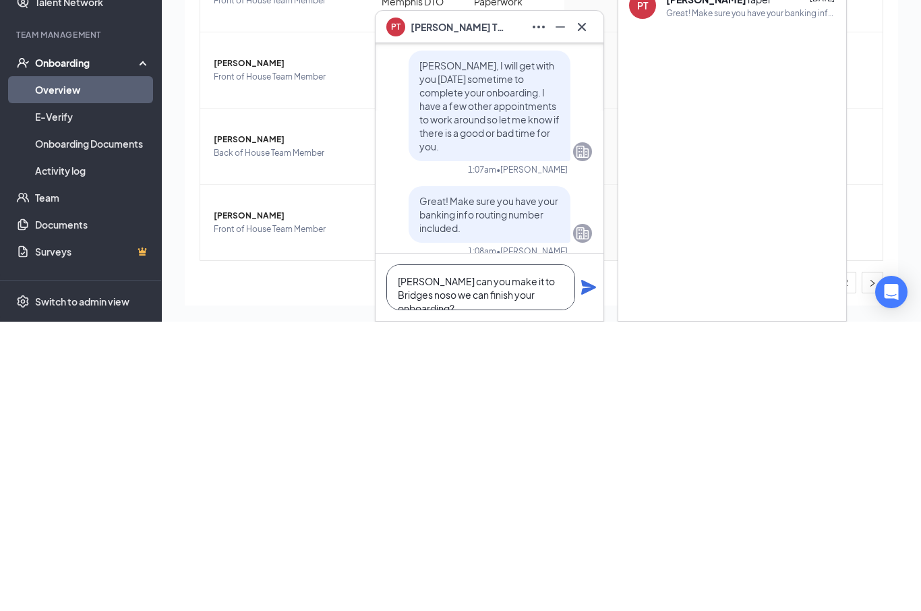
scroll to position [1, 0]
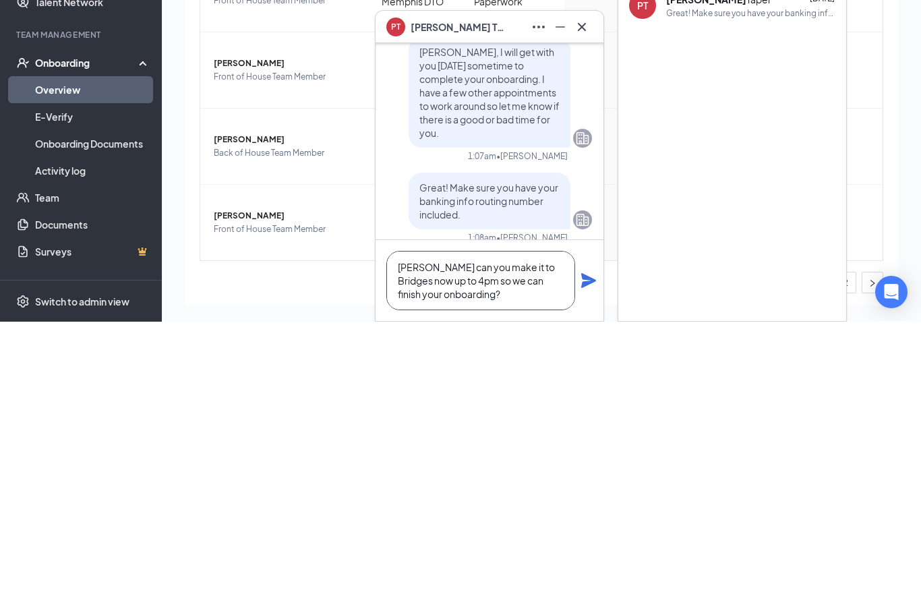
type textarea "[PERSON_NAME] can you make it to Bridges now up to 4pm so we can finish your on…"
click at [585, 562] on icon "Plane" at bounding box center [589, 570] width 16 height 16
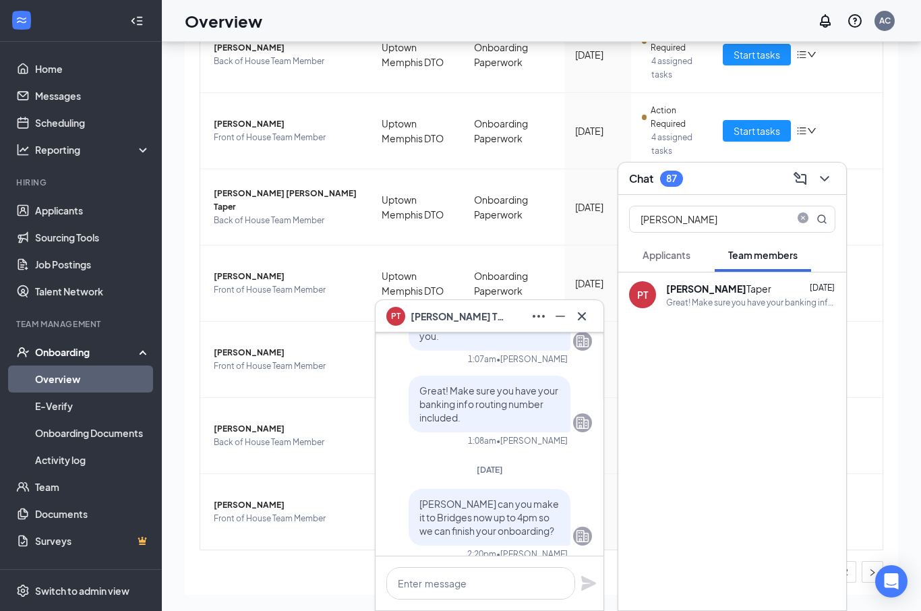
scroll to position [0, 0]
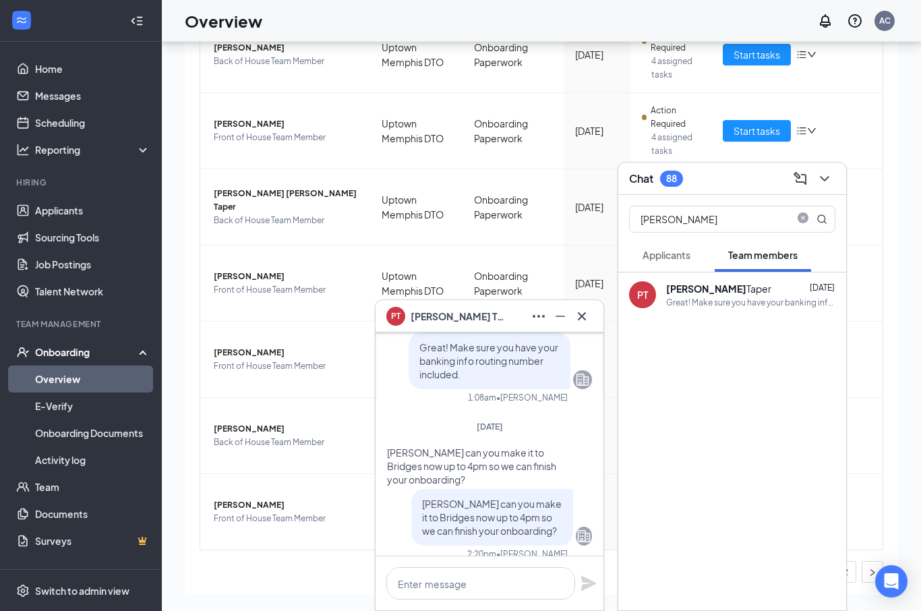
click at [580, 344] on td "[DATE]" at bounding box center [598, 360] width 67 height 76
click at [590, 333] on div "PT [PERSON_NAME]" at bounding box center [490, 316] width 228 height 32
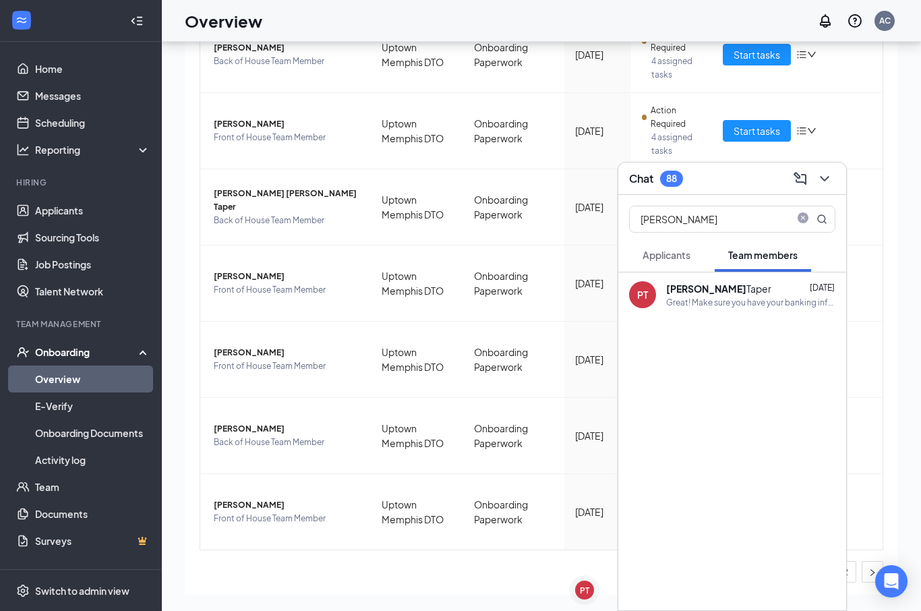
click at [803, 223] on icon "close-circle" at bounding box center [803, 217] width 11 height 11
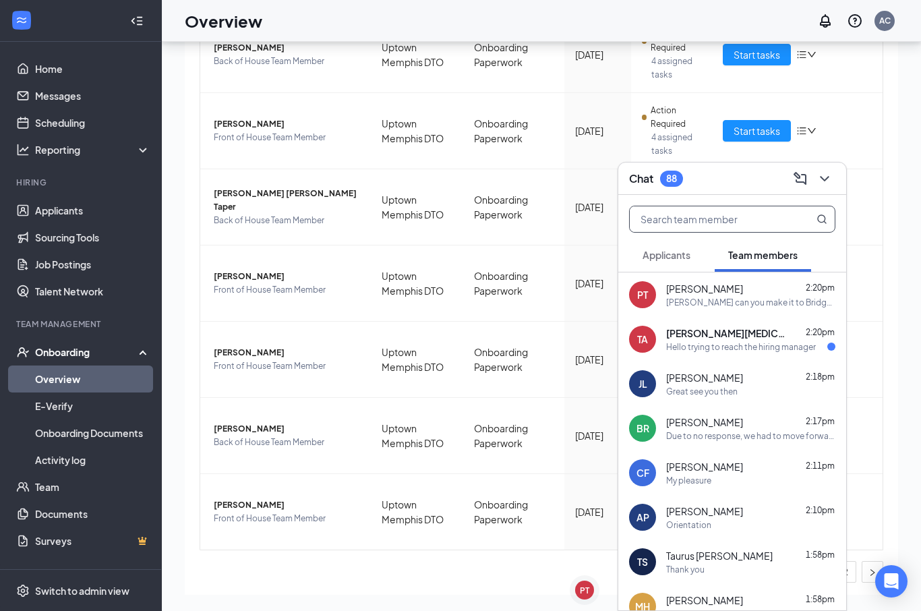
click at [748, 340] on div "Taylan [MEDICAL_DATA] 2:20pm" at bounding box center [750, 332] width 169 height 13
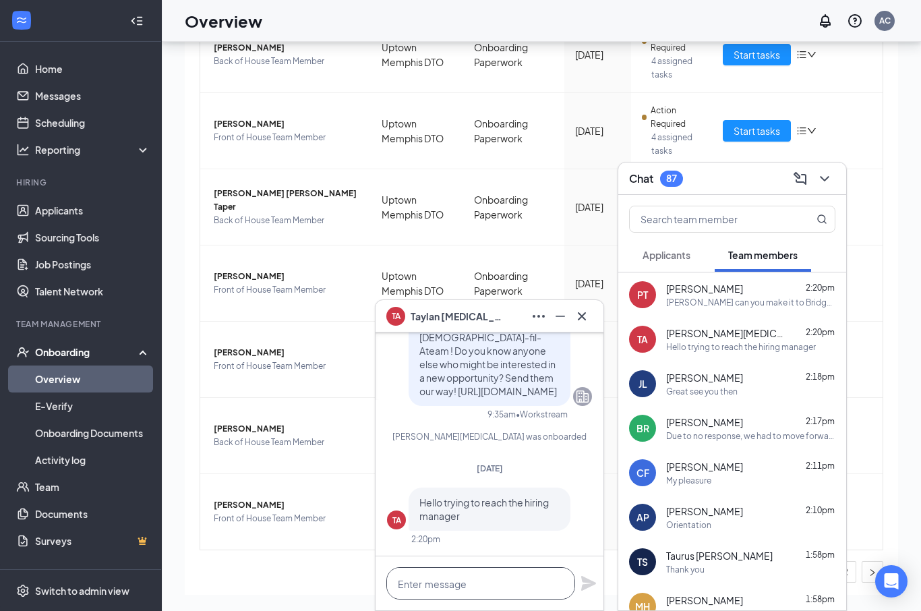
click at [477, 600] on textarea at bounding box center [480, 583] width 189 height 32
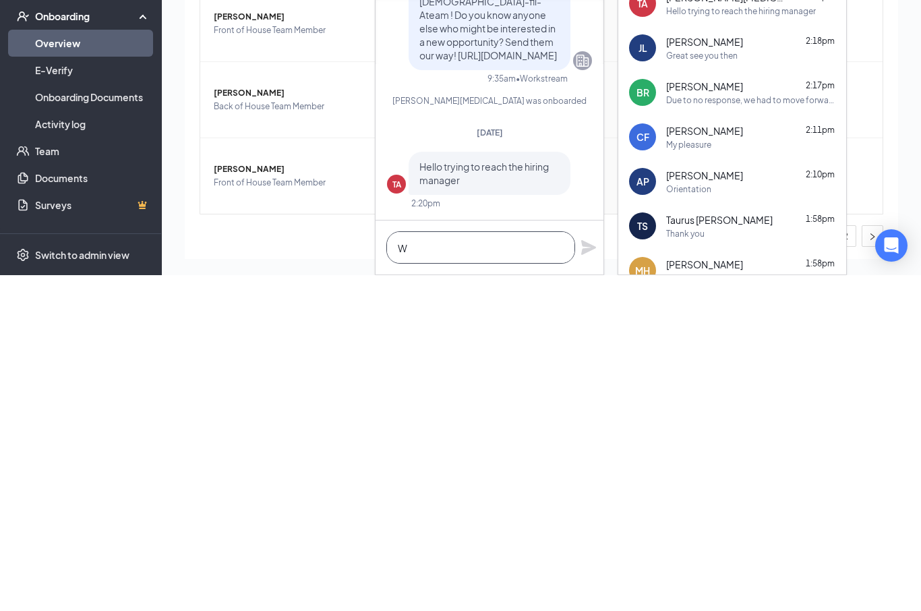
scroll to position [107, 0]
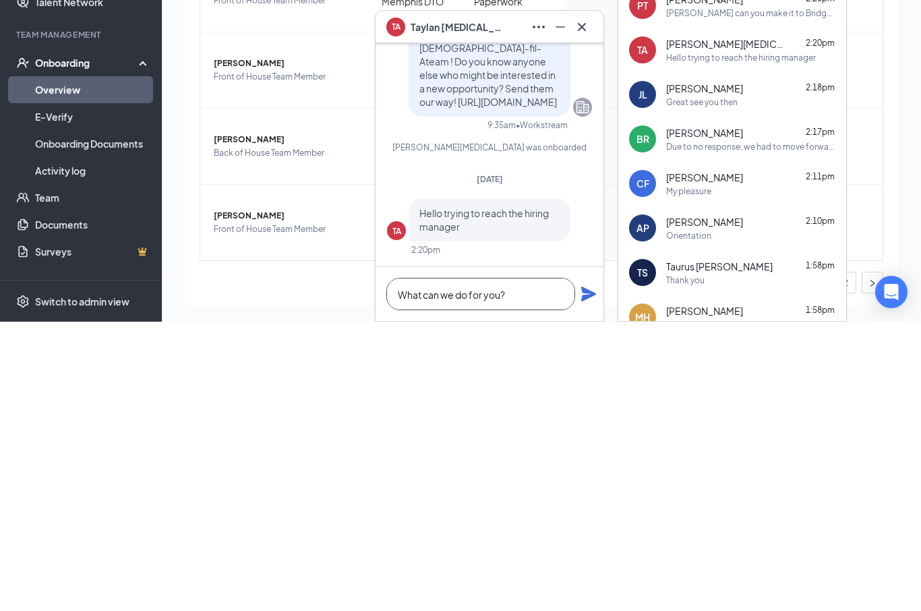
type textarea "What can we do for you?"
click at [590, 575] on icon "Plane" at bounding box center [589, 583] width 16 height 16
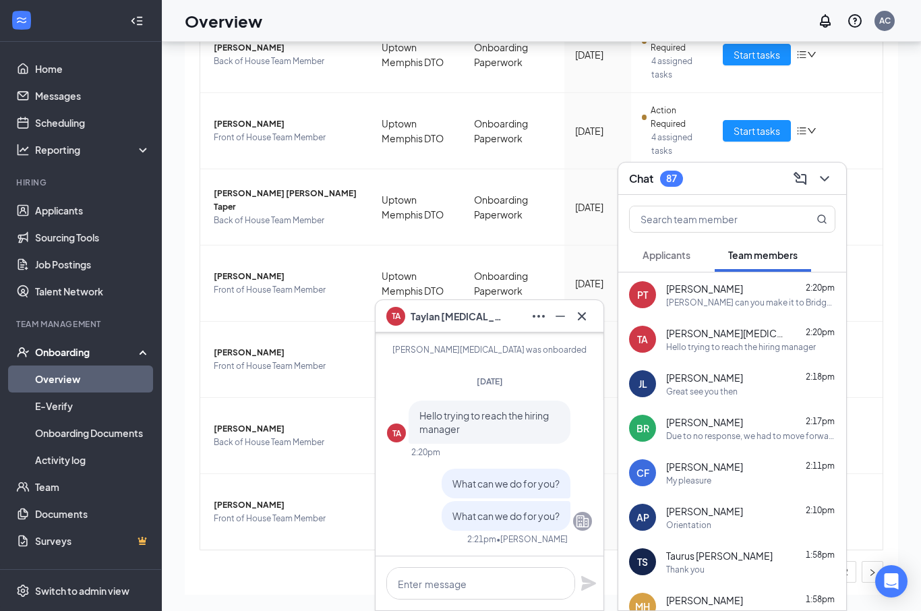
click at [581, 324] on icon "Cross" at bounding box center [582, 316] width 16 height 16
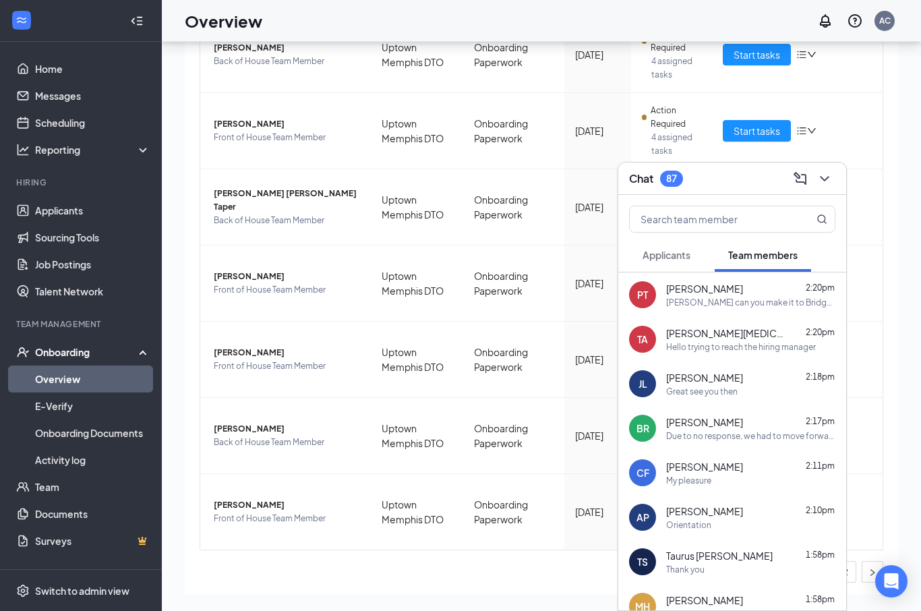
click at [826, 187] on icon "ChevronDown" at bounding box center [825, 179] width 16 height 16
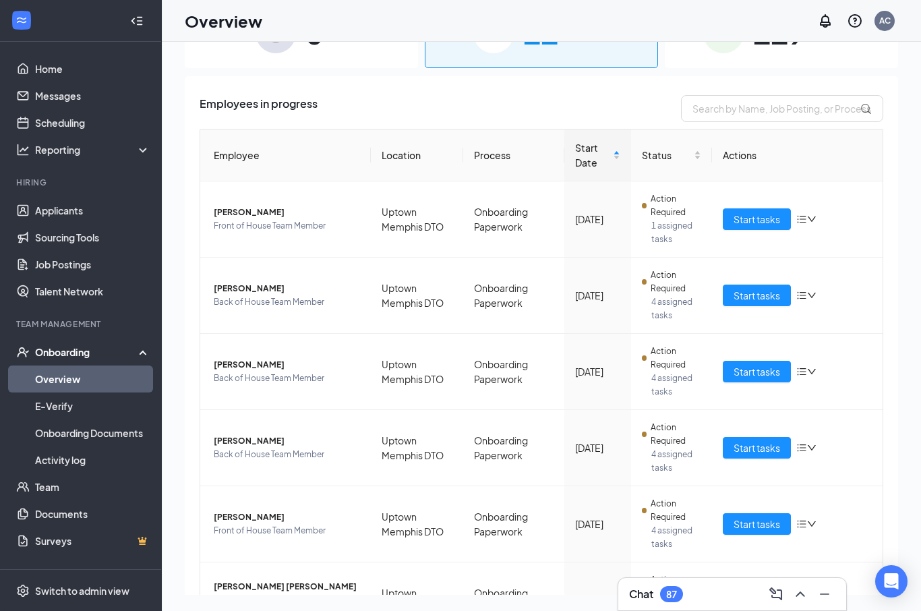
scroll to position [0, 0]
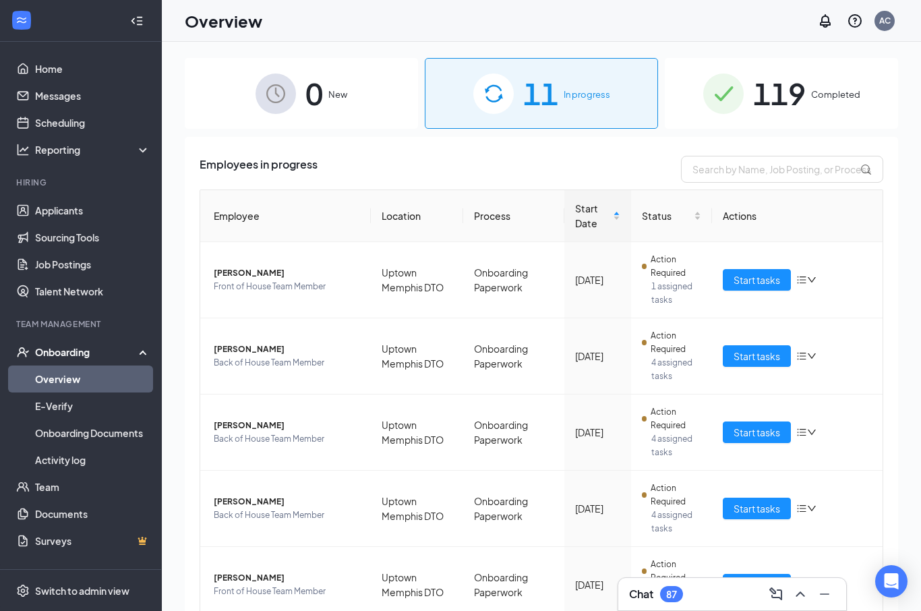
click at [806, 592] on icon "ChevronUp" at bounding box center [801, 594] width 16 height 16
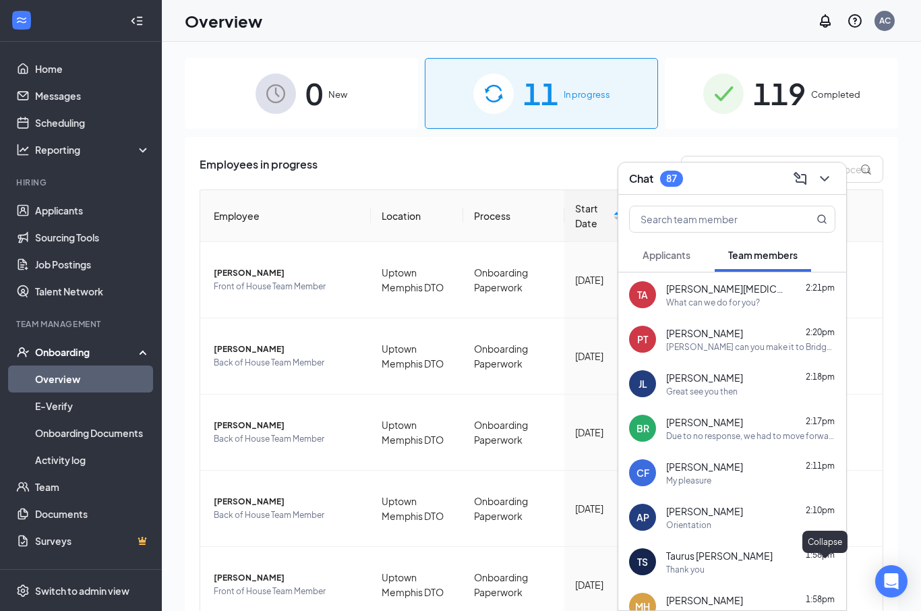
click at [735, 209] on input "text" at bounding box center [710, 219] width 160 height 26
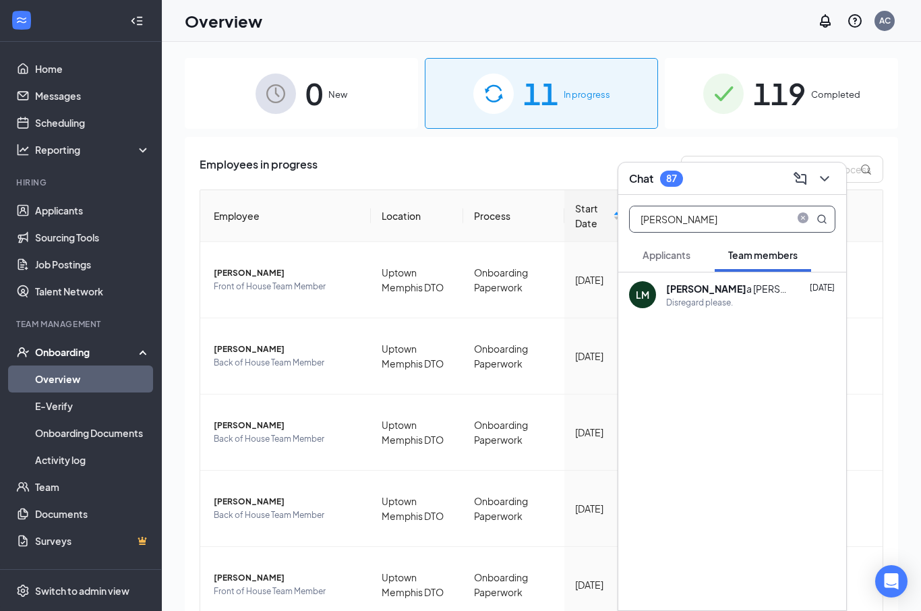
type input "[PERSON_NAME]"
click at [709, 304] on div "Disregard please." at bounding box center [699, 302] width 67 height 11
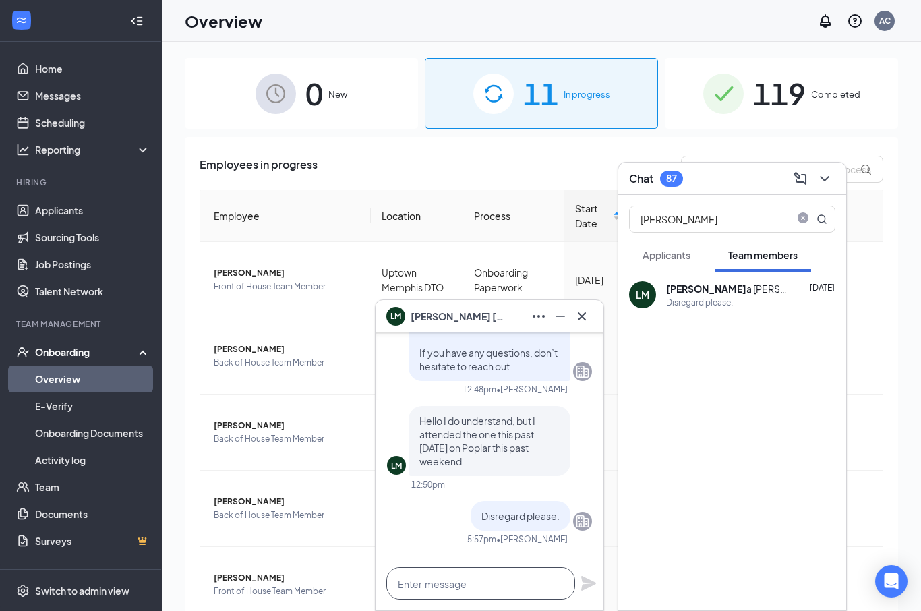
click at [461, 578] on textarea at bounding box center [480, 583] width 189 height 32
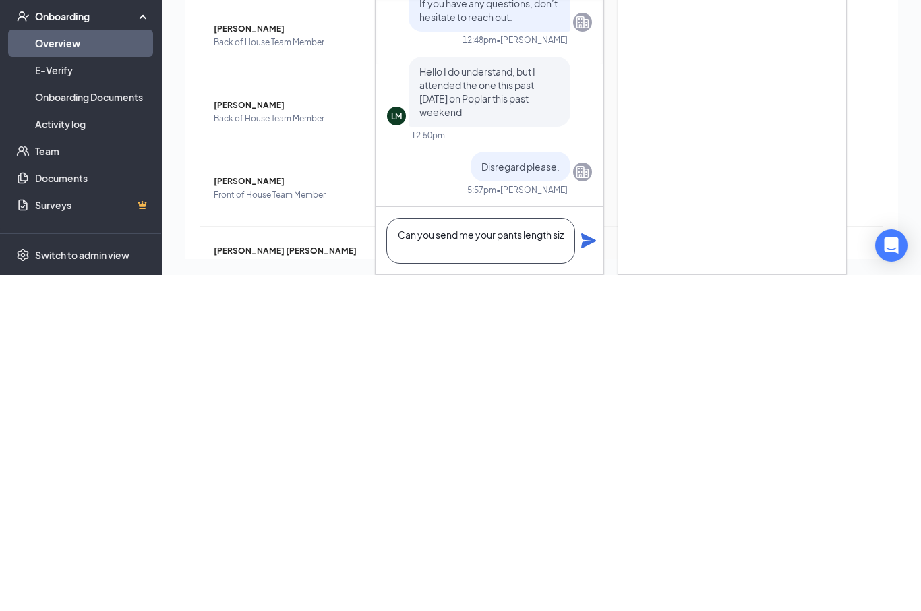
scroll to position [1, 0]
type textarea "Can you send me your pants length size we have your waist 16x"
click at [589, 569] on icon "Plane" at bounding box center [589, 577] width 16 height 16
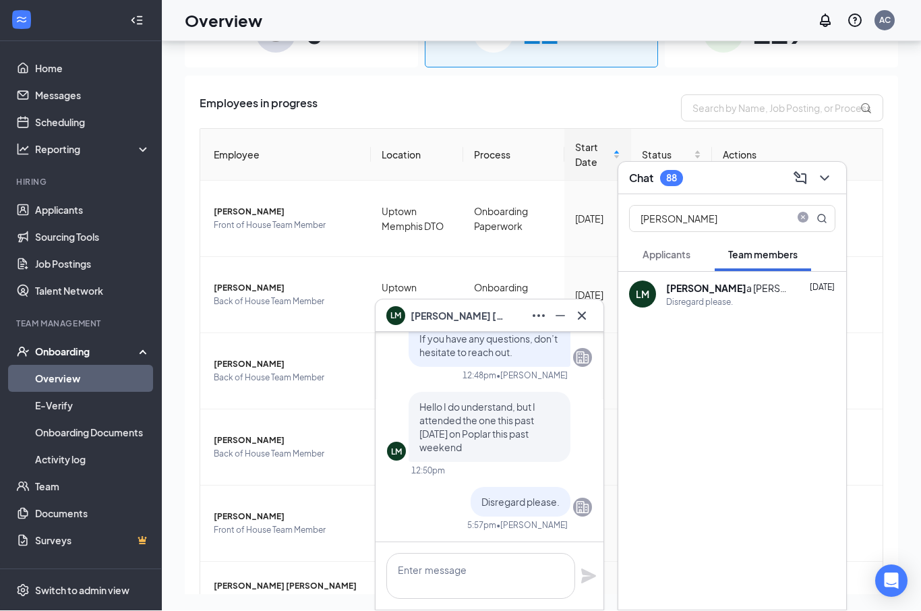
scroll to position [0, 0]
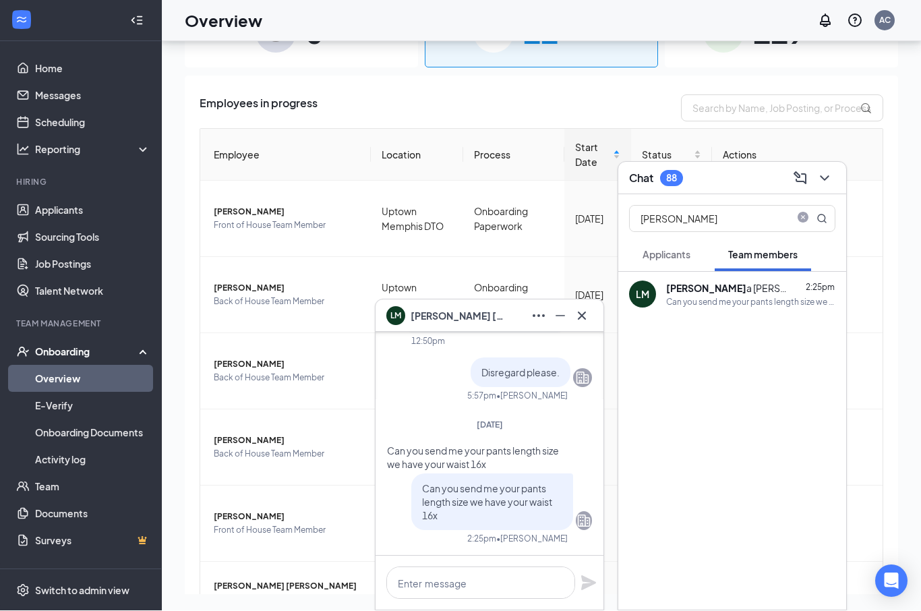
click at [802, 219] on icon "close-circle" at bounding box center [803, 217] width 11 height 11
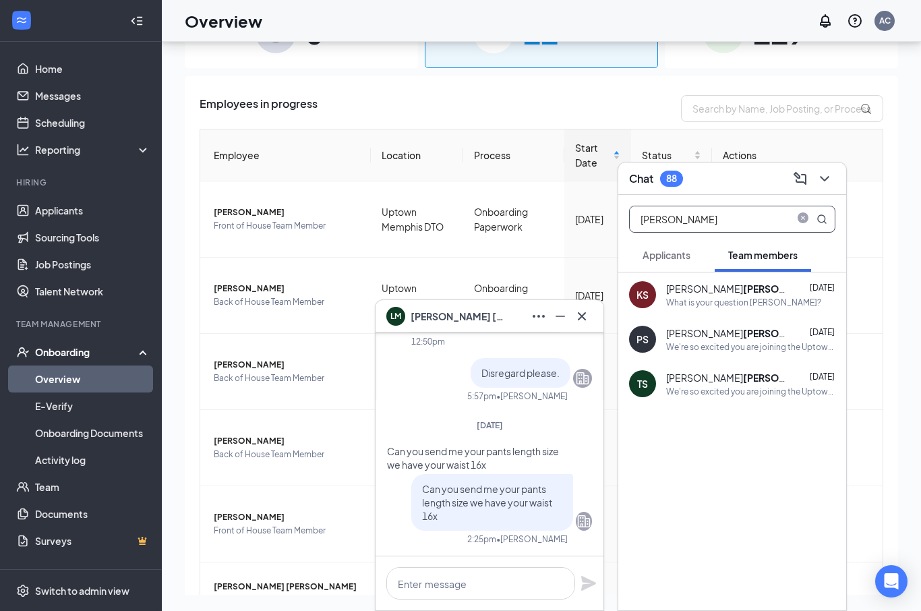
type input "[PERSON_NAME]"
click at [743, 379] on b "[PERSON_NAME]" at bounding box center [783, 378] width 80 height 12
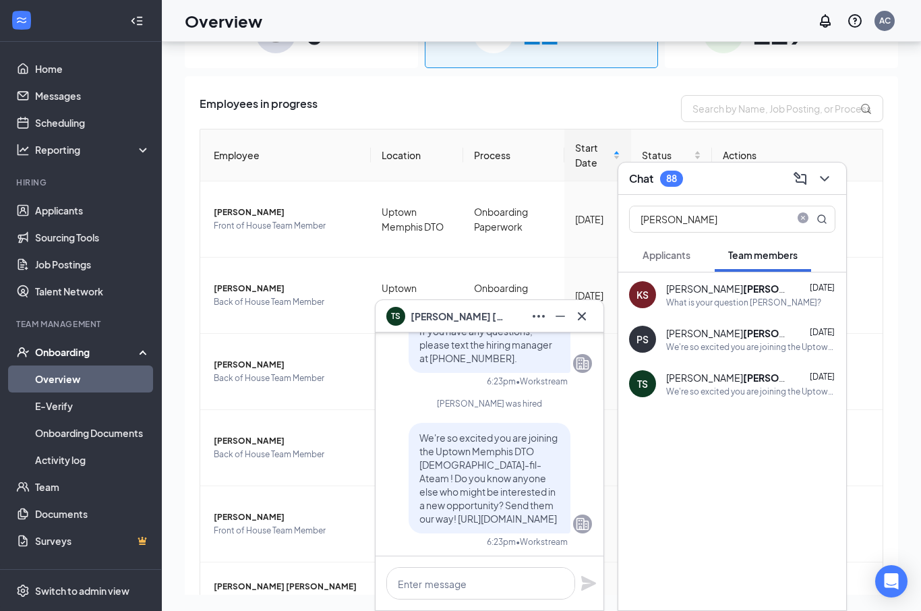
scroll to position [-24, 0]
click at [721, 336] on div "[PERSON_NAME] [DATE]" at bounding box center [750, 332] width 169 height 13
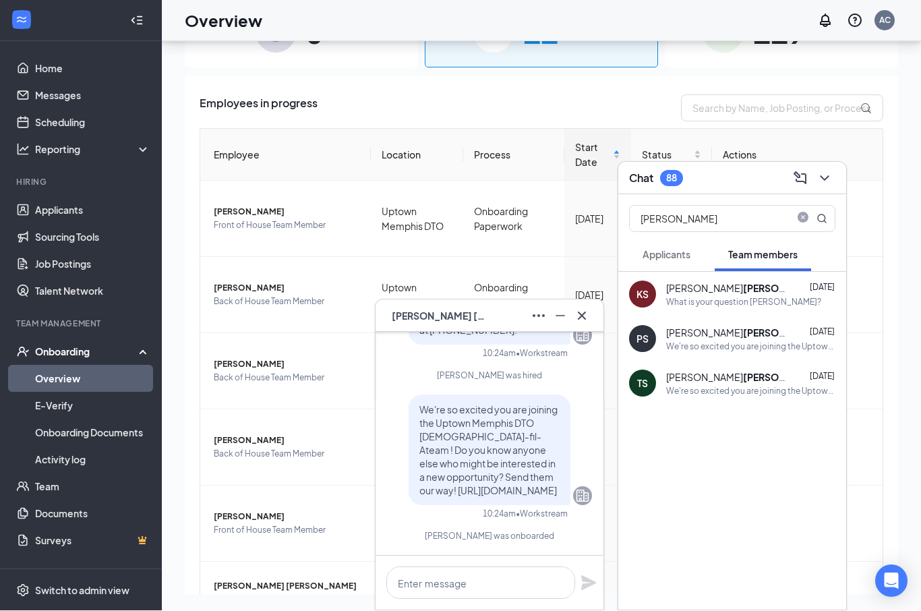
click at [735, 287] on div "[PERSON_NAME] [DATE]" at bounding box center [750, 288] width 169 height 13
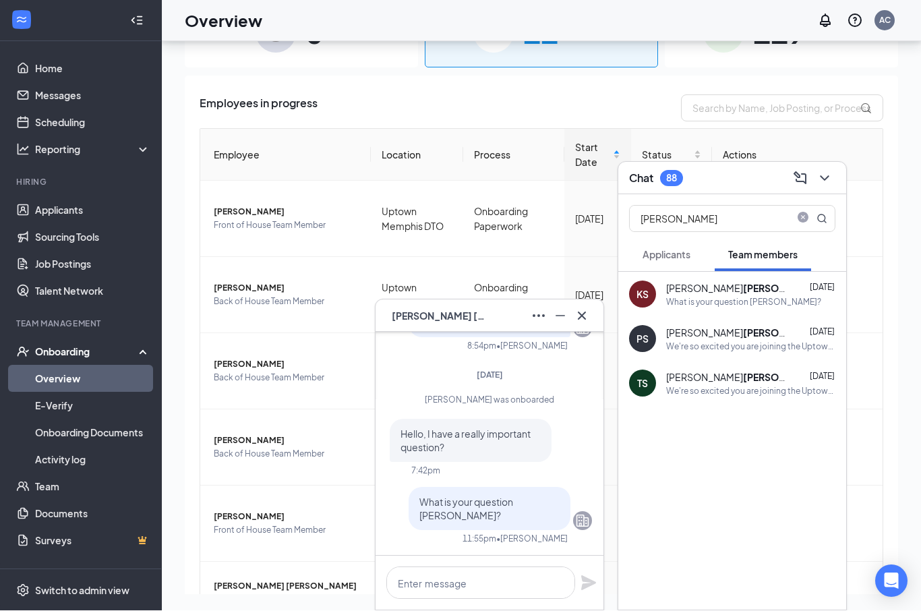
click at [592, 310] on button at bounding box center [582, 317] width 22 height 22
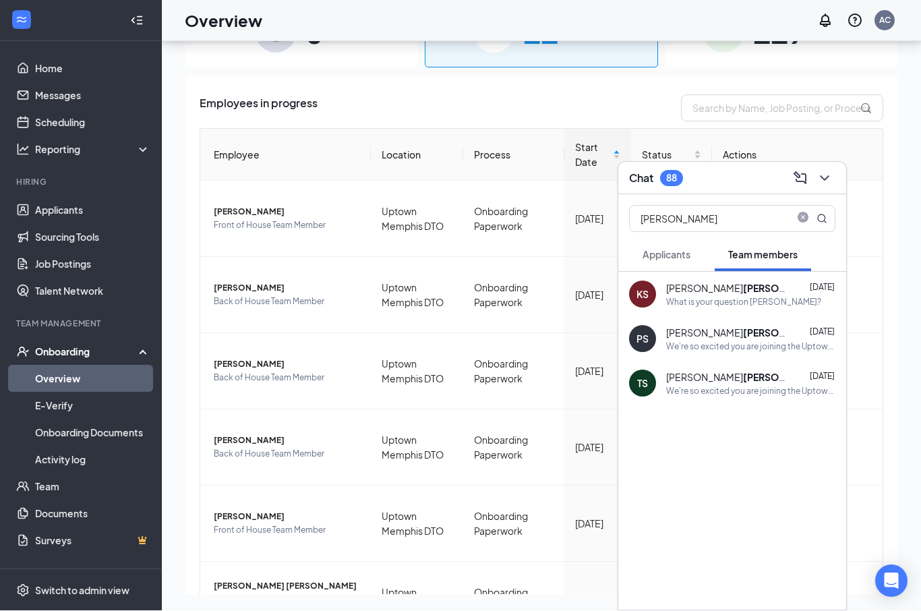
click at [814, 182] on button at bounding box center [825, 179] width 22 height 22
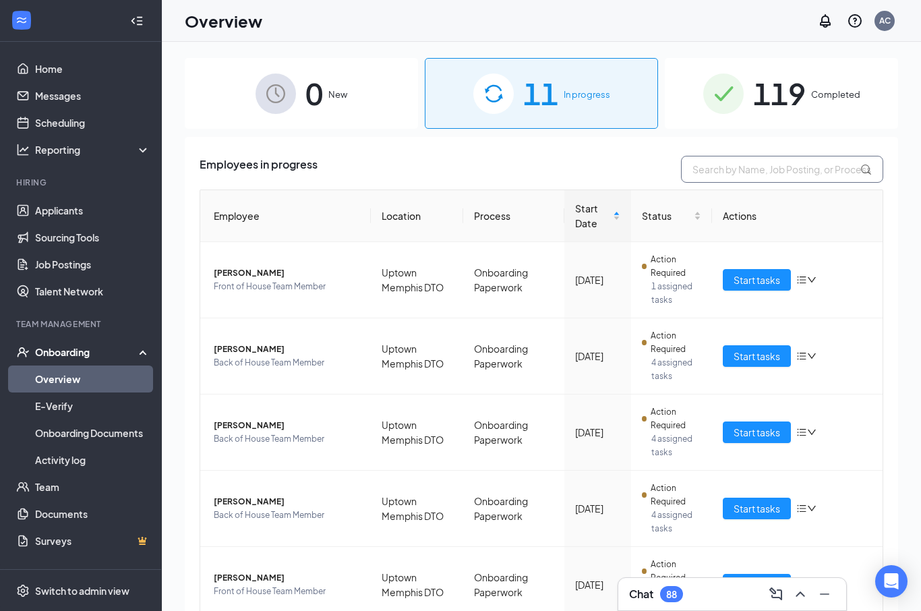
click at [758, 171] on input "text" at bounding box center [782, 169] width 202 height 27
click at [791, 96] on span "119" at bounding box center [779, 93] width 53 height 47
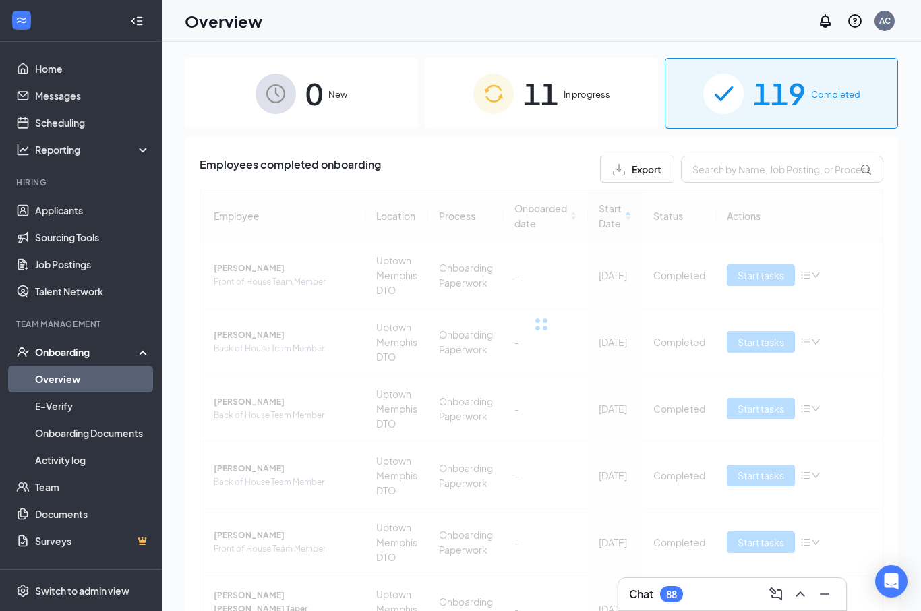
click at [786, 106] on span "119" at bounding box center [779, 93] width 53 height 47
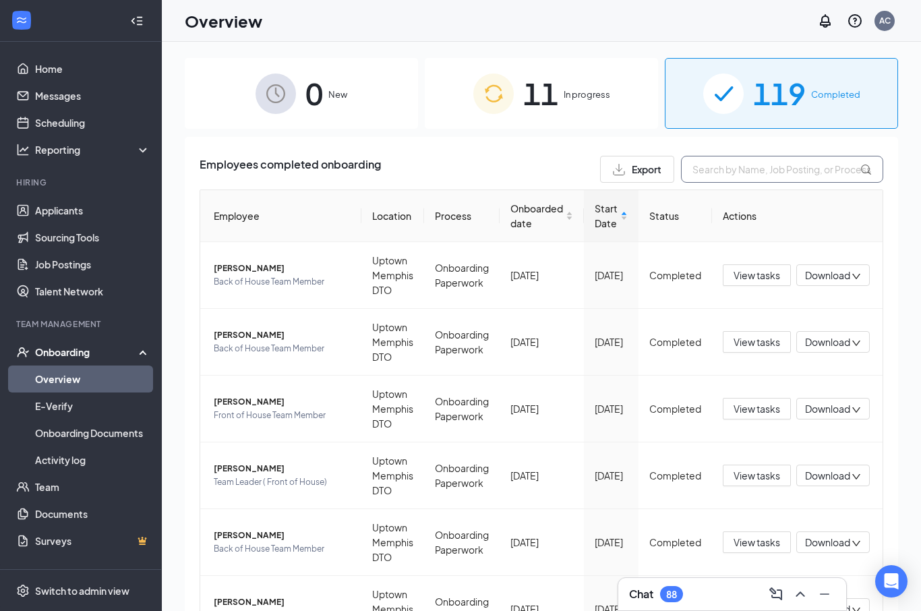
click at [749, 167] on input "text" at bounding box center [782, 169] width 202 height 27
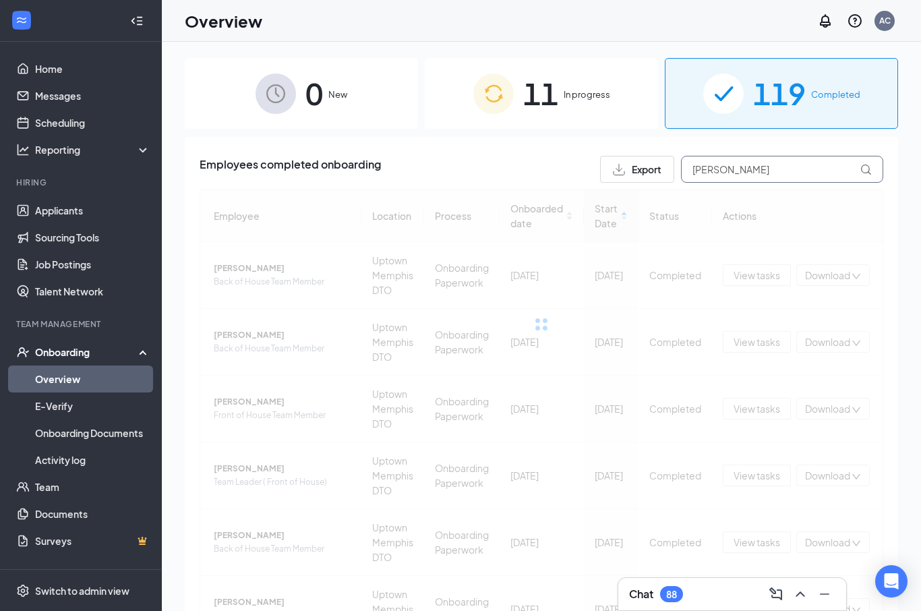
type input "[PERSON_NAME]"
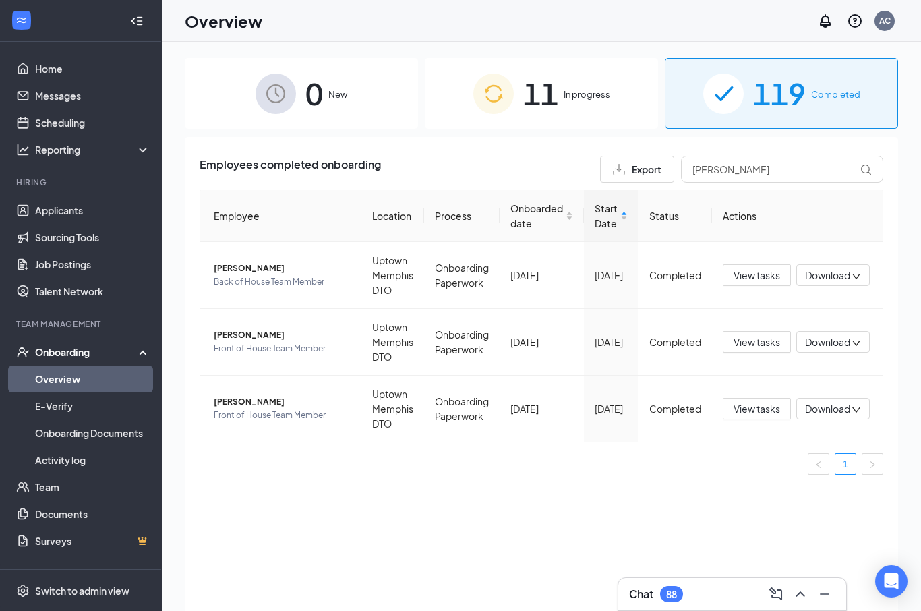
click at [252, 346] on span "Front of House Team Member" at bounding box center [282, 348] width 137 height 13
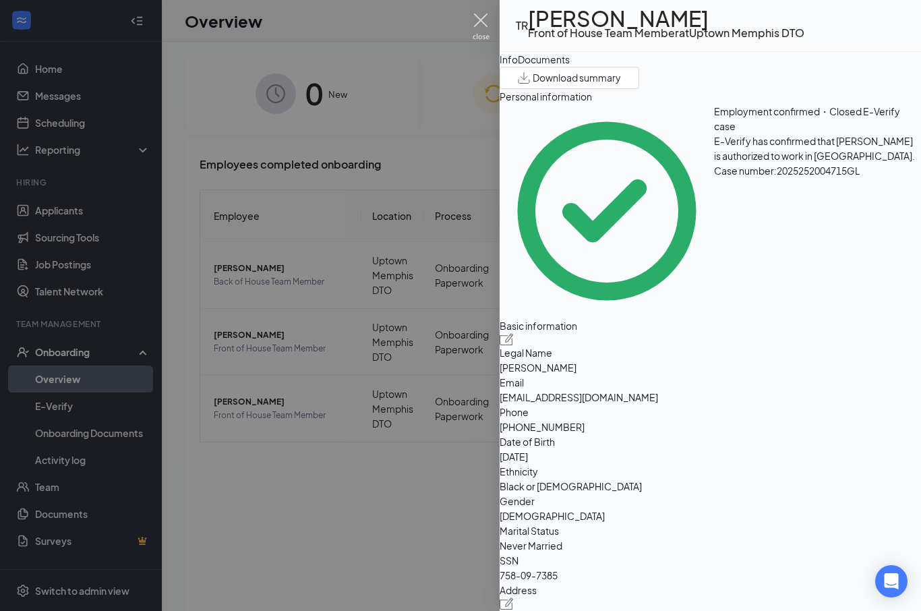
click at [488, 26] on img at bounding box center [481, 26] width 17 height 26
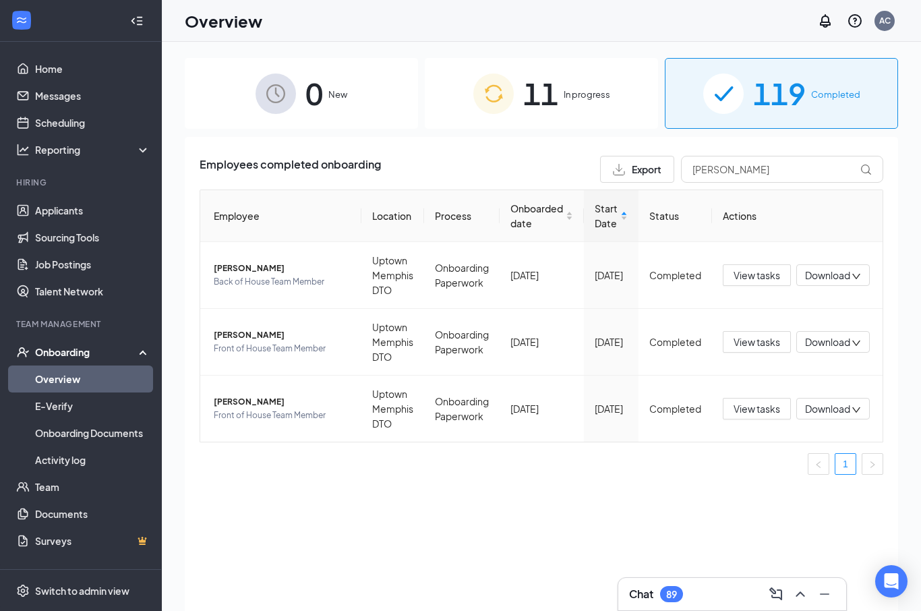
click at [801, 591] on icon "ChevronUp" at bounding box center [801, 594] width 16 height 16
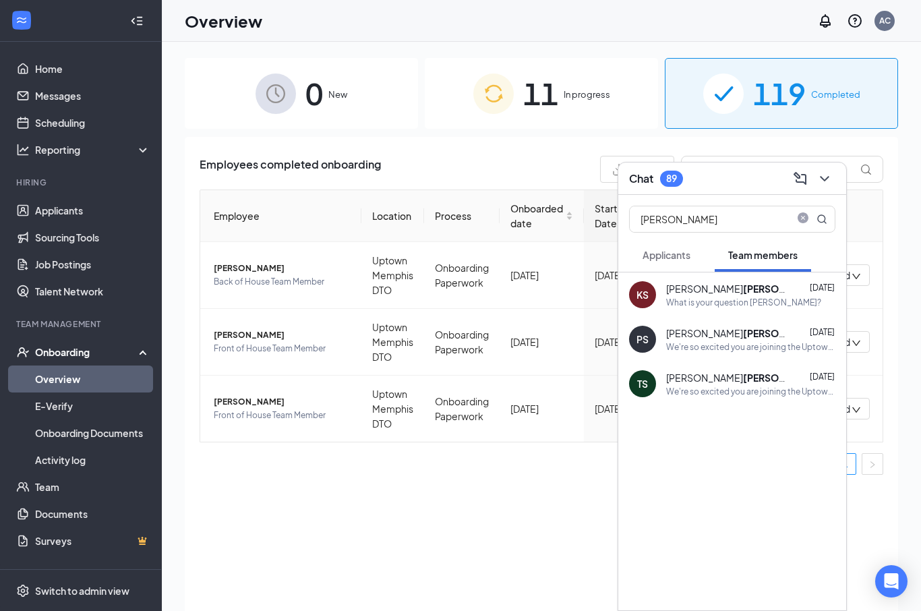
click at [824, 219] on icon "MagnifyingGlass" at bounding box center [822, 219] width 11 height 11
click at [823, 219] on icon "MagnifyingGlass" at bounding box center [822, 219] width 11 height 11
click at [805, 221] on icon "close-circle" at bounding box center [803, 217] width 11 height 11
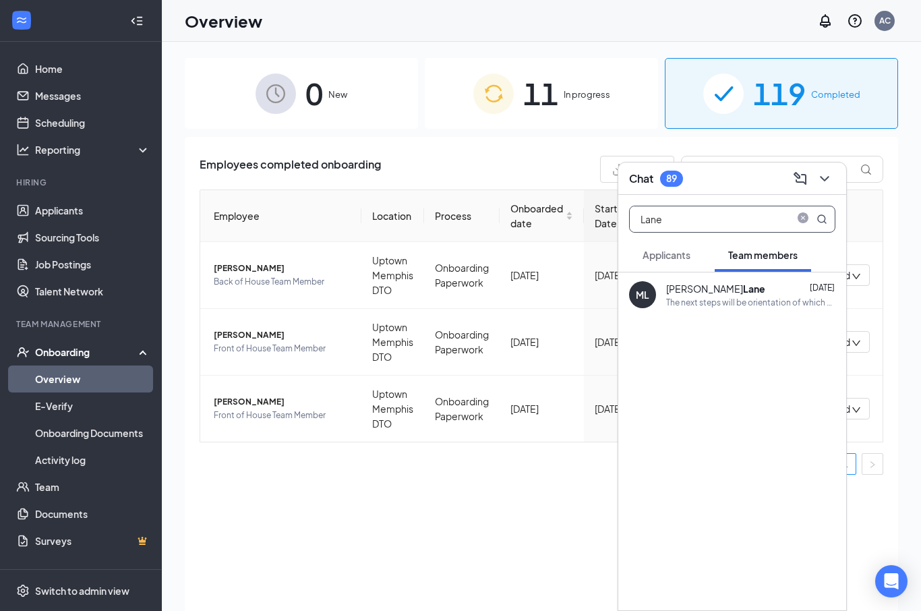
type input "Lane"
click at [743, 294] on b "Lane" at bounding box center [754, 289] width 22 height 12
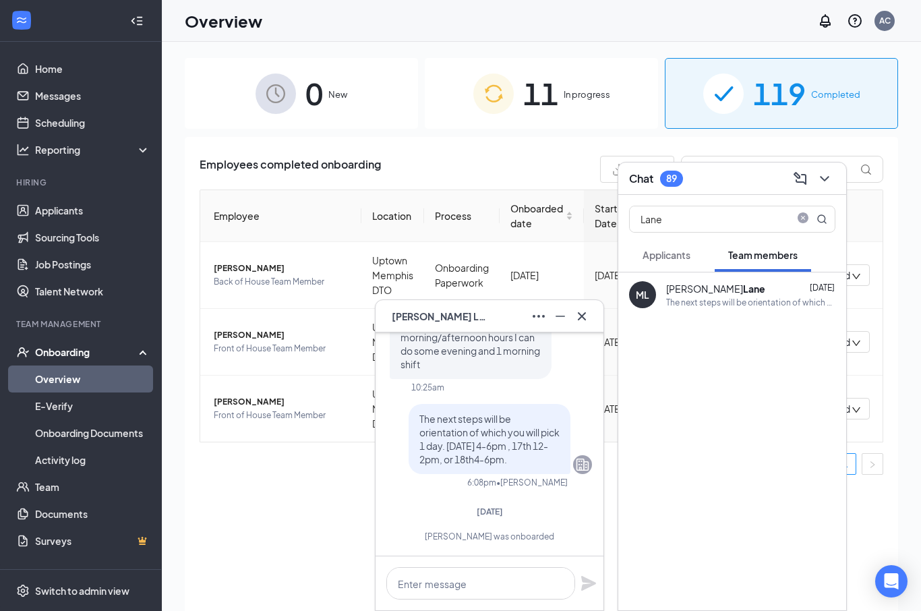
scroll to position [-2, 0]
click at [448, 574] on textarea at bounding box center [480, 583] width 189 height 32
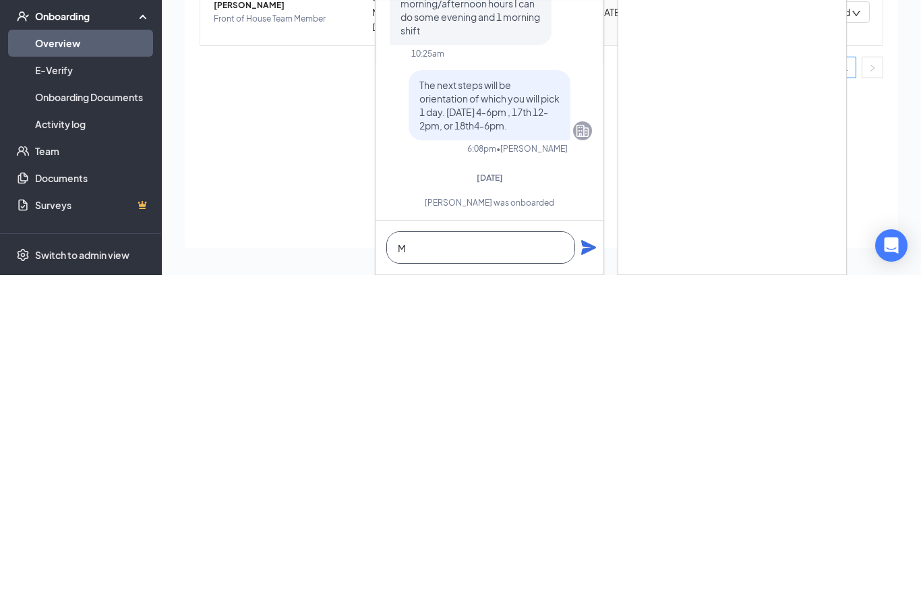
scroll to position [107, 0]
type textarea "M"
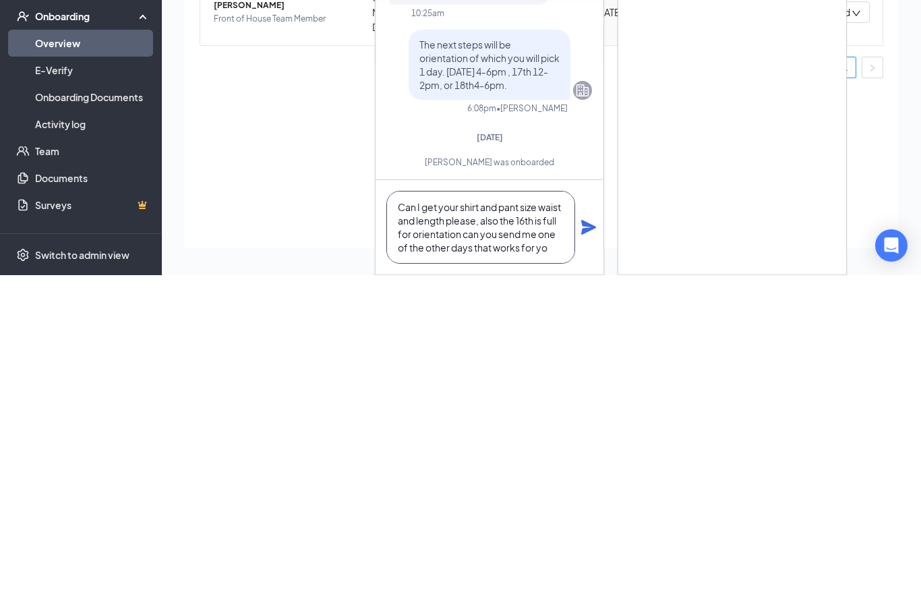
scroll to position [14, 0]
type textarea "Can I get your shirt and pant size waist and length please, also the 16th is fu…"
click at [589, 556] on icon "Plane" at bounding box center [588, 563] width 15 height 15
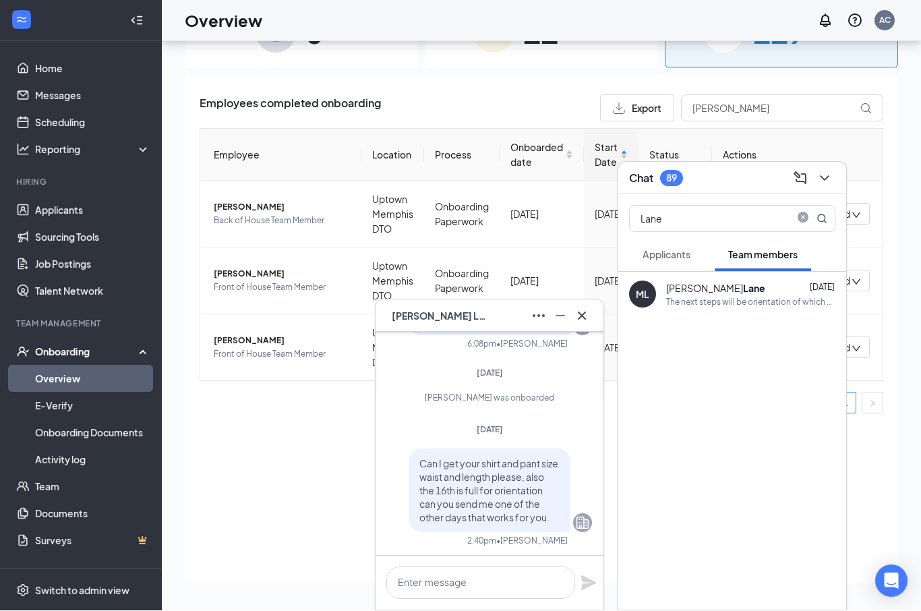
scroll to position [0, 0]
click at [801, 217] on icon "close-circle" at bounding box center [803, 217] width 11 height 11
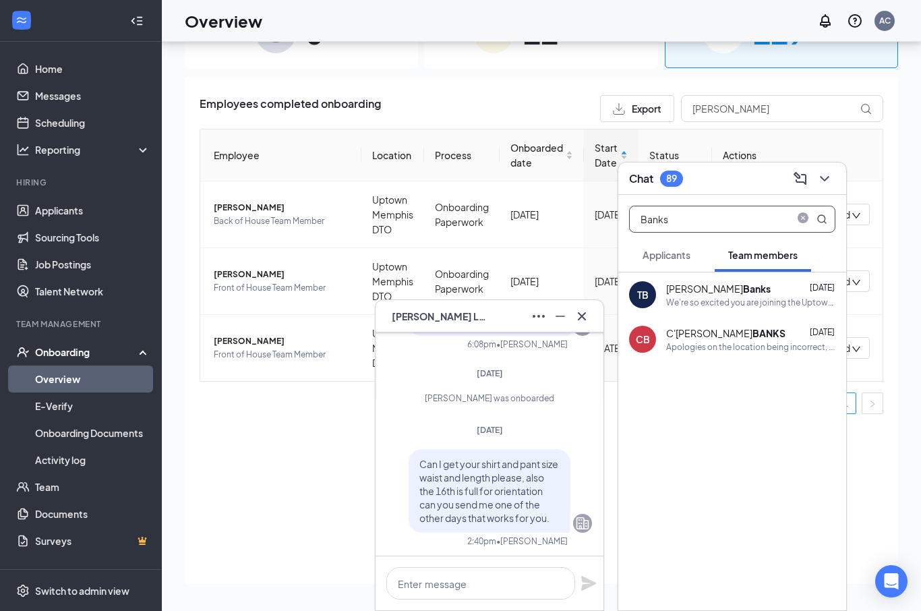
type input "Banks"
click at [743, 293] on b "Banks" at bounding box center [757, 289] width 28 height 12
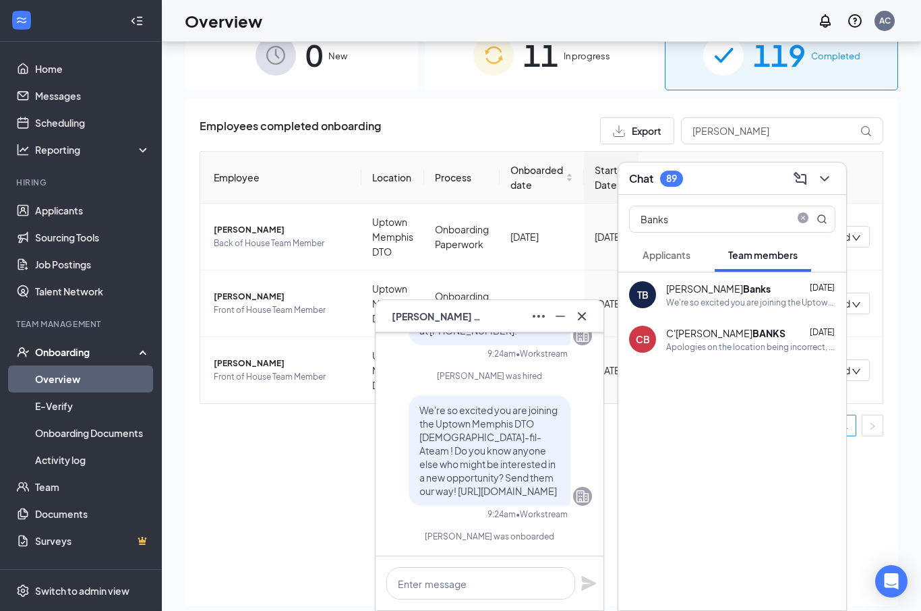
scroll to position [36, 0]
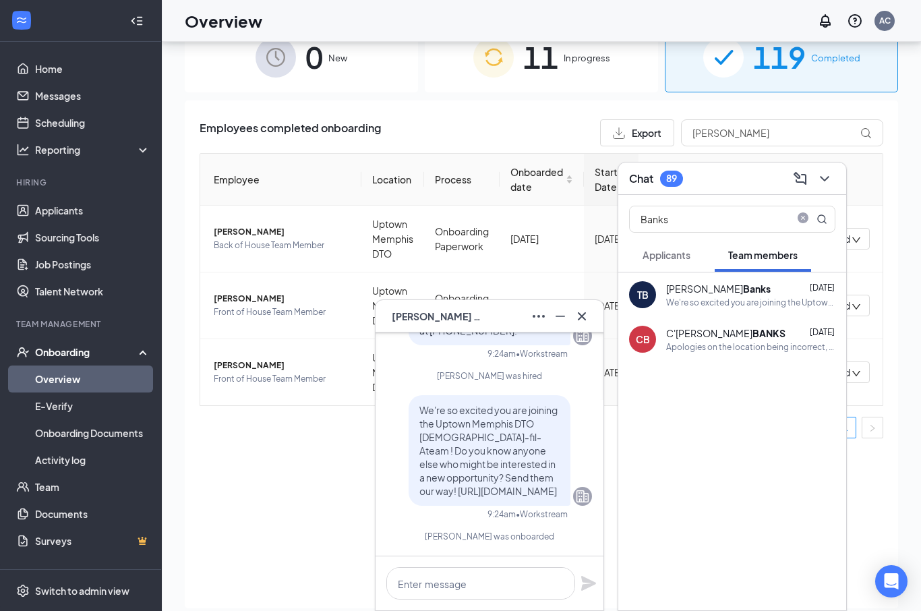
click at [828, 181] on icon "ChevronDown" at bounding box center [825, 179] width 16 height 16
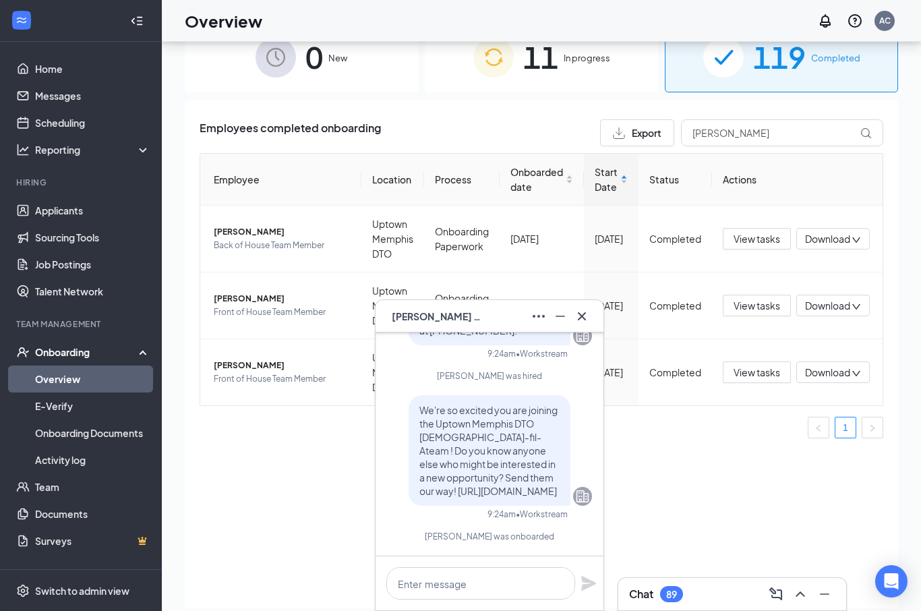
click at [579, 325] on button at bounding box center [582, 317] width 22 height 22
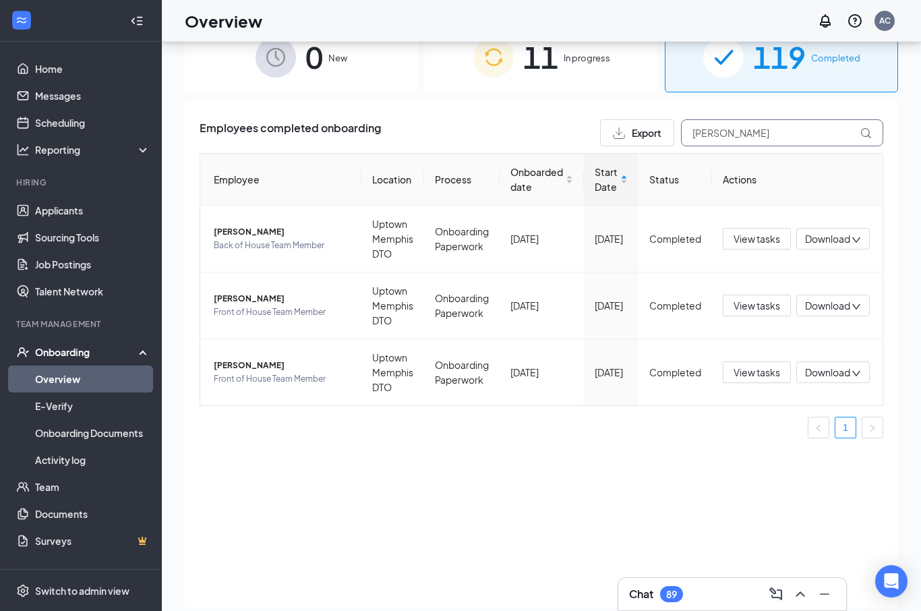
click at [760, 127] on input "[PERSON_NAME]" at bounding box center [782, 132] width 202 height 27
type input "S"
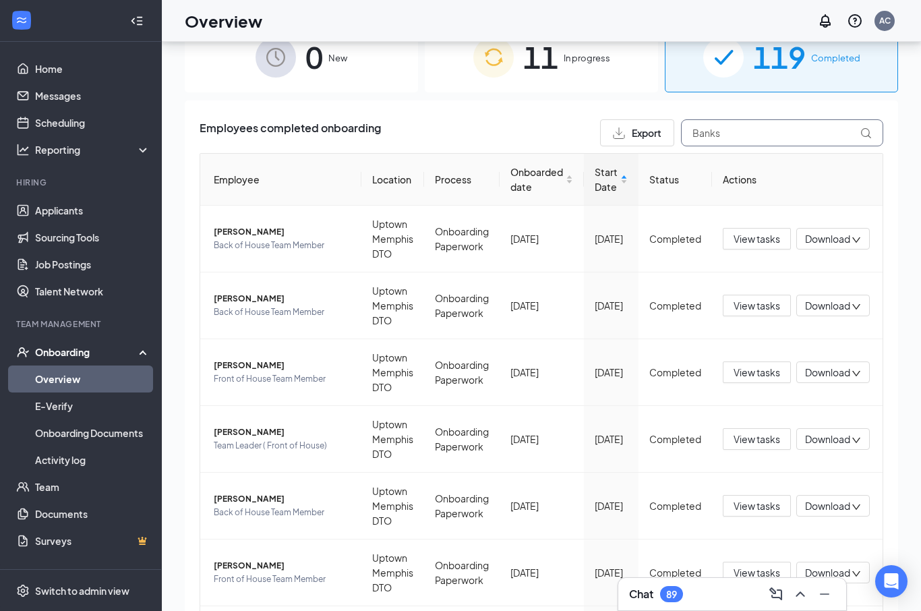
type input "Banks"
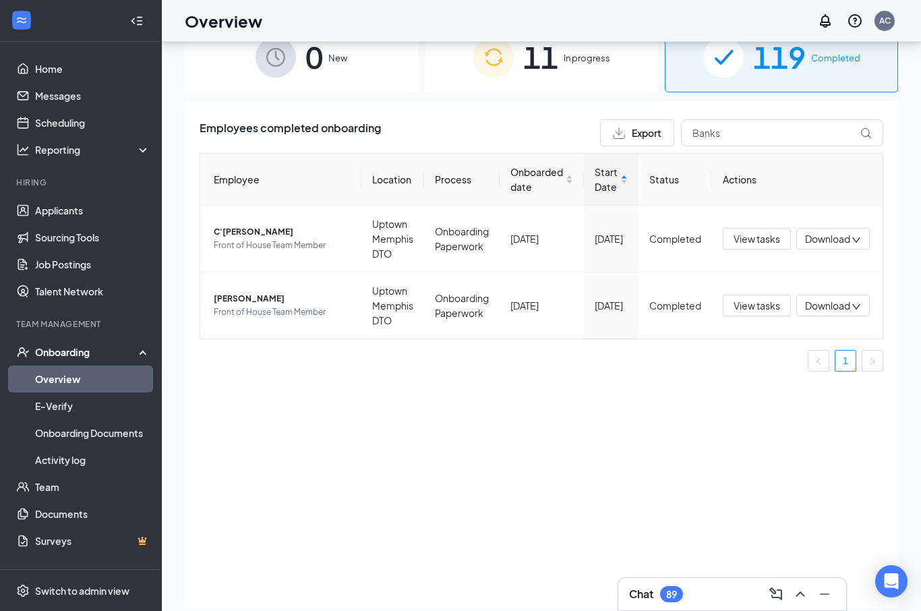
click at [246, 308] on span "Front of House Team Member" at bounding box center [282, 312] width 137 height 13
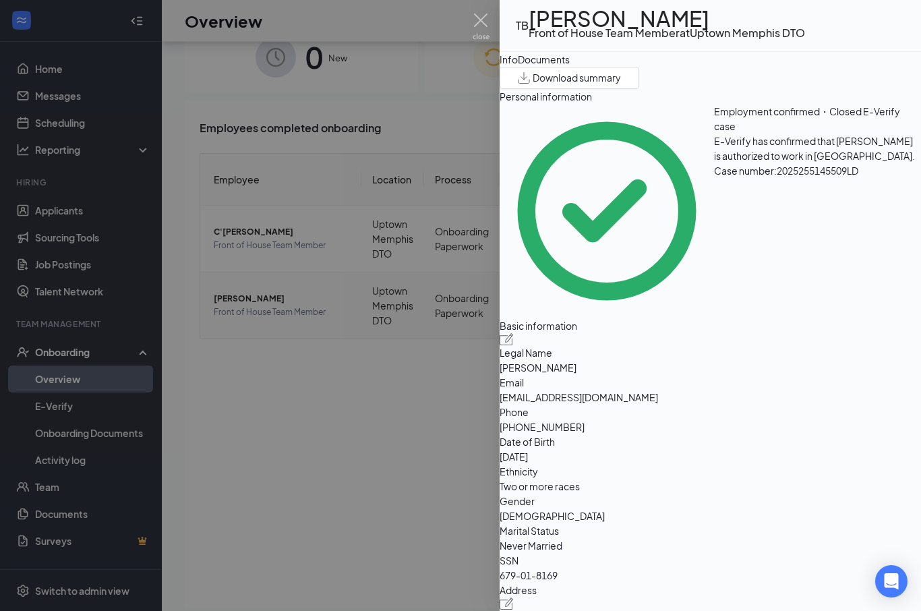
click at [487, 26] on img at bounding box center [481, 26] width 17 height 26
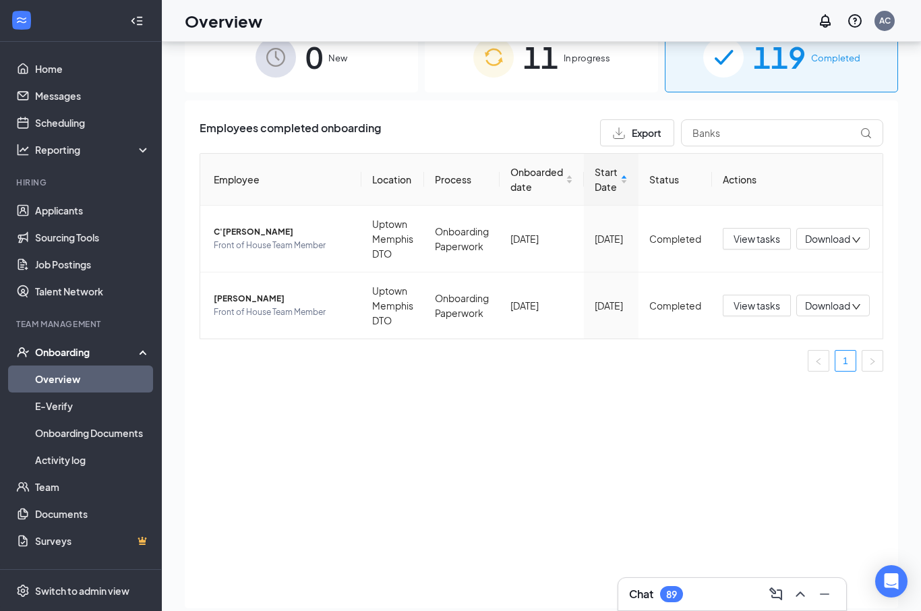
click at [799, 600] on icon "ChevronUp" at bounding box center [801, 594] width 16 height 16
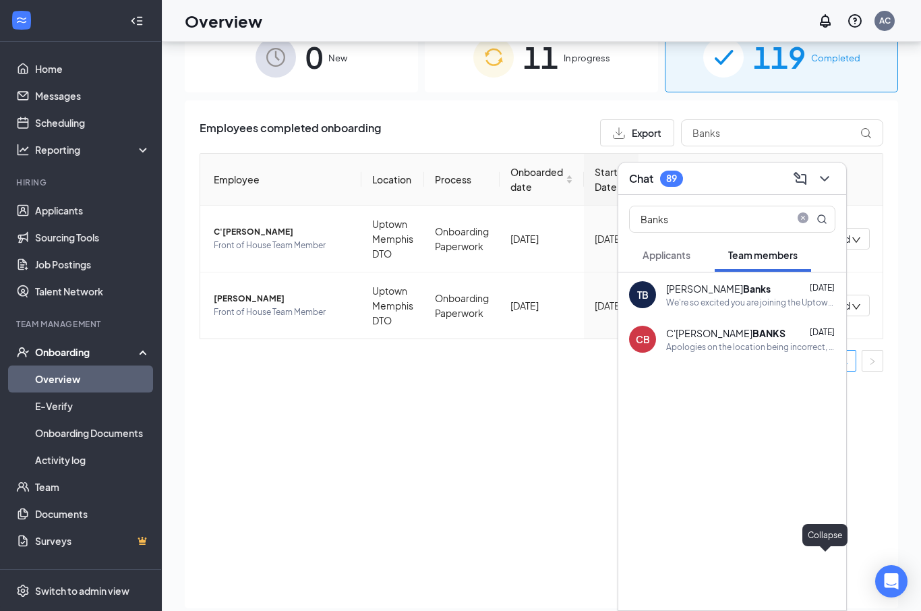
click at [801, 216] on icon "close-circle" at bounding box center [803, 217] width 11 height 11
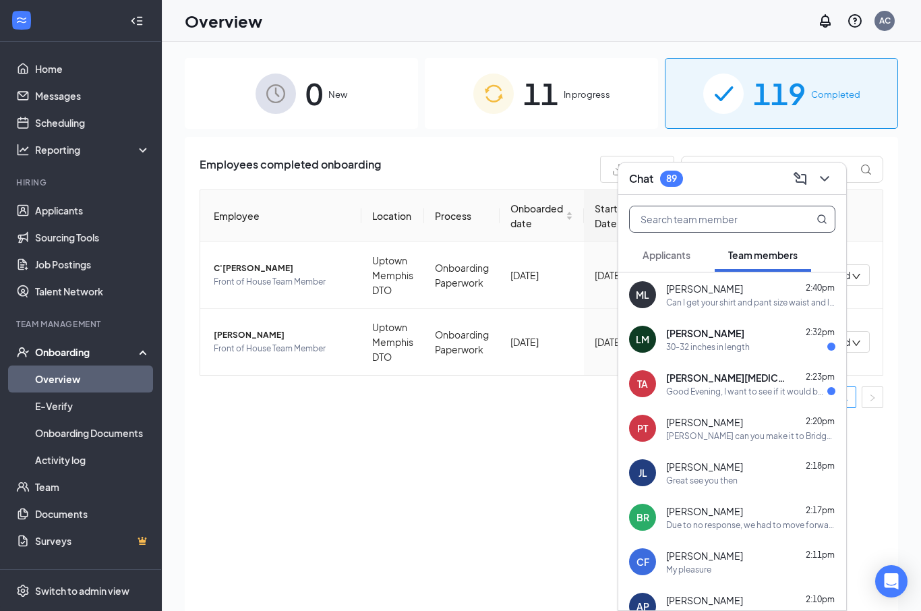
click at [756, 386] on div "Good Evening, I want to see if it would be possible to move my orientation day …" at bounding box center [746, 391] width 161 height 11
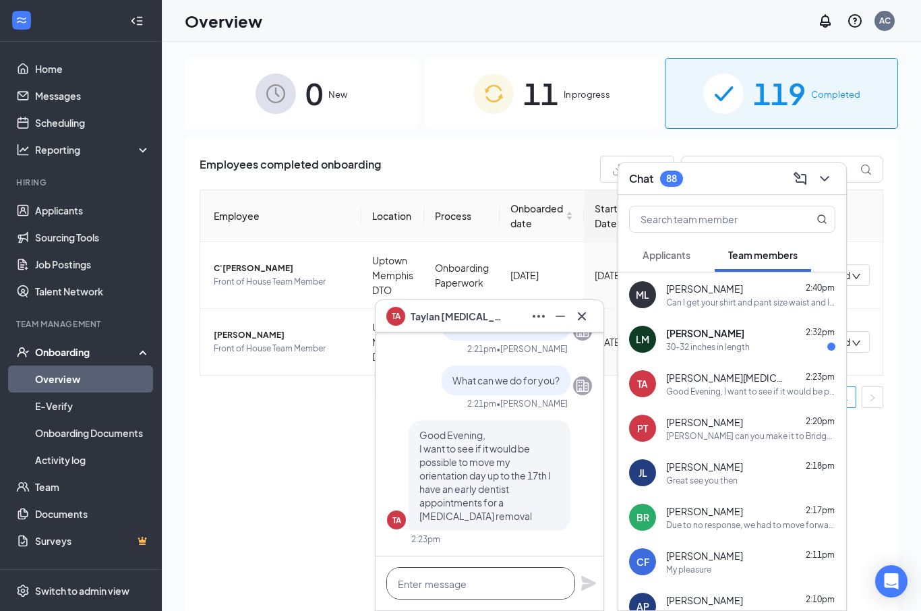
click at [476, 579] on textarea at bounding box center [480, 583] width 189 height 32
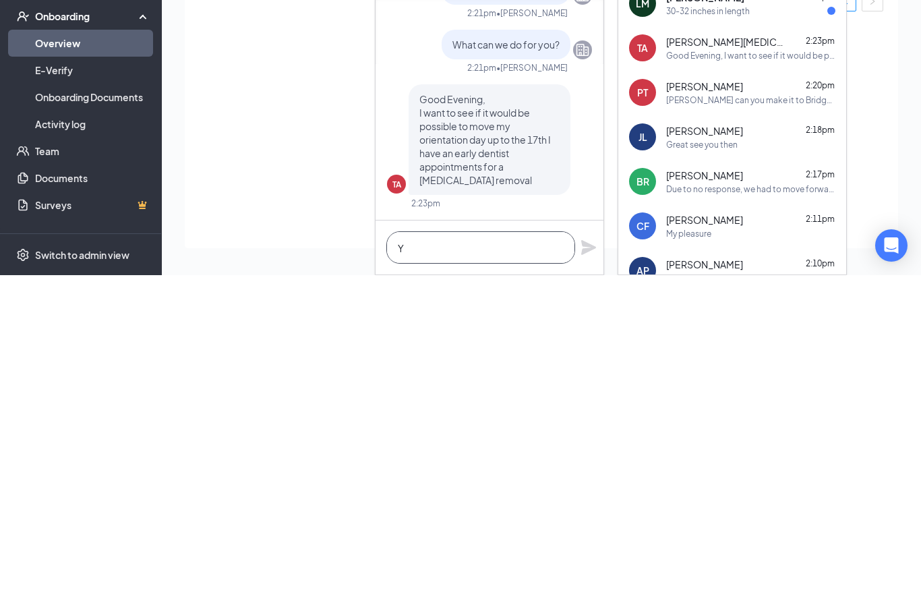
scroll to position [107, 0]
type textarea "Yes that’s fine"
click at [588, 576] on icon "Plane" at bounding box center [588, 583] width 15 height 15
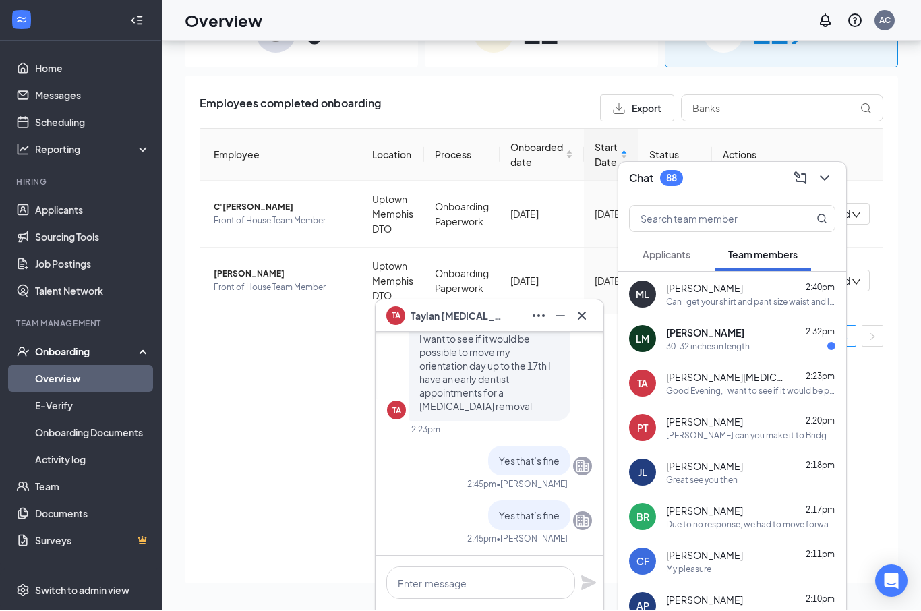
click at [581, 320] on icon "Cross" at bounding box center [582, 316] width 16 height 16
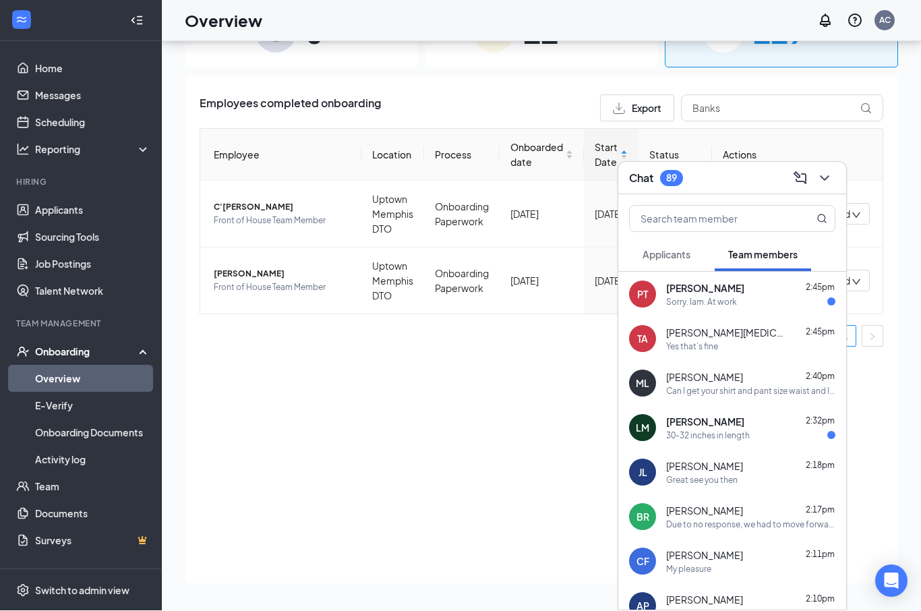
click at [770, 336] on div "[PERSON_NAME][MEDICAL_DATA] 2:45pm" at bounding box center [750, 332] width 169 height 13
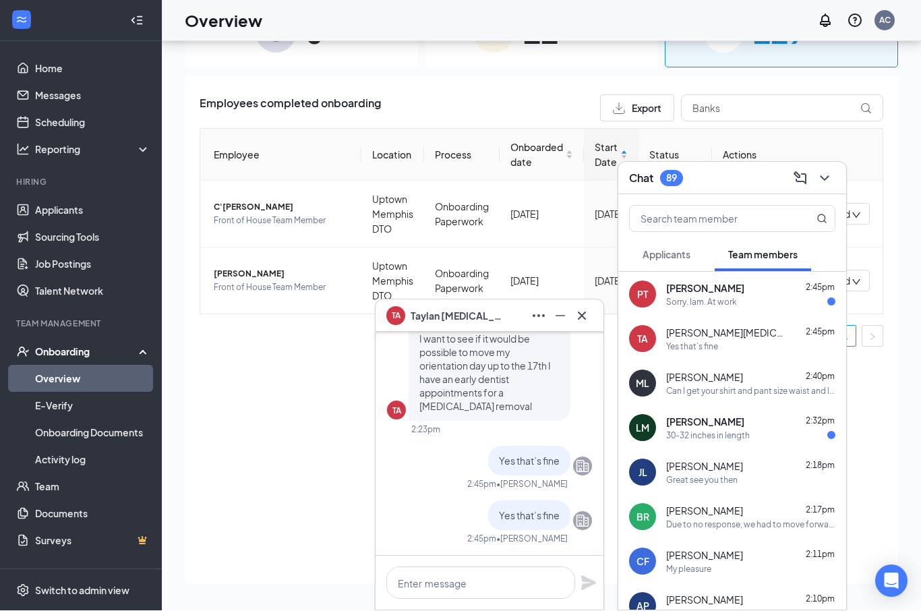
click at [754, 297] on div "Sorry. Iam. At work" at bounding box center [750, 302] width 169 height 11
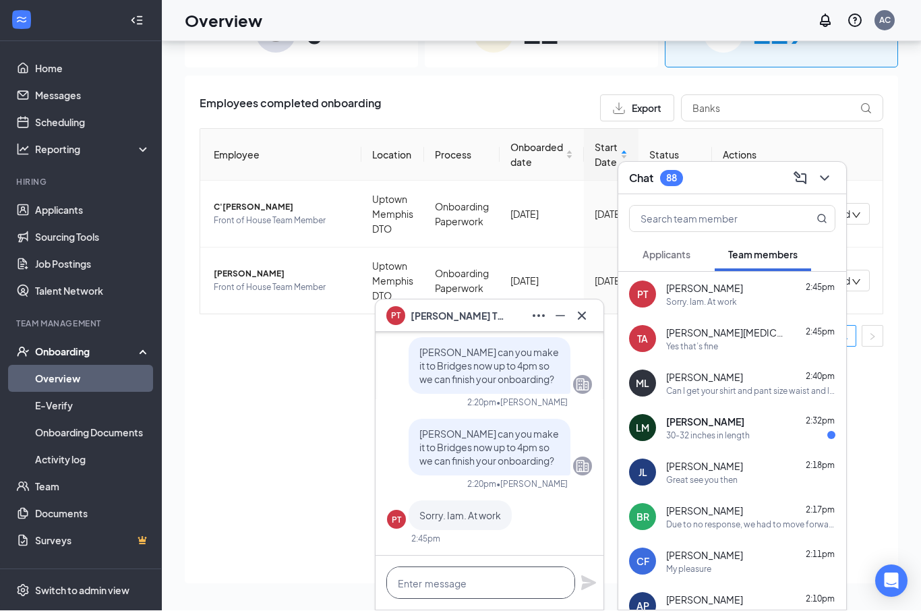
click at [492, 582] on textarea at bounding box center [480, 583] width 189 height 32
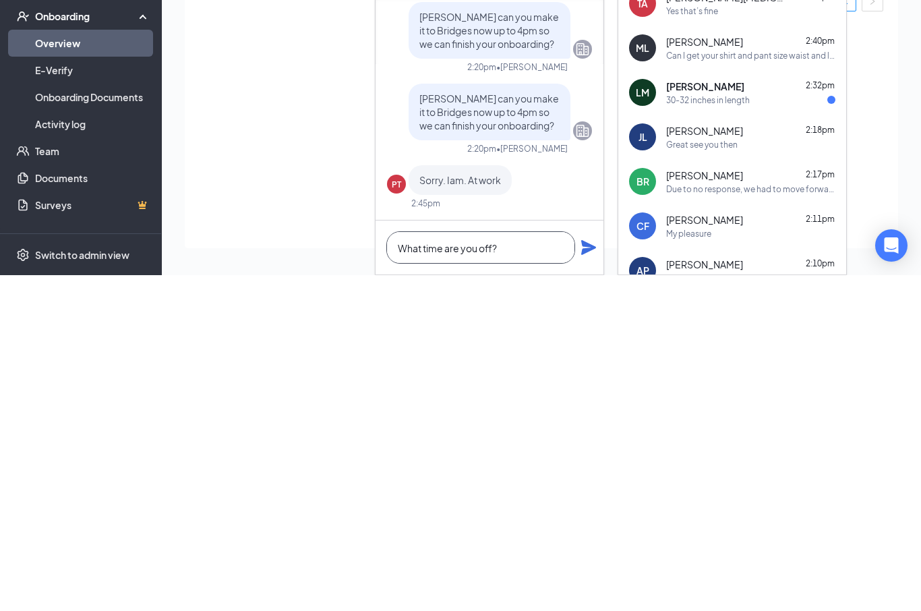
type textarea "What time are you off?"
click at [583, 576] on icon "Plane" at bounding box center [588, 583] width 15 height 15
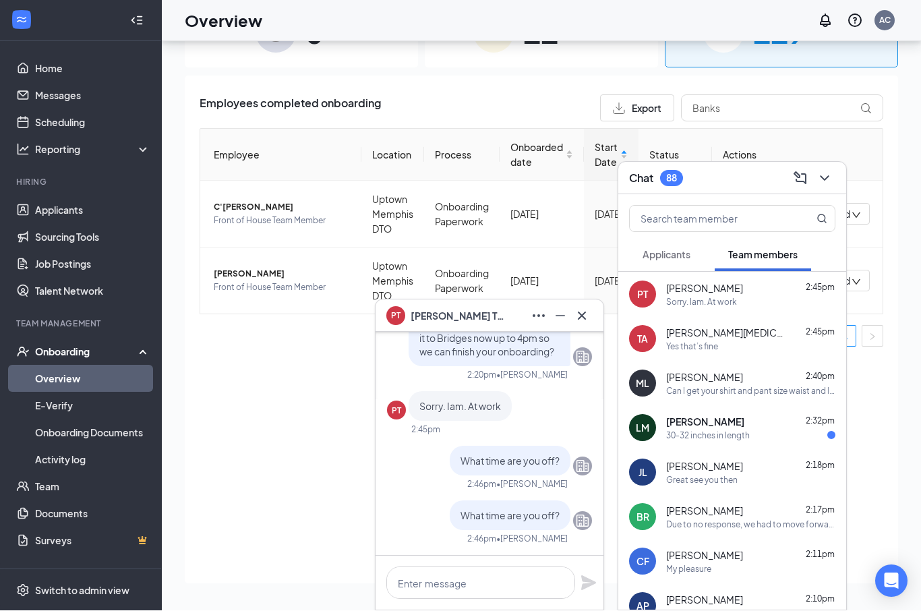
click at [733, 423] on div "[PERSON_NAME] 2:32pm" at bounding box center [750, 421] width 169 height 13
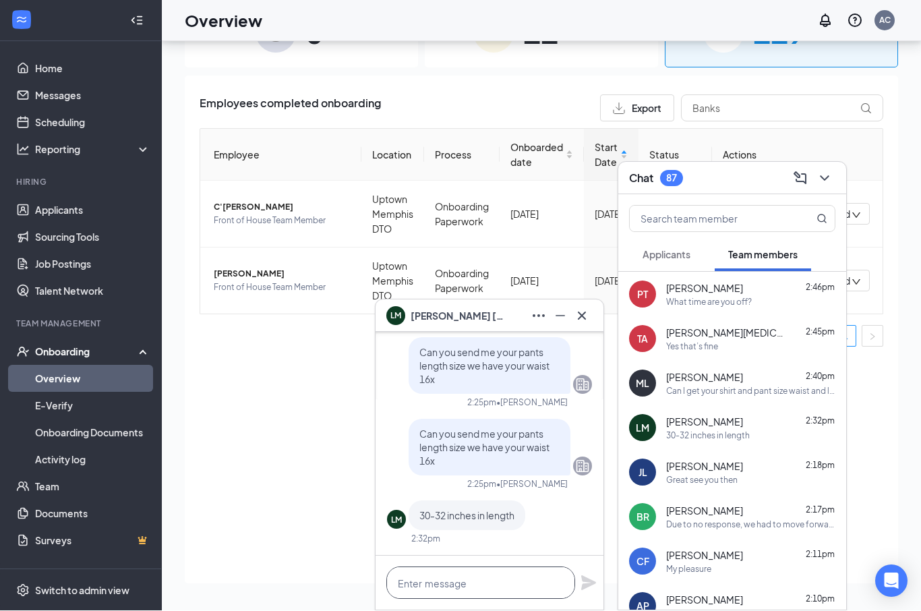
click at [483, 581] on textarea at bounding box center [480, 583] width 189 height 32
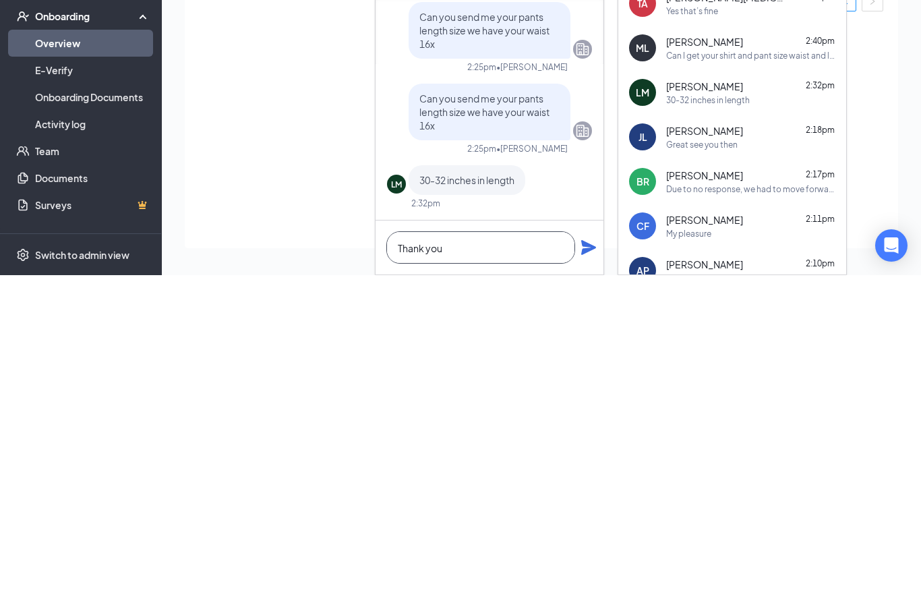
type textarea "Thank you"
click at [585, 575] on icon "Plane" at bounding box center [589, 583] width 16 height 16
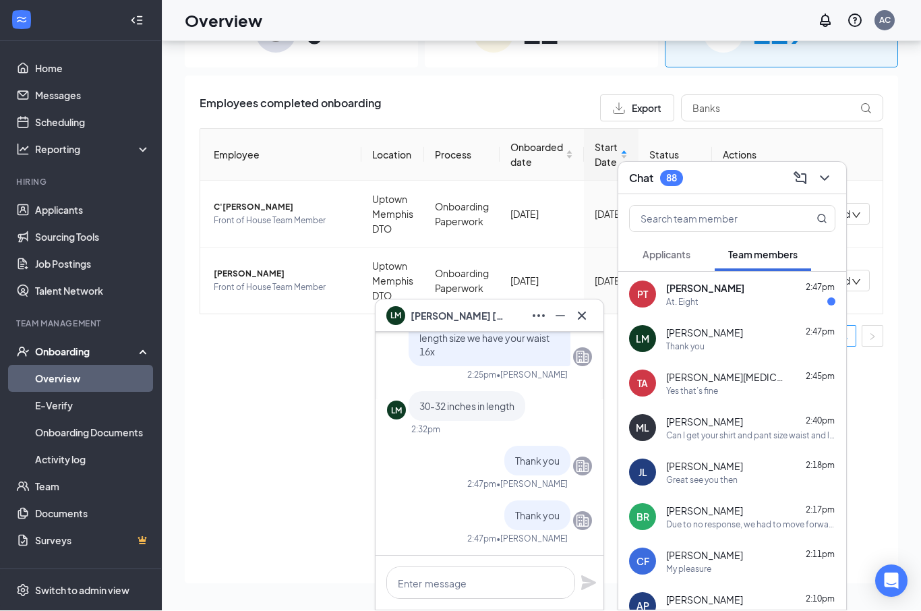
click at [722, 297] on div "At. Eight" at bounding box center [750, 302] width 169 height 11
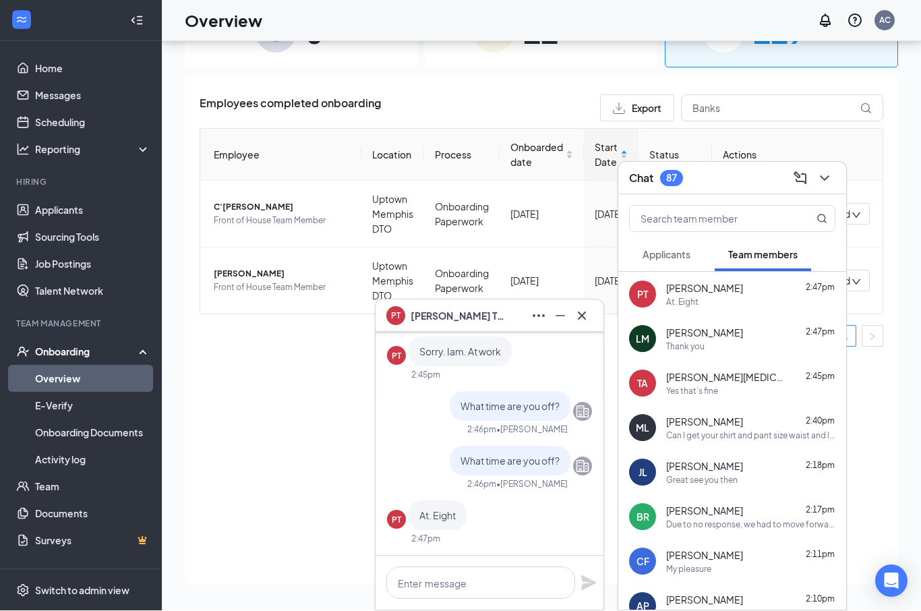
click at [706, 294] on span "[PERSON_NAME]" at bounding box center [704, 288] width 77 height 13
click at [486, 575] on textarea at bounding box center [480, 583] width 189 height 32
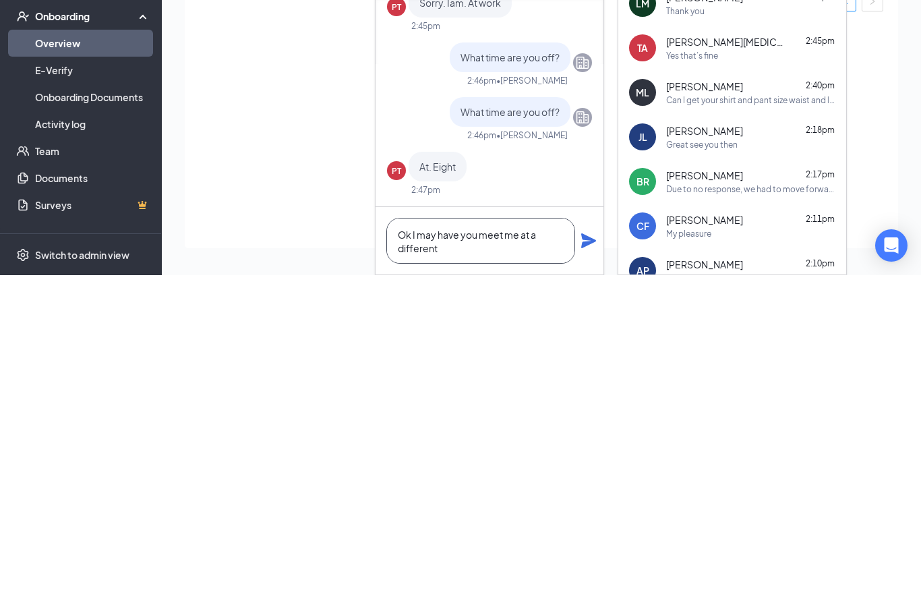
scroll to position [1, 0]
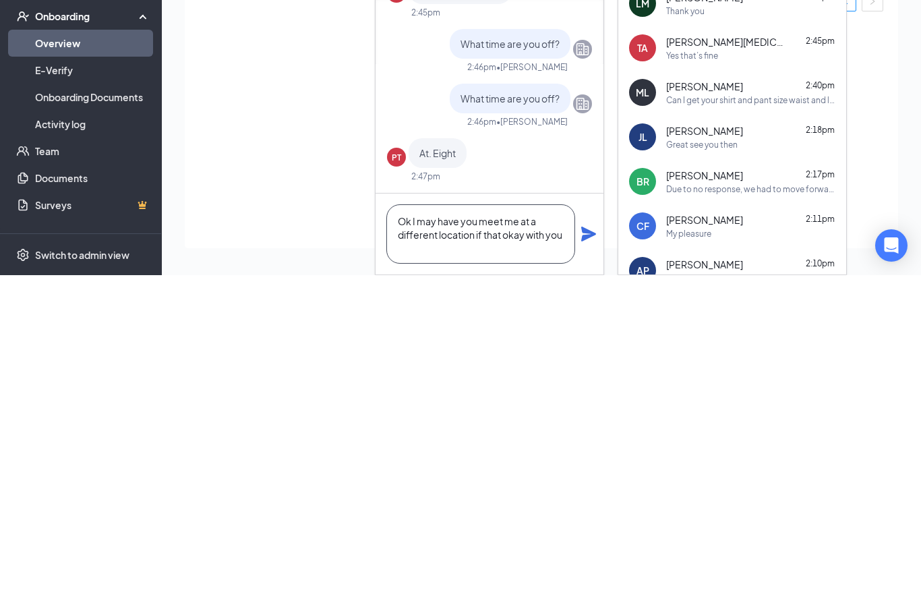
click at [521, 540] on textarea "Ok I may have you meet me at a different location if that okay with you" at bounding box center [480, 569] width 189 height 59
click at [462, 540] on textarea "Ok I may have you meet me after work at a different location if that okay with …" at bounding box center [480, 569] width 189 height 59
type textarea "Ok I may have you meet me after work at a different location if that okay with …"
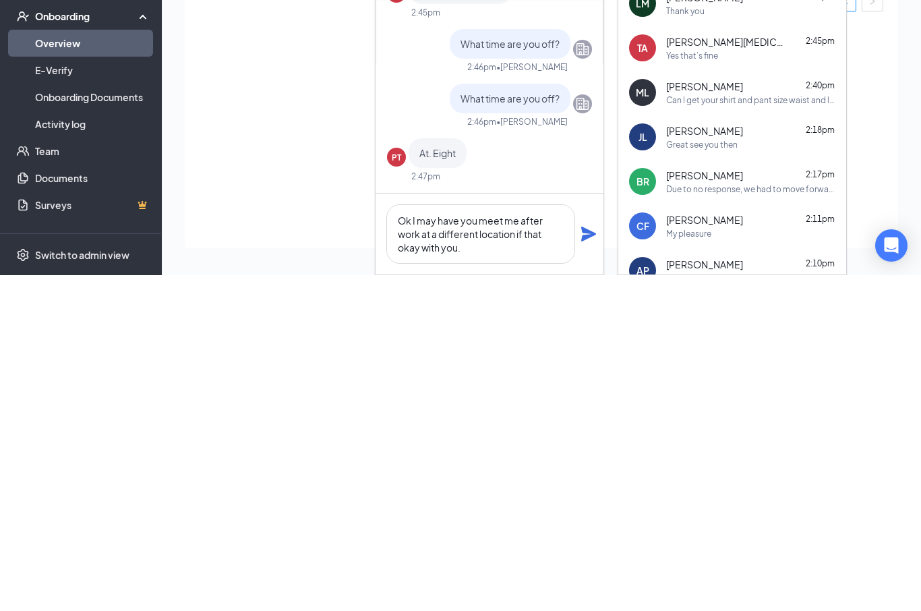
click at [585, 562] on icon "Plane" at bounding box center [589, 570] width 16 height 16
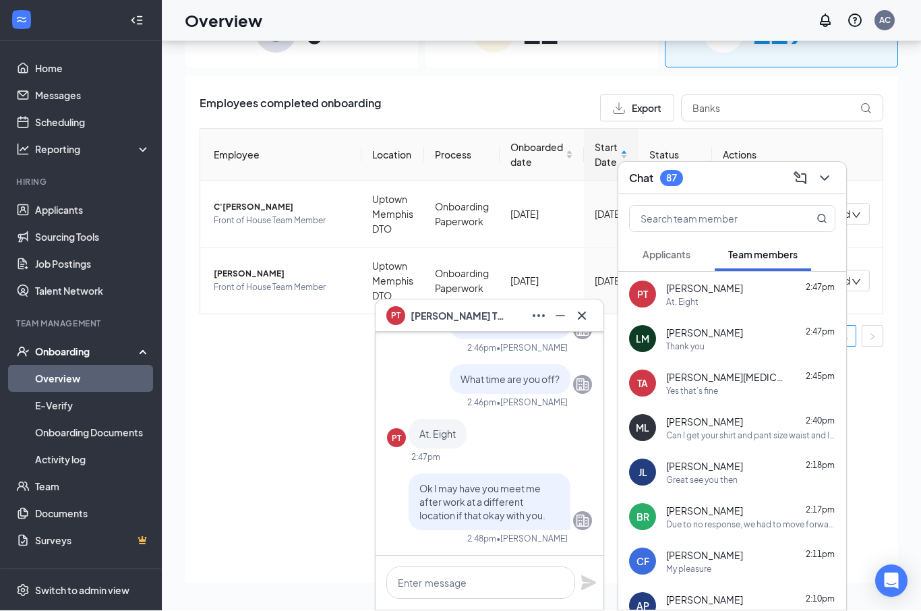
scroll to position [0, 0]
click at [832, 176] on icon "ChevronDown" at bounding box center [825, 179] width 16 height 16
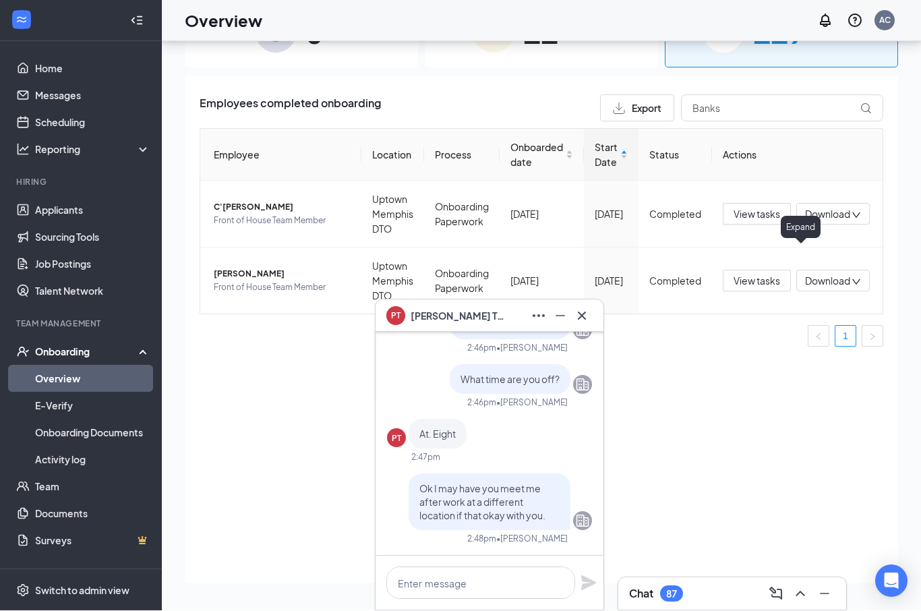
click at [586, 308] on icon "Cross" at bounding box center [582, 316] width 16 height 16
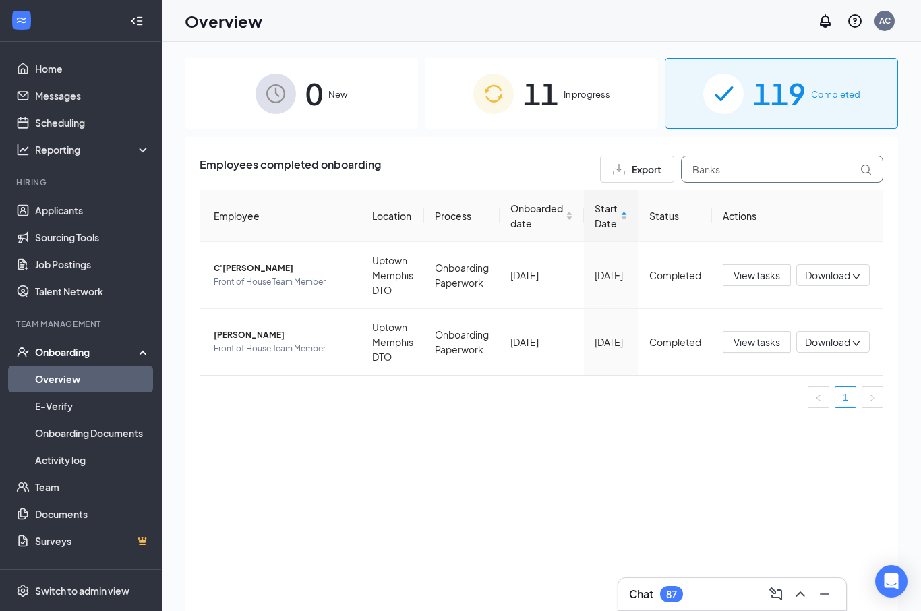
click at [743, 170] on input "Banks" at bounding box center [782, 169] width 202 height 27
type input "B"
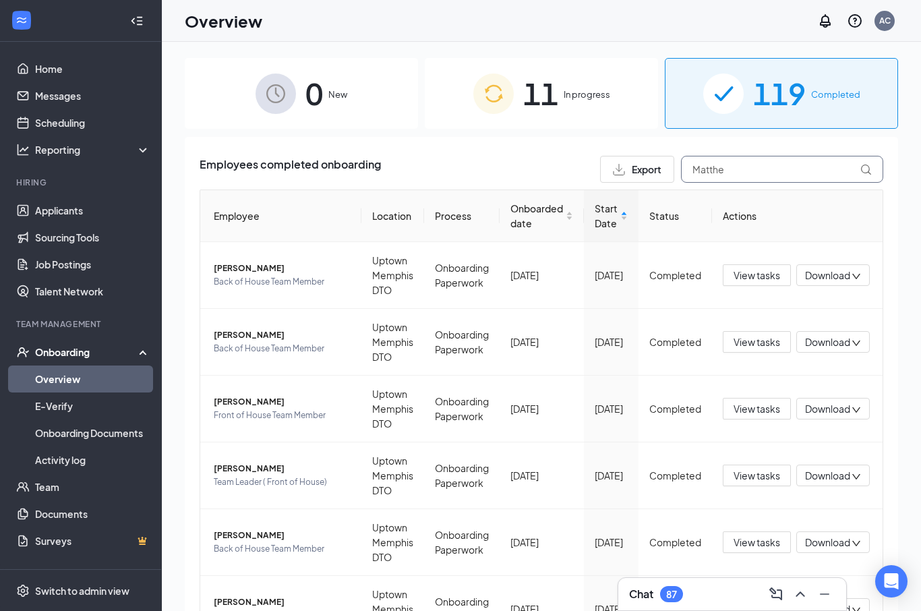
type input "[PERSON_NAME]"
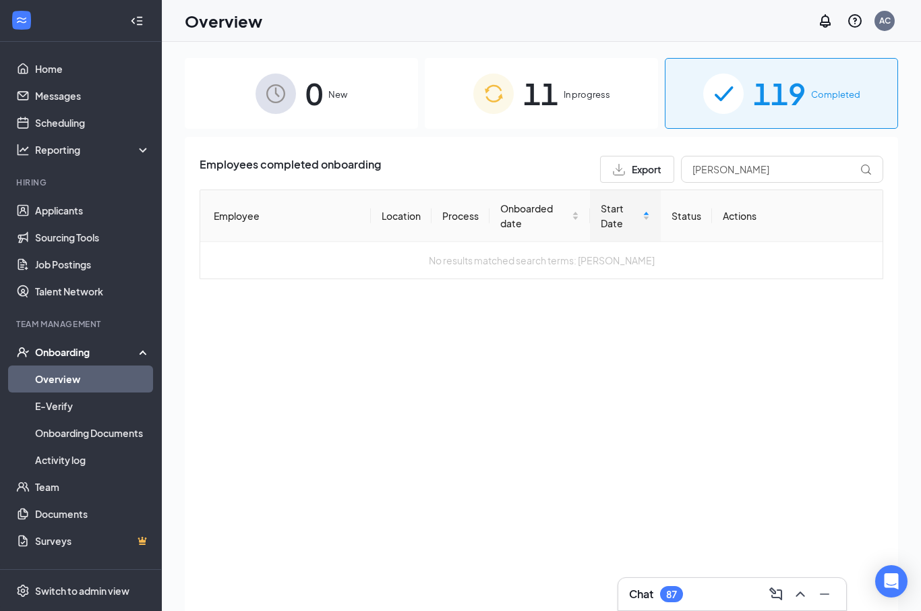
click at [566, 99] on span "In progress" at bounding box center [587, 94] width 47 height 13
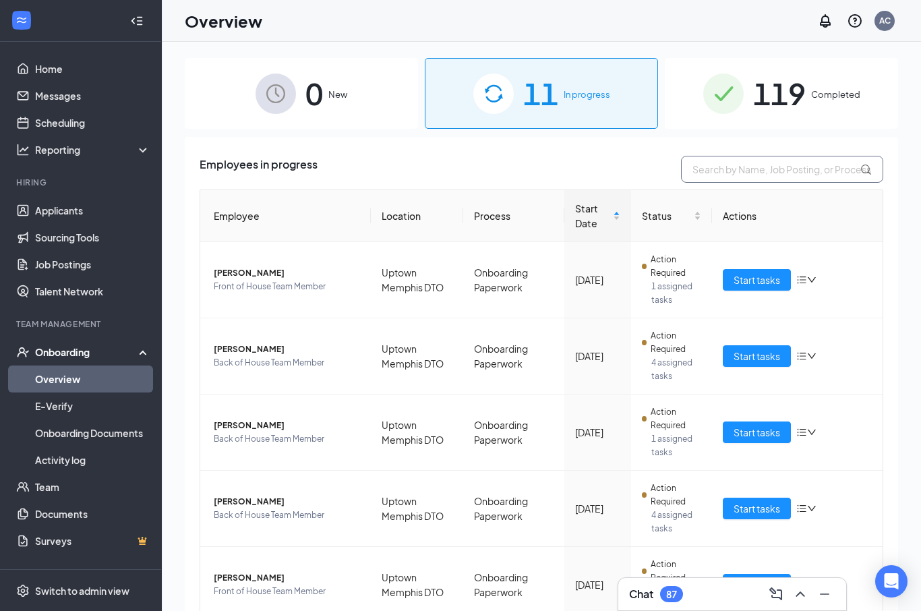
click at [739, 162] on input "text" at bounding box center [782, 169] width 202 height 27
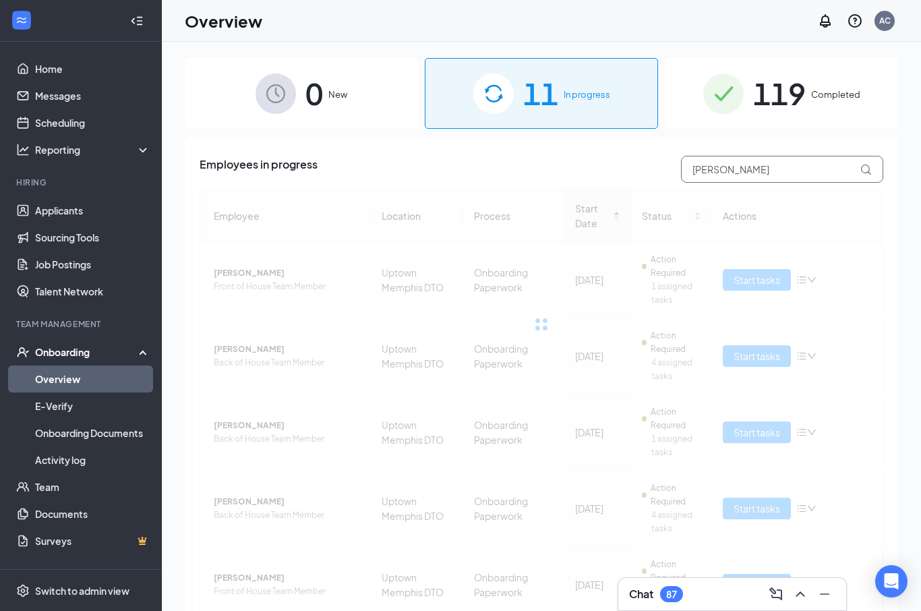
type input "[PERSON_NAME]"
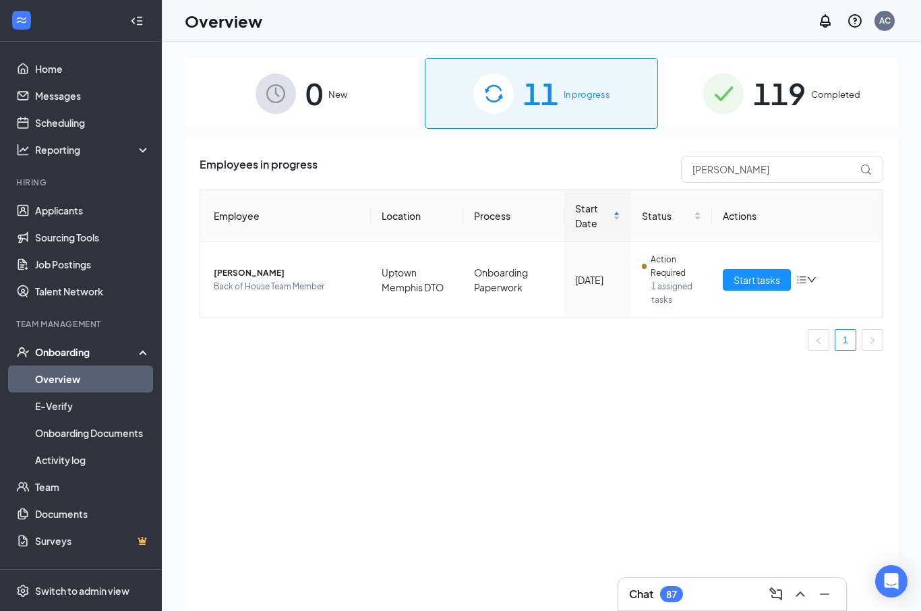
click at [762, 279] on span "Start tasks" at bounding box center [757, 279] width 47 height 15
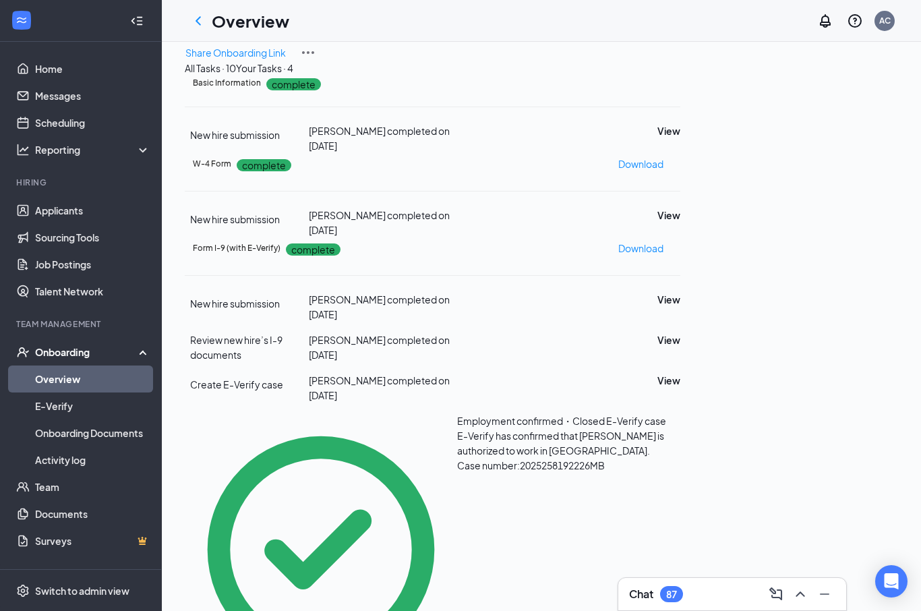
scroll to position [473, 0]
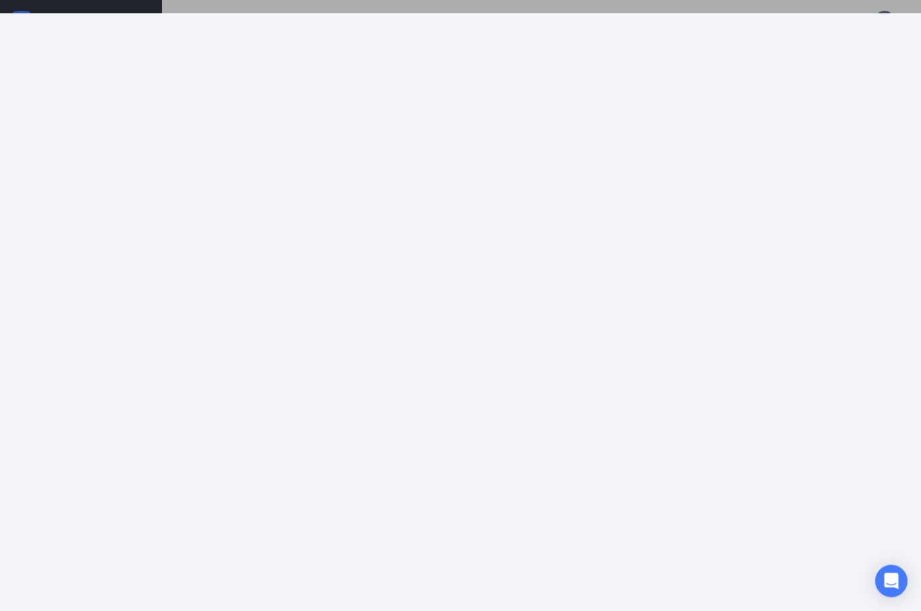
scroll to position [0, 0]
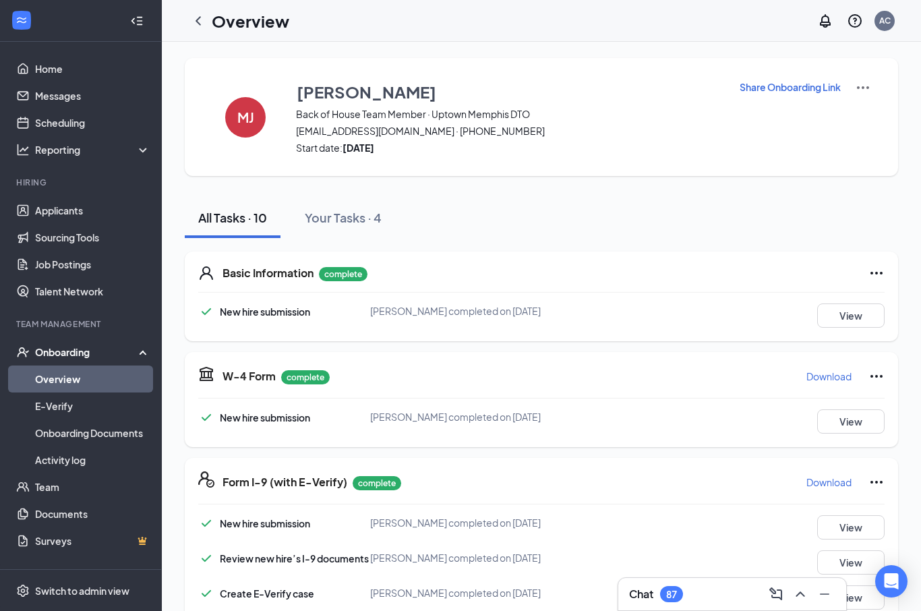
click at [198, 9] on div at bounding box center [198, 20] width 27 height 27
click at [192, 20] on icon "ChevronLeft" at bounding box center [198, 21] width 16 height 16
